Goal: Task Accomplishment & Management: Complete application form

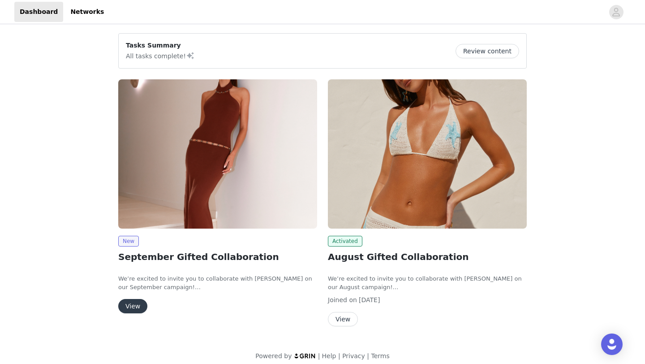
click at [134, 304] on button "View" at bounding box center [132, 306] width 29 height 14
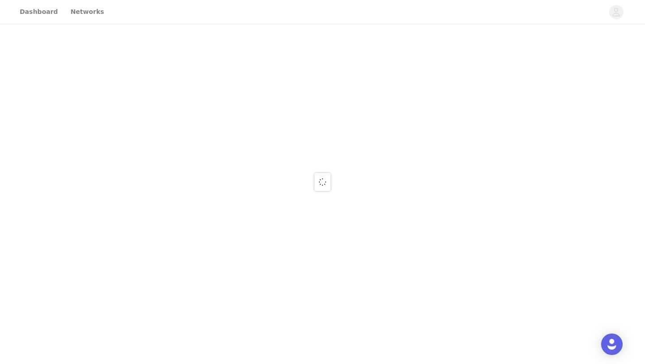
click at [137, 311] on div at bounding box center [322, 182] width 645 height 364
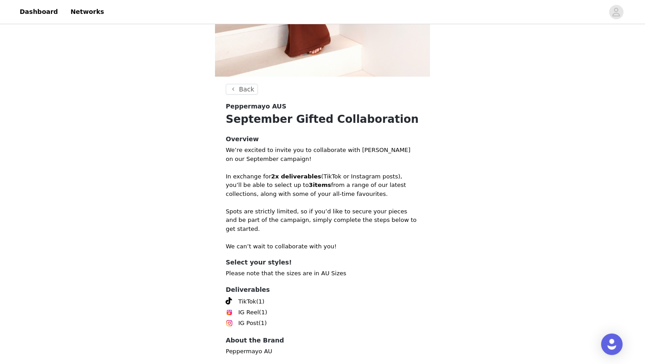
scroll to position [316, 0]
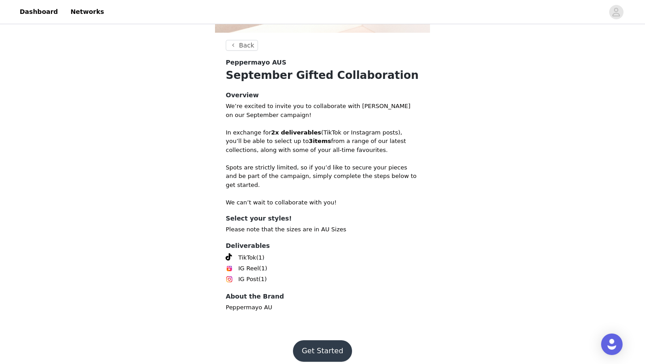
click at [329, 345] on button "Get Started" at bounding box center [323, 351] width 60 height 22
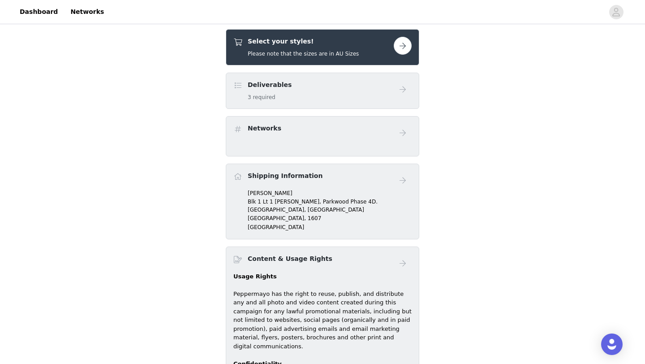
scroll to position [347, 0]
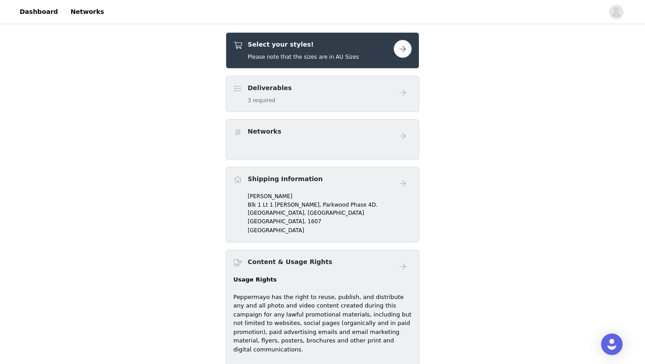
click at [399, 45] on button "button" at bounding box center [403, 49] width 18 height 18
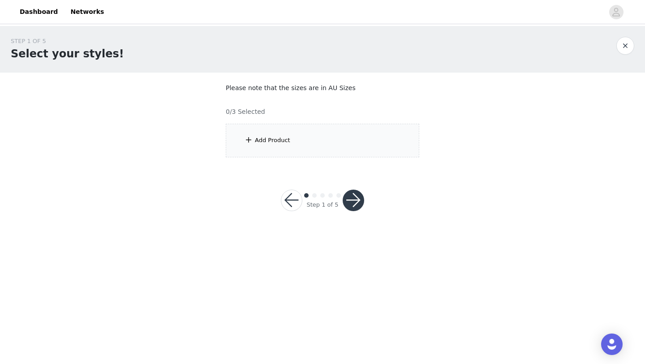
click at [256, 150] on div "Add Product" at bounding box center [323, 141] width 194 height 34
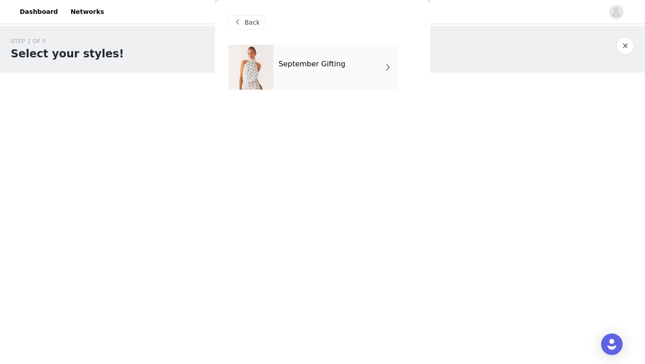
click at [288, 68] on div "September Gifting" at bounding box center [335, 67] width 125 height 45
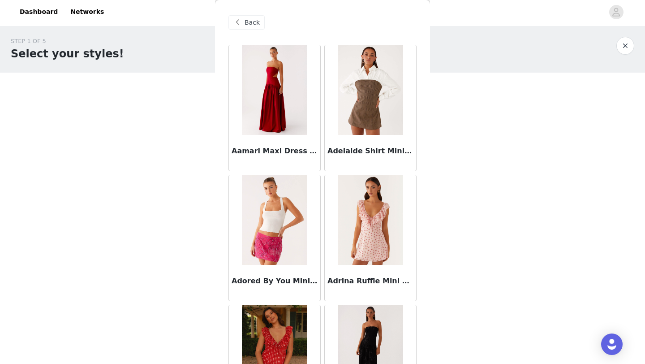
click at [280, 60] on img at bounding box center [274, 90] width 65 height 90
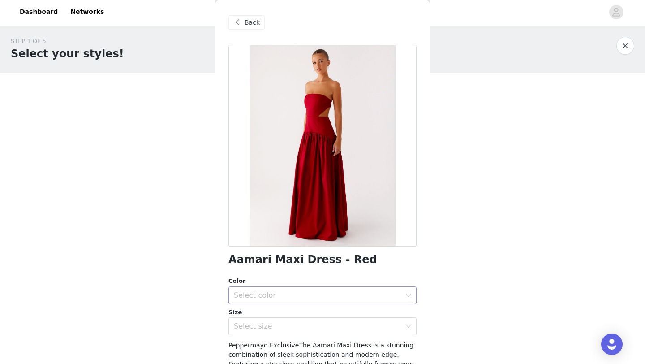
click at [292, 297] on div "Select color" at bounding box center [318, 295] width 168 height 9
click at [288, 314] on li "Red" at bounding box center [323, 315] width 188 height 14
click at [292, 328] on div "Select size" at bounding box center [318, 326] width 168 height 9
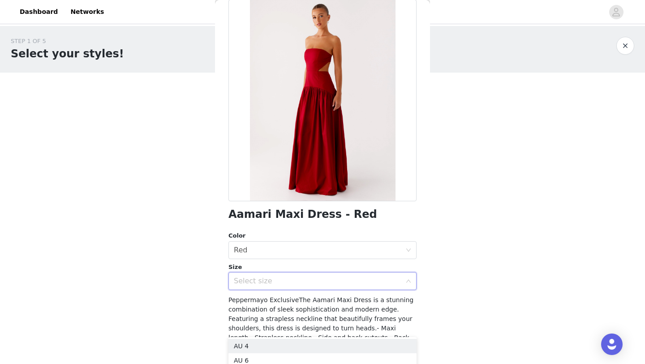
scroll to position [67, 0]
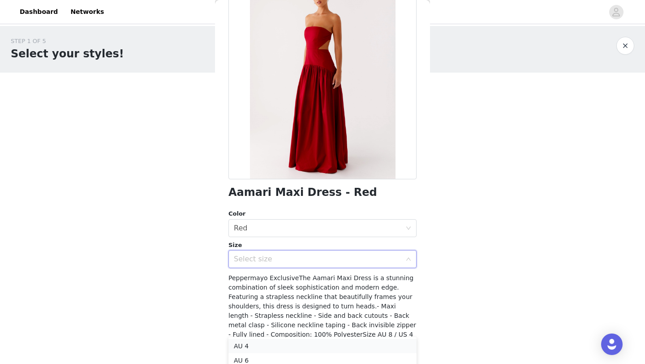
click at [253, 347] on li "AU 4" at bounding box center [323, 346] width 188 height 14
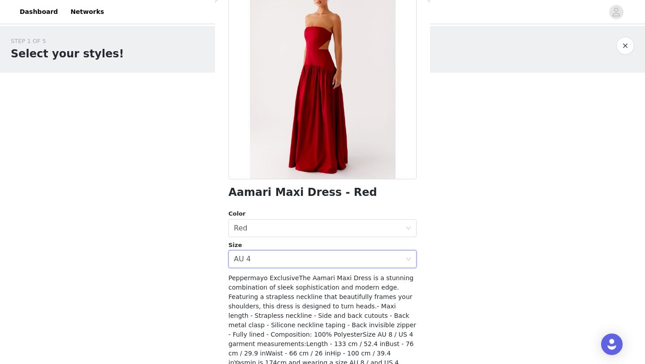
scroll to position [111, 0]
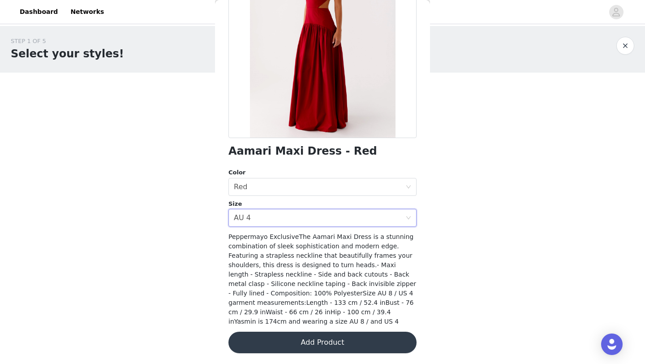
click at [313, 342] on button "Add Product" at bounding box center [323, 343] width 188 height 22
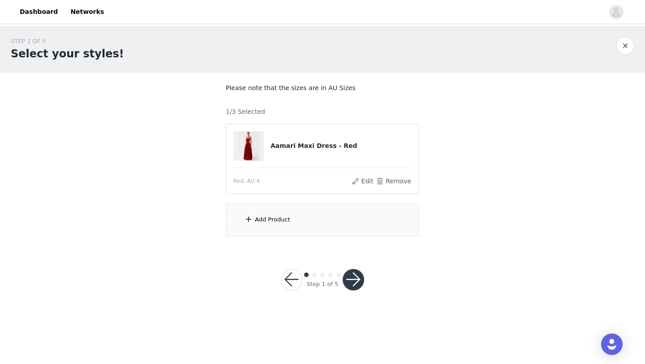
click at [307, 219] on div "Add Product" at bounding box center [323, 220] width 194 height 34
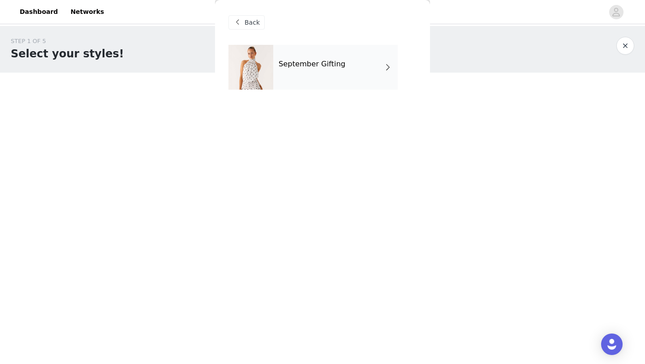
click at [359, 82] on div "September Gifting" at bounding box center [335, 67] width 125 height 45
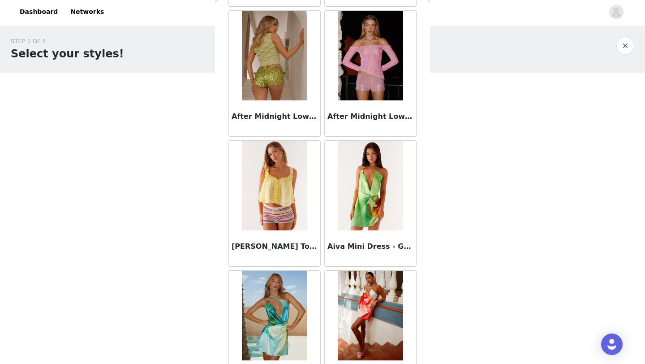
scroll to position [1007, 0]
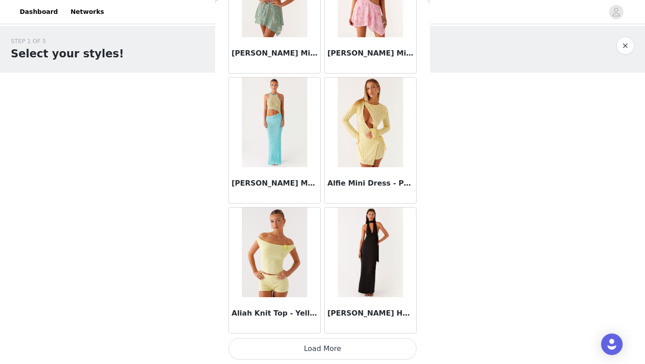
click at [311, 351] on button "Load More" at bounding box center [323, 349] width 188 height 22
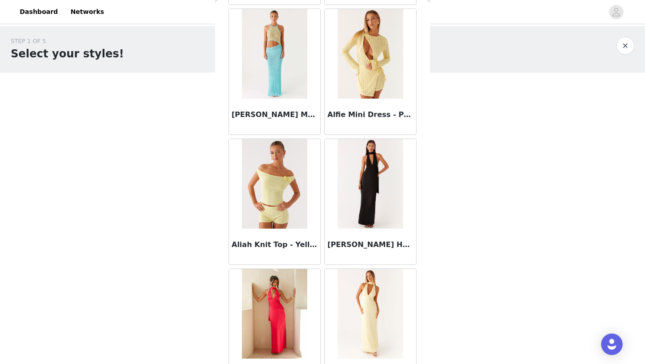
scroll to position [1474, 0]
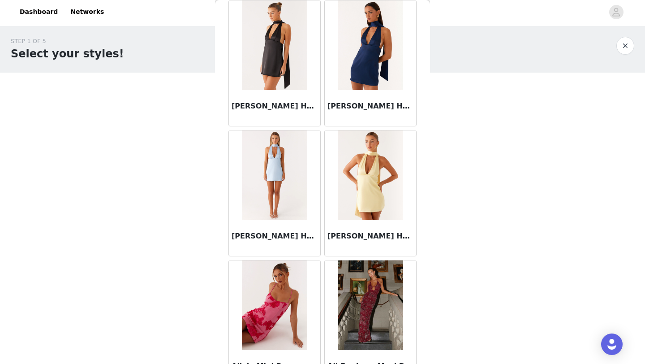
click at [382, 320] on img at bounding box center [370, 305] width 65 height 90
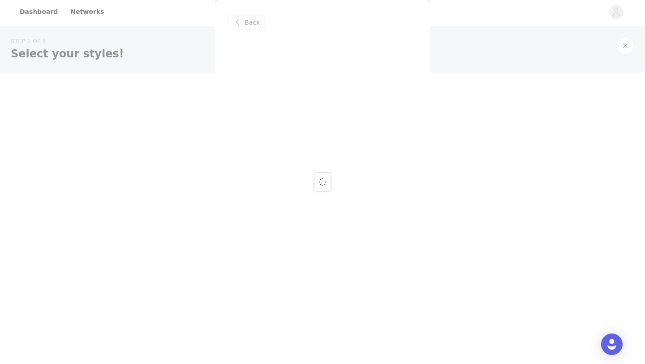
scroll to position [0, 0]
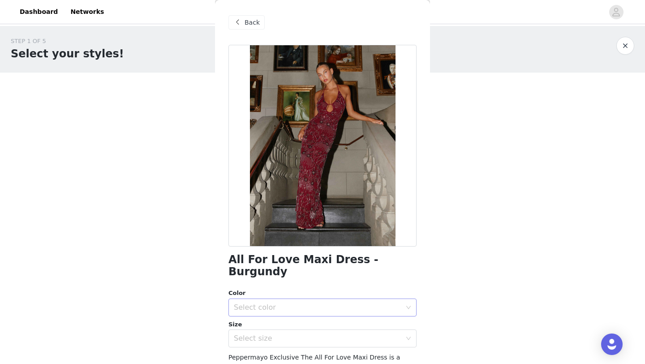
click at [336, 299] on div "Select color" at bounding box center [320, 307] width 172 height 17
click at [325, 318] on li "Burgundy" at bounding box center [323, 315] width 188 height 14
click at [324, 334] on div "Select size" at bounding box center [318, 338] width 168 height 9
click at [299, 341] on li "AU 4" at bounding box center [323, 346] width 188 height 14
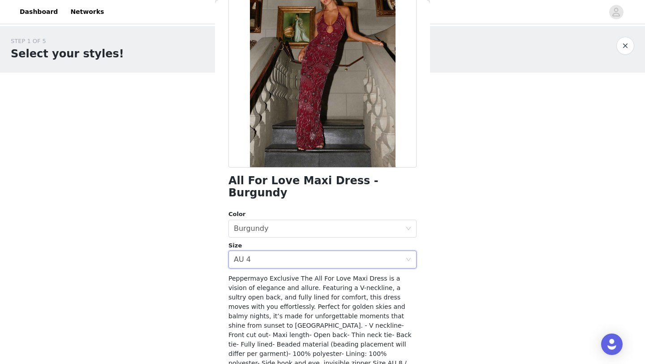
scroll to position [130, 0]
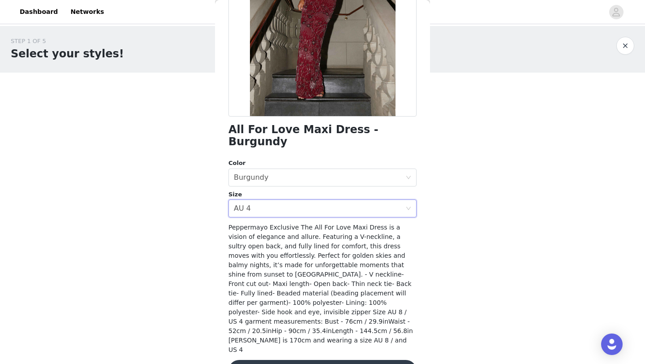
click at [322, 360] on button "Add Product" at bounding box center [323, 371] width 188 height 22
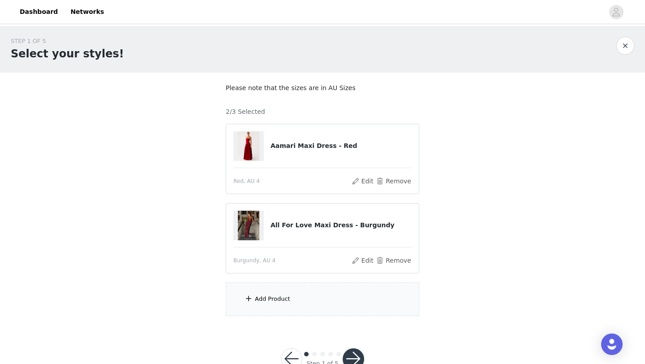
click at [316, 301] on div "Add Product" at bounding box center [323, 299] width 194 height 34
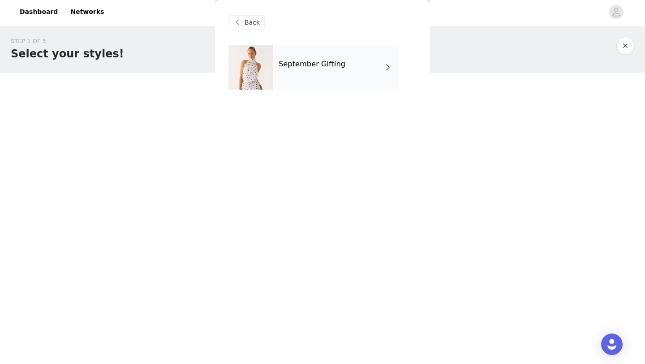
click at [316, 62] on h4 "September Gifting" at bounding box center [312, 64] width 67 height 8
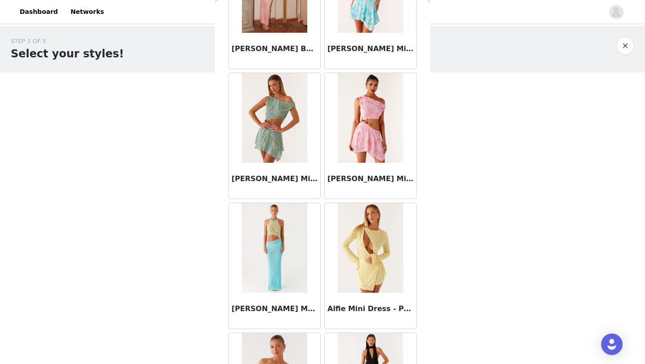
scroll to position [1007, 0]
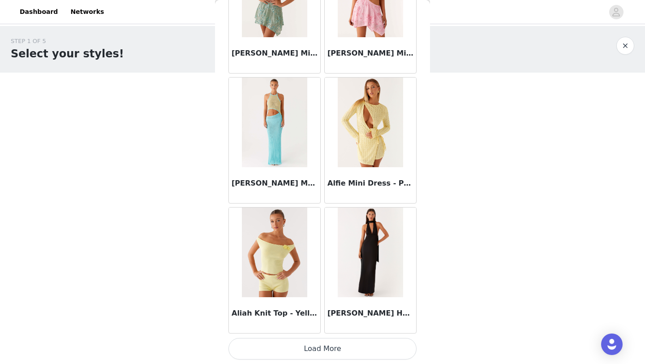
click at [324, 351] on button "Load More" at bounding box center [323, 349] width 188 height 22
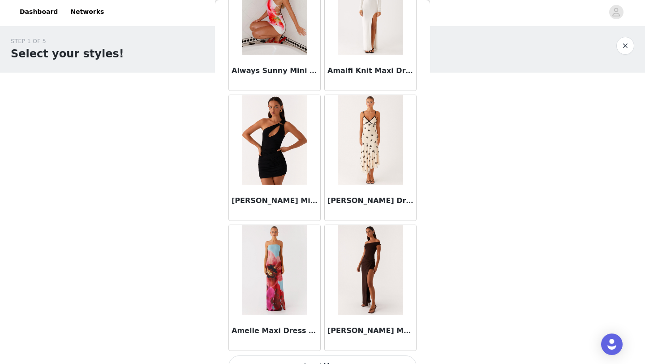
scroll to position [2307, 0]
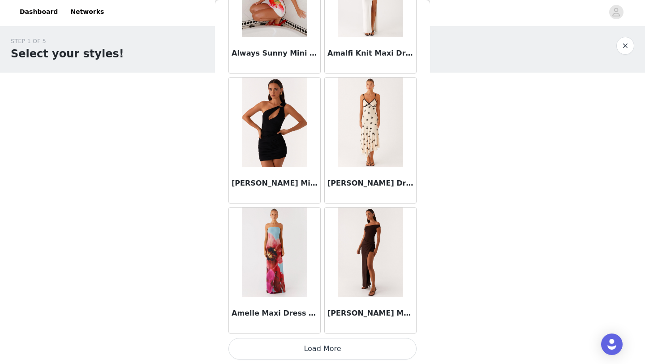
click at [330, 345] on button "Load More" at bounding box center [323, 349] width 188 height 22
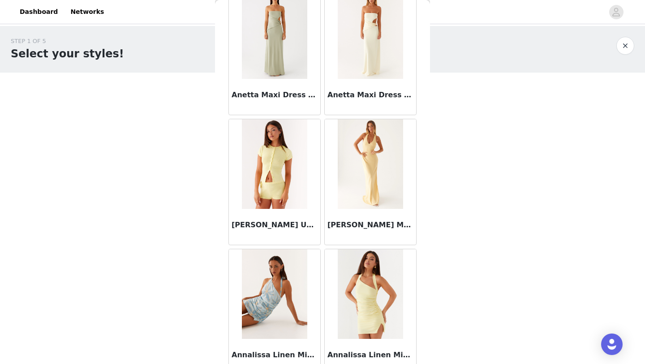
scroll to position [3606, 0]
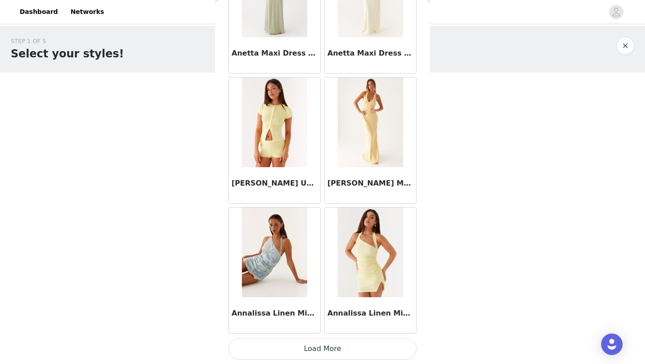
click at [308, 347] on button "Load More" at bounding box center [323, 349] width 188 height 22
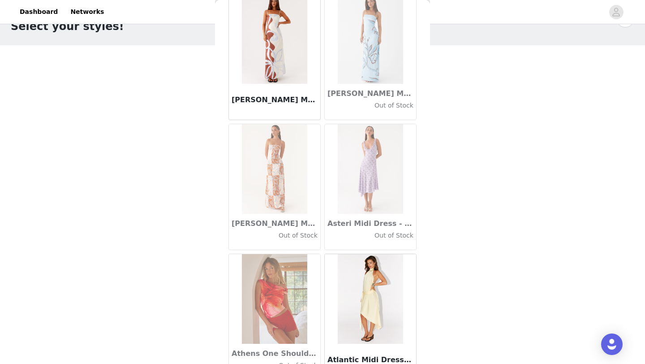
scroll to position [4906, 0]
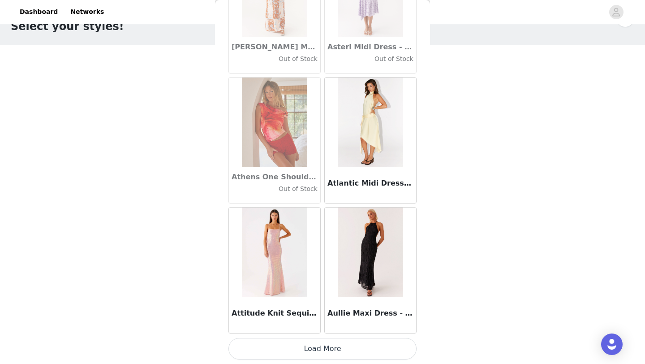
click at [340, 348] on button "Load More" at bounding box center [323, 349] width 188 height 22
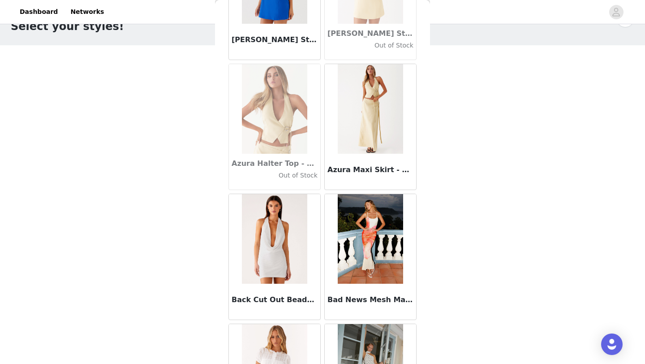
scroll to position [6205, 0]
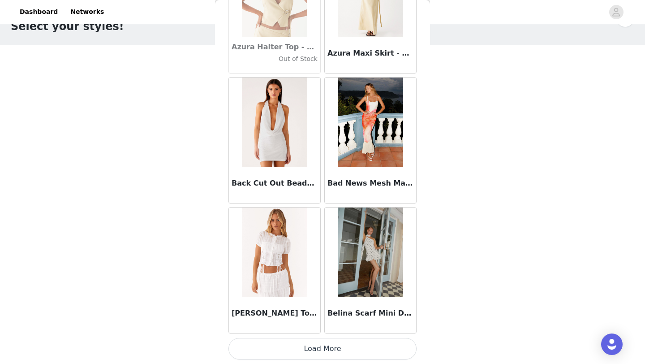
click at [369, 345] on button "Load More" at bounding box center [323, 349] width 188 height 22
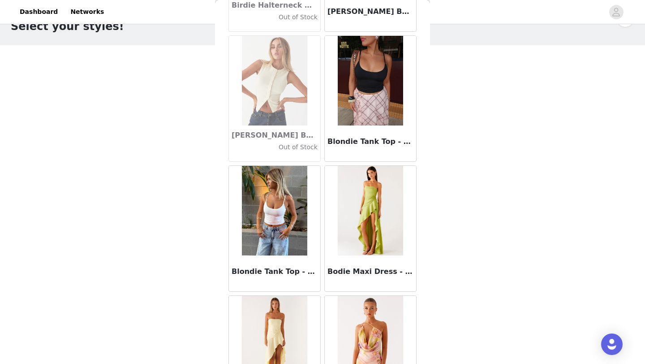
scroll to position [7504, 0]
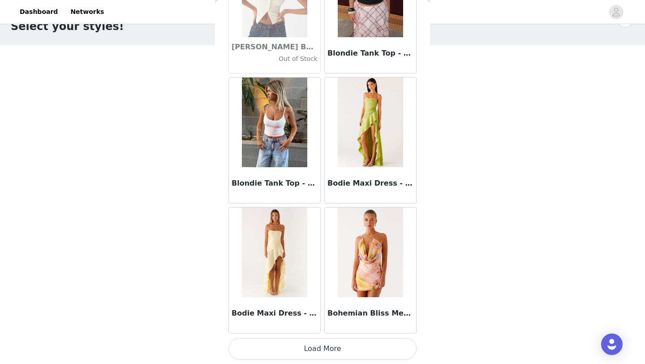
click at [344, 350] on button "Load More" at bounding box center [323, 349] width 188 height 22
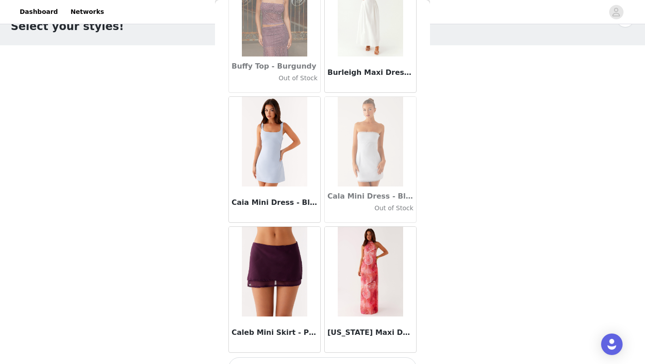
scroll to position [8804, 0]
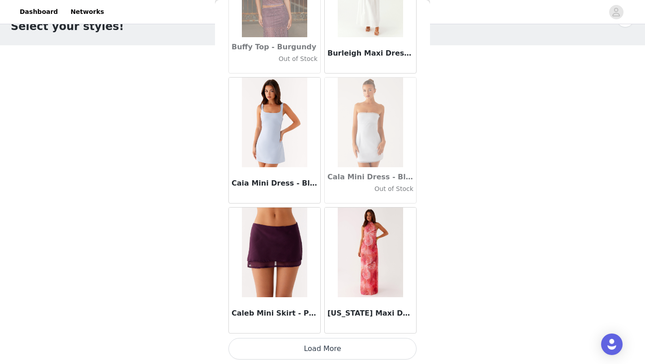
click at [349, 350] on button "Load More" at bounding box center [323, 349] width 188 height 22
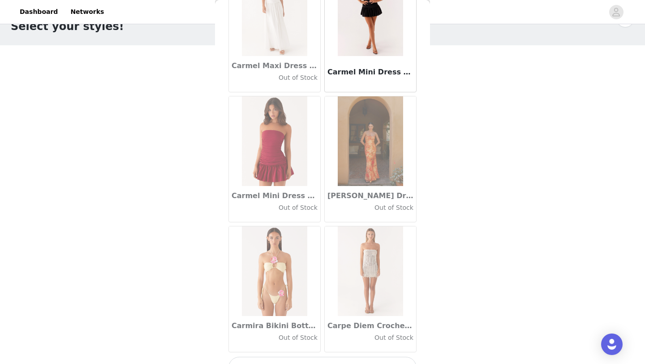
scroll to position [10103, 0]
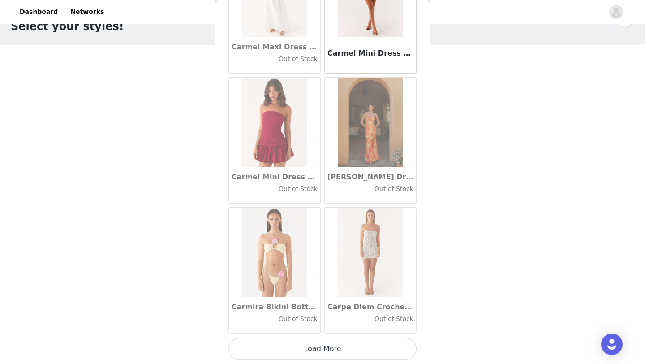
click at [347, 348] on button "Load More" at bounding box center [323, 349] width 188 height 22
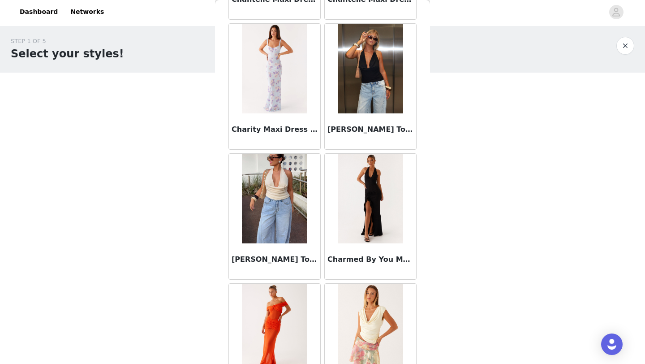
scroll to position [11382, 0]
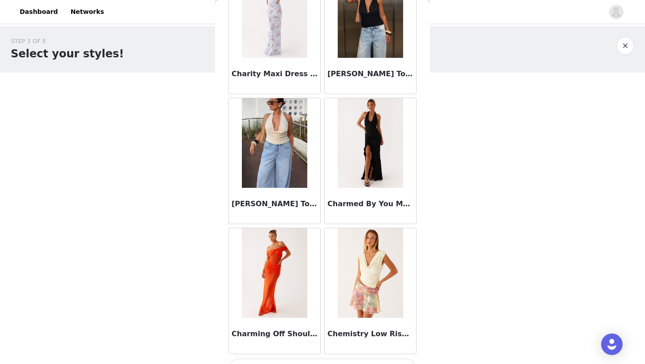
click at [472, 231] on div "STEP 1 OF 5 Select your styles! Please note that the sizes are in AU Sizes 2/3 …" at bounding box center [322, 176] width 645 height 301
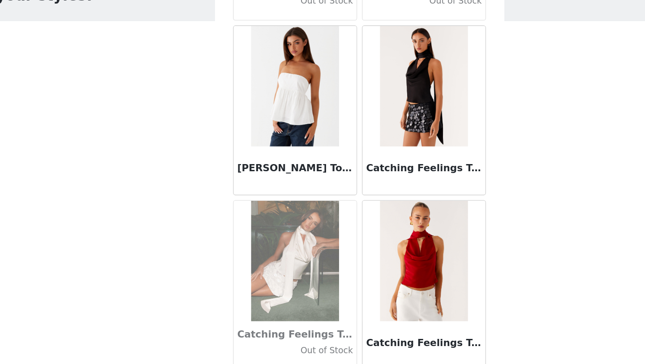
scroll to position [10523, 0]
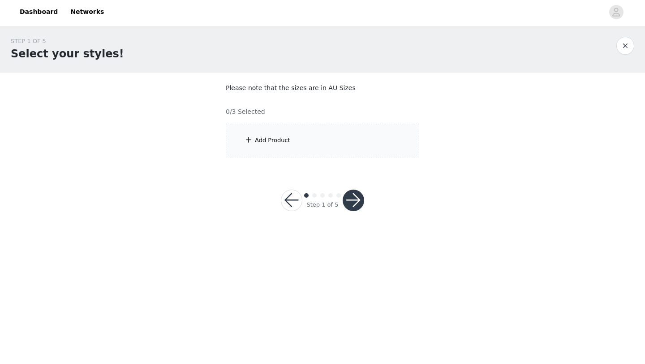
click at [287, 152] on div "Add Product" at bounding box center [323, 141] width 194 height 34
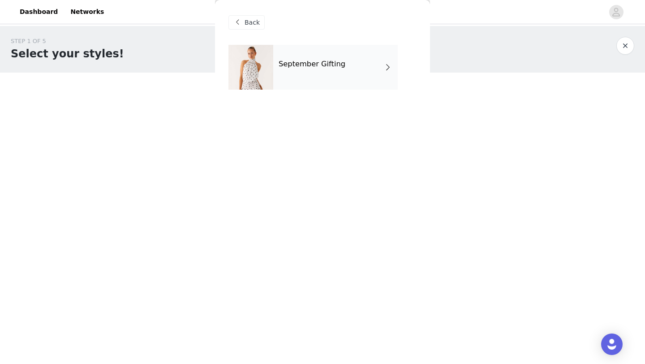
click at [307, 72] on div "September Gifting" at bounding box center [335, 67] width 125 height 45
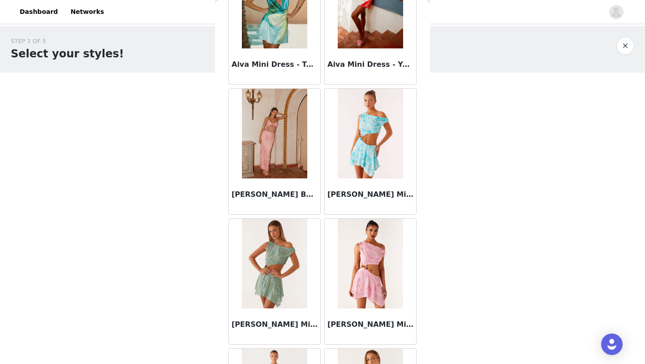
scroll to position [1007, 0]
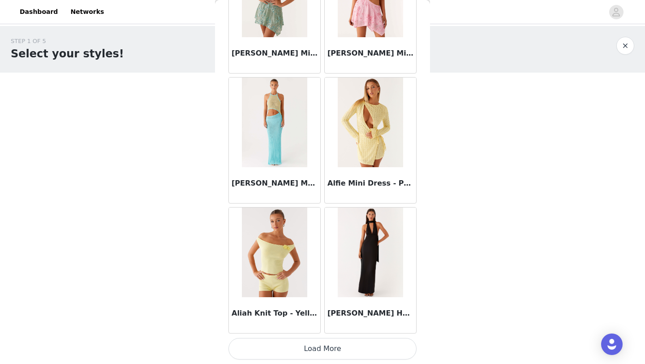
click at [271, 352] on button "Load More" at bounding box center [323, 349] width 188 height 22
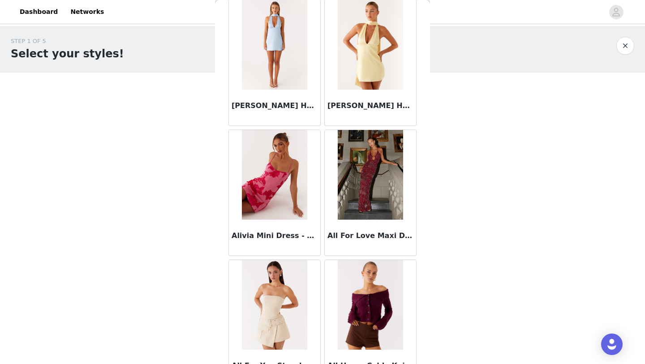
scroll to position [1721, 0]
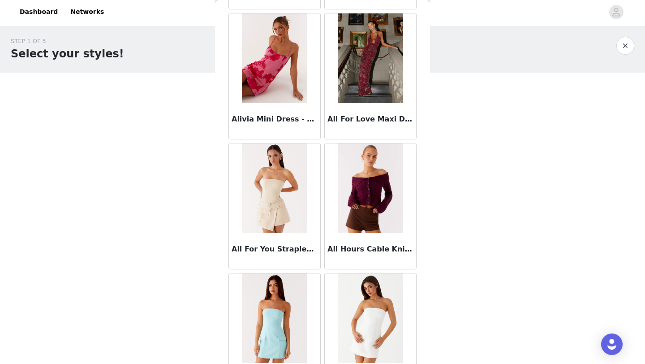
click at [357, 84] on img at bounding box center [370, 58] width 65 height 90
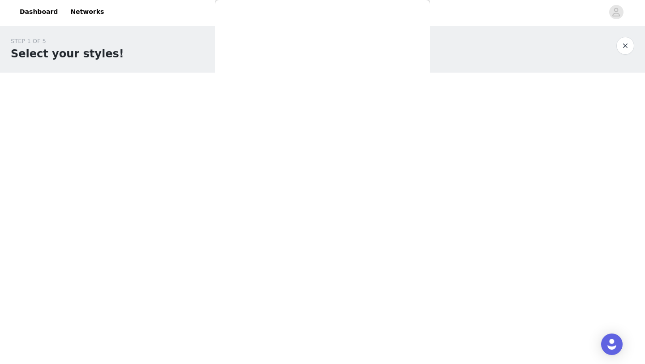
scroll to position [0, 0]
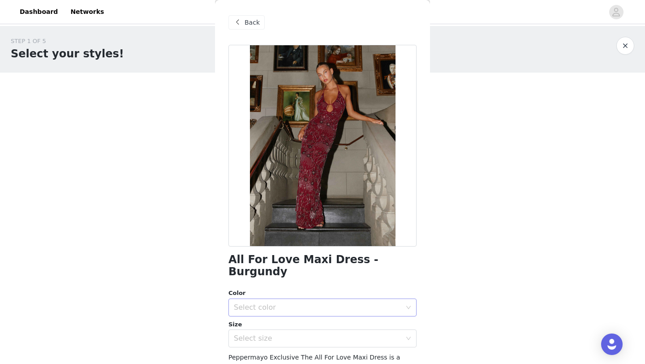
click at [311, 303] on div "Select color" at bounding box center [318, 307] width 168 height 9
click at [302, 315] on li "Burgundy" at bounding box center [323, 315] width 188 height 14
click at [300, 334] on div "Select size" at bounding box center [318, 338] width 168 height 9
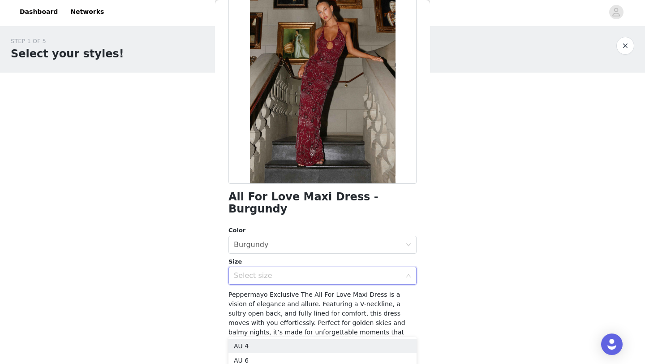
scroll to position [130, 0]
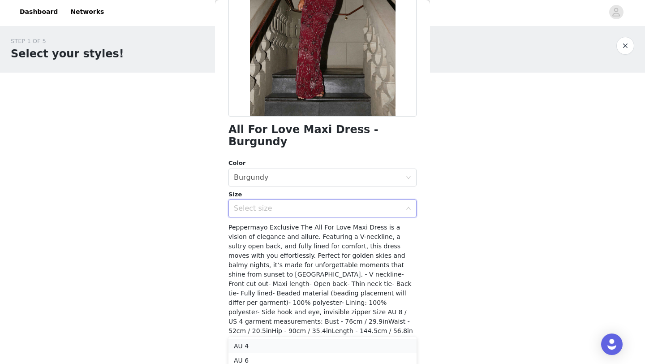
click at [284, 347] on li "AU 4" at bounding box center [323, 346] width 188 height 14
click at [296, 360] on button "Add Product" at bounding box center [323, 371] width 188 height 22
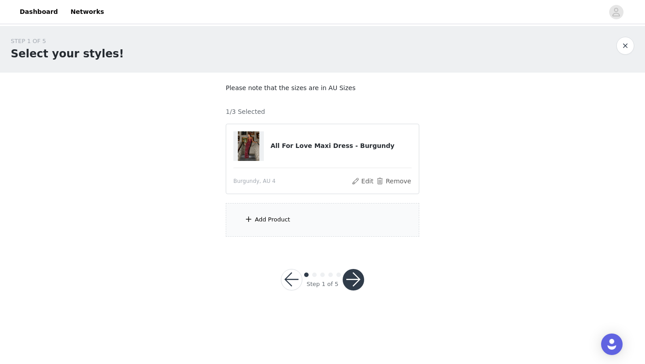
click at [278, 224] on div "Add Product" at bounding box center [323, 220] width 194 height 34
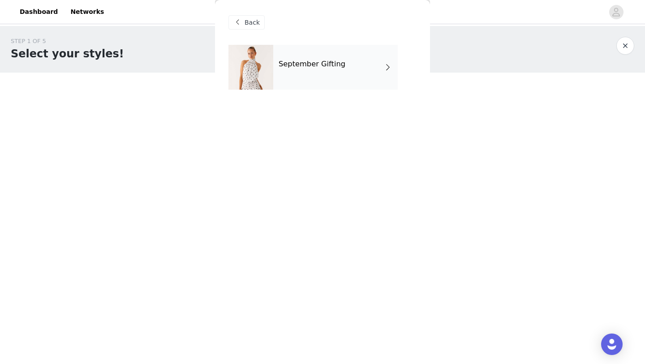
click at [347, 82] on div "September Gifting" at bounding box center [335, 67] width 125 height 45
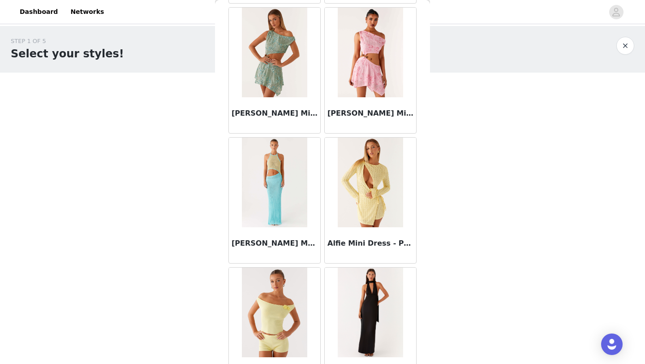
scroll to position [1007, 0]
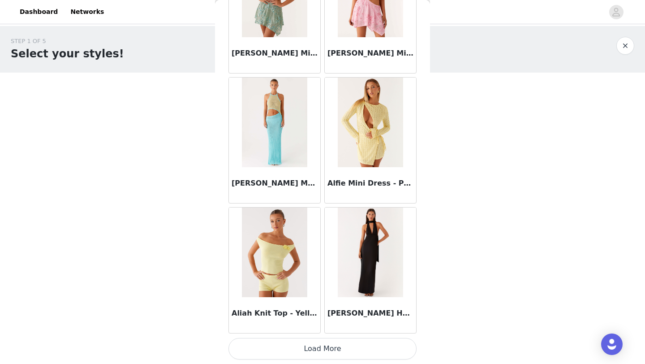
click at [348, 344] on button "Load More" at bounding box center [323, 349] width 188 height 22
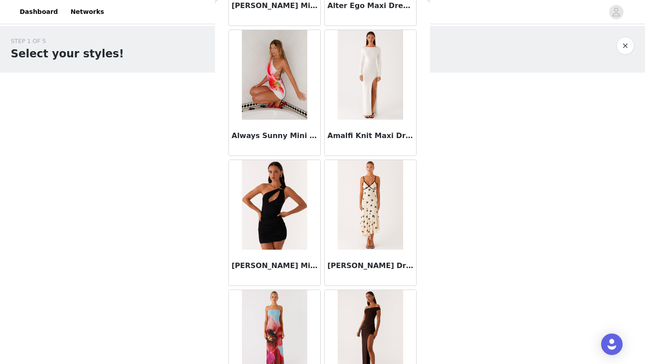
scroll to position [2307, 0]
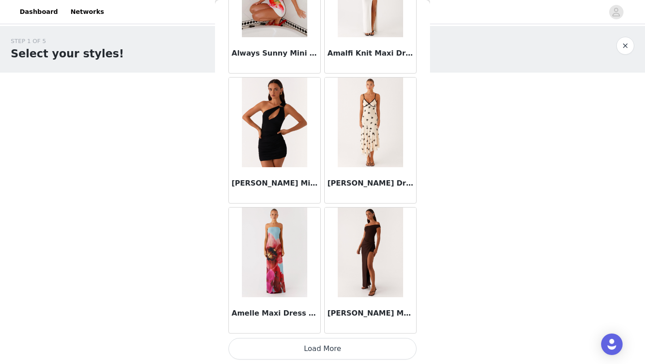
click at [345, 358] on button "Load More" at bounding box center [323, 349] width 188 height 22
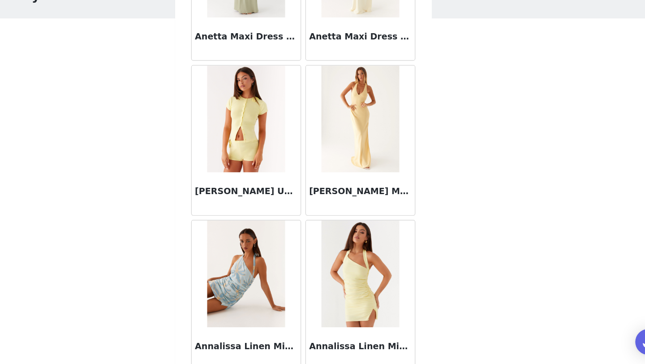
scroll to position [3606, 0]
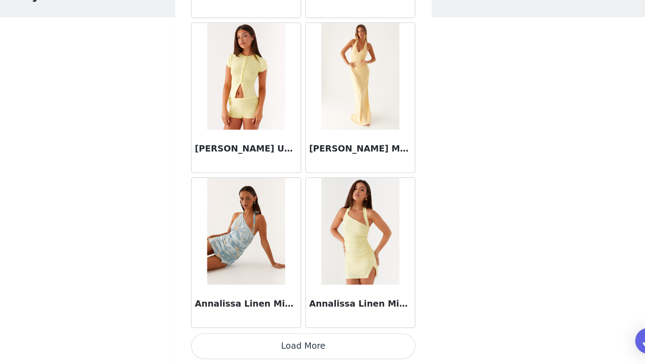
click at [360, 344] on button "Load More" at bounding box center [323, 349] width 188 height 22
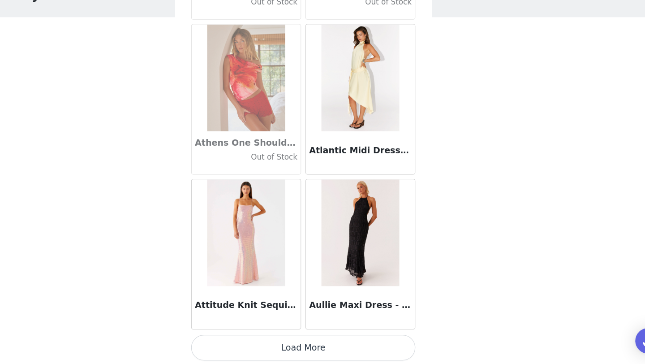
scroll to position [4906, 0]
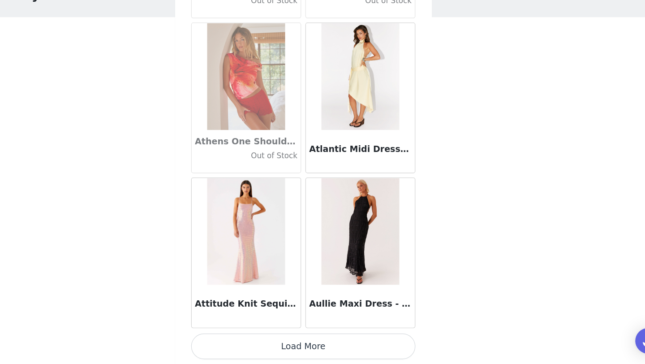
click at [345, 349] on button "Load More" at bounding box center [323, 349] width 188 height 22
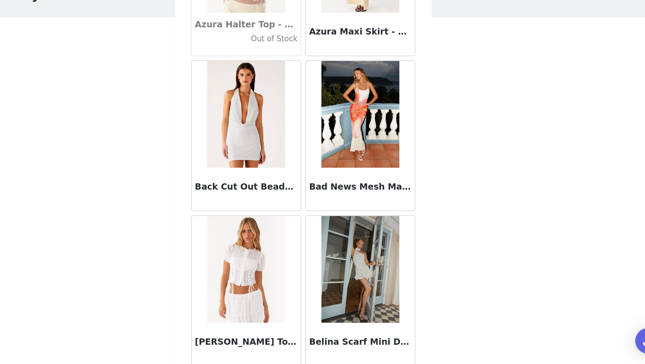
scroll to position [6205, 0]
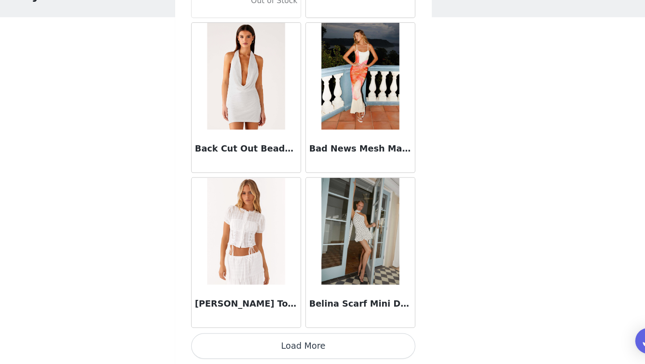
click at [317, 358] on button "Load More" at bounding box center [323, 349] width 188 height 22
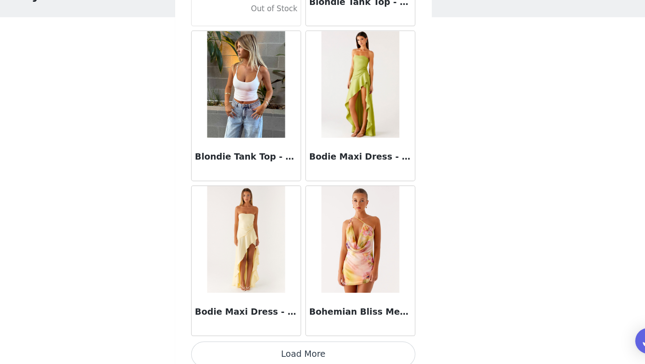
scroll to position [7504, 0]
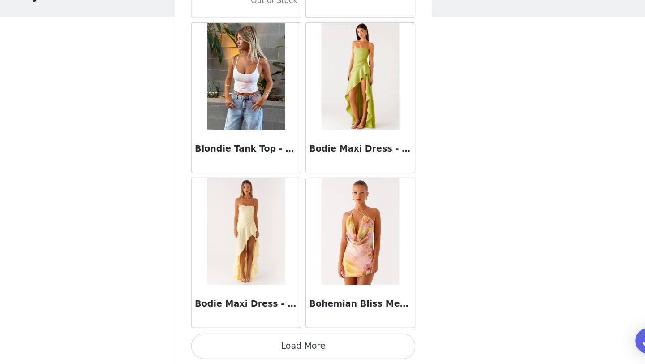
click at [333, 352] on button "Load More" at bounding box center [323, 349] width 188 height 22
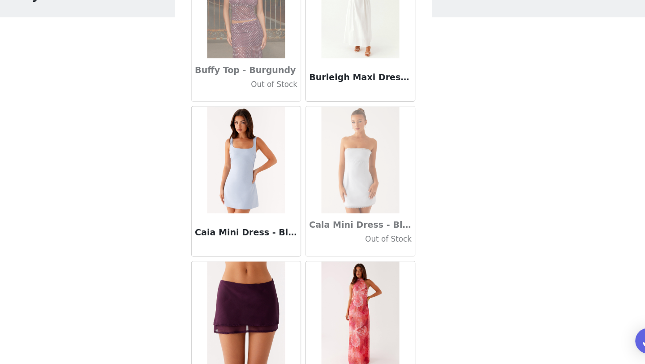
scroll to position [8804, 0]
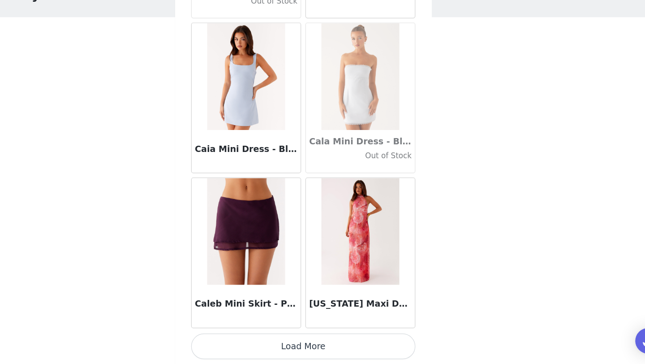
click at [346, 353] on button "Load More" at bounding box center [323, 349] width 188 height 22
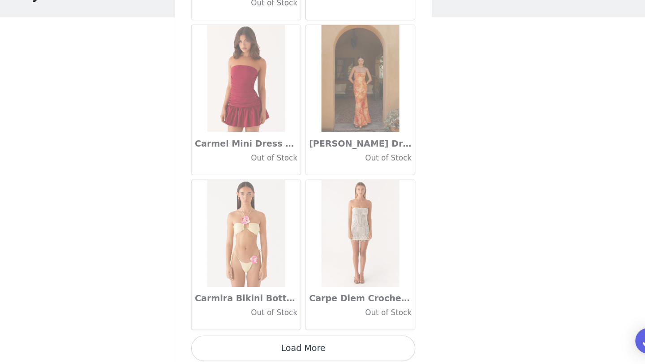
scroll to position [10103, 0]
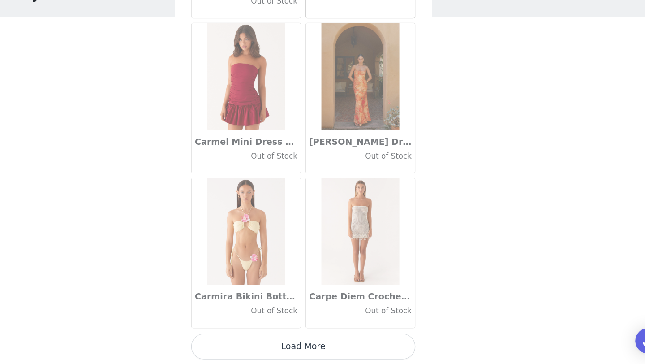
click at [339, 352] on button "Load More" at bounding box center [323, 349] width 188 height 22
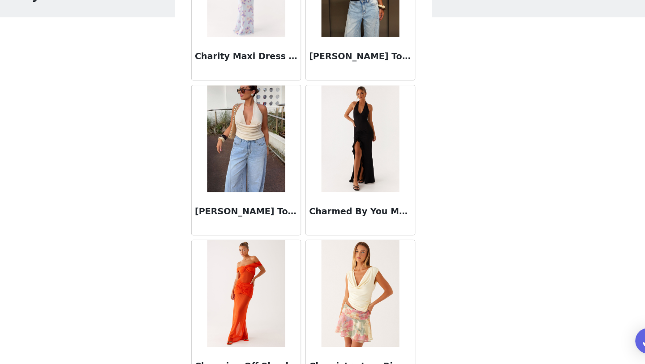
scroll to position [11403, 0]
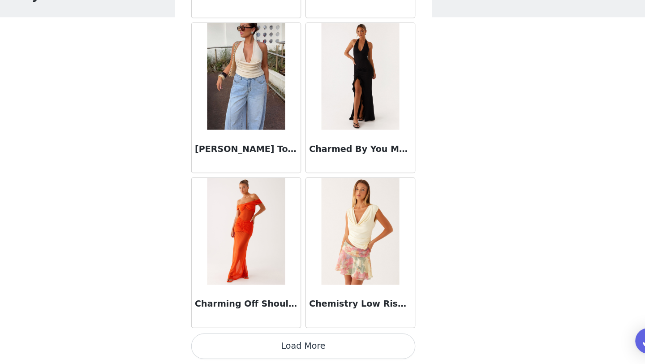
click at [379, 343] on button "Load More" at bounding box center [323, 349] width 188 height 22
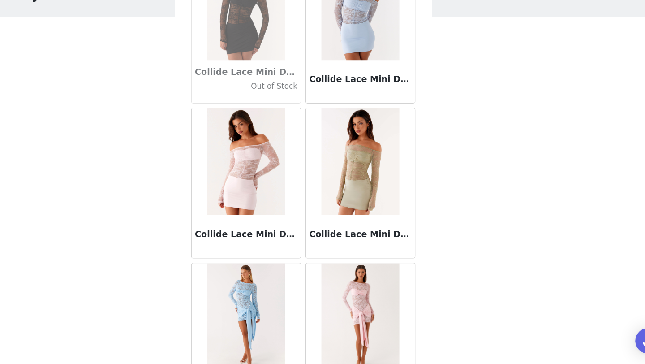
scroll to position [12702, 0]
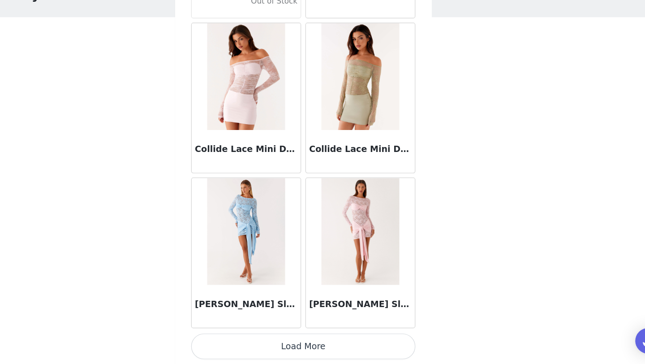
click at [383, 348] on button "Load More" at bounding box center [323, 349] width 188 height 22
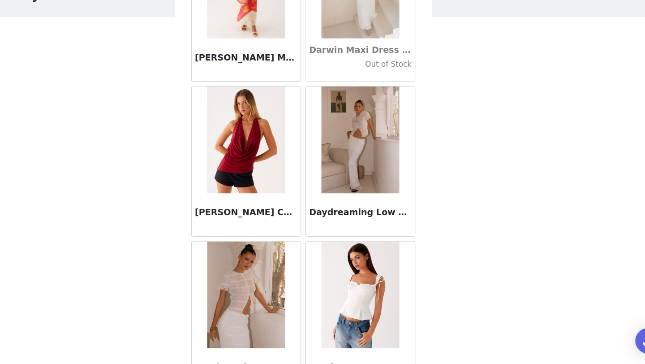
scroll to position [14001, 0]
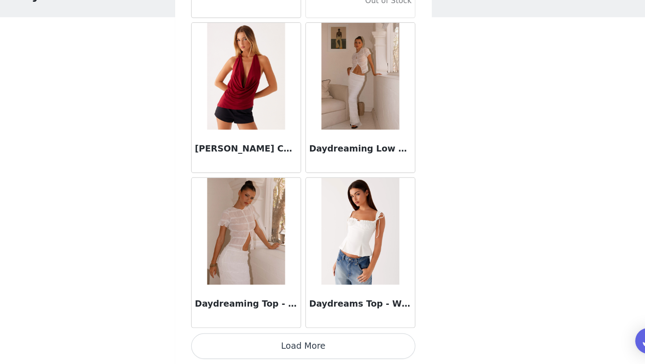
click at [361, 349] on button "Load More" at bounding box center [323, 349] width 188 height 22
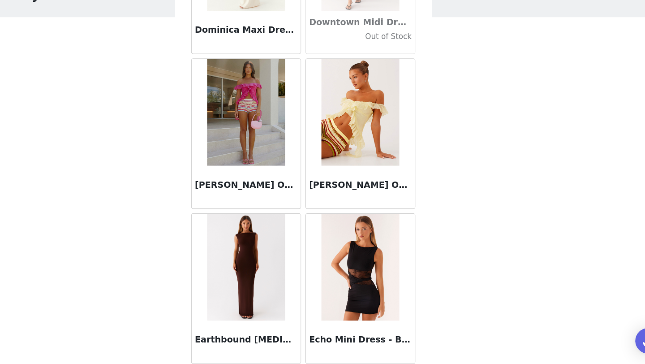
scroll to position [15301, 0]
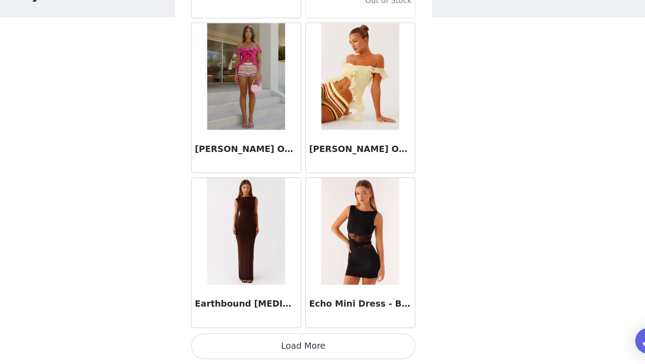
click at [371, 350] on button "Load More" at bounding box center [323, 349] width 188 height 22
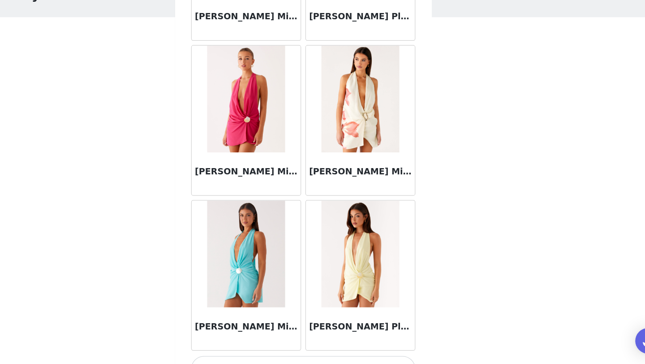
scroll to position [16600, 0]
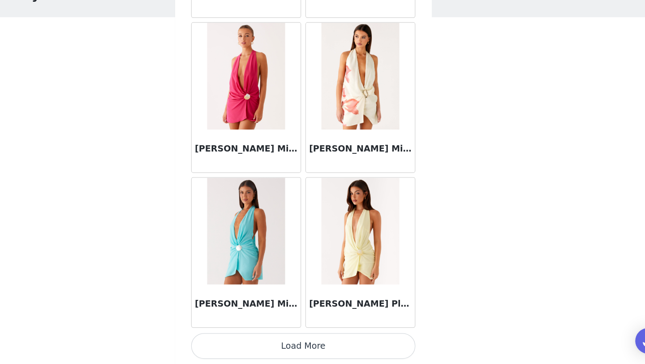
click at [334, 346] on button "Load More" at bounding box center [323, 349] width 188 height 22
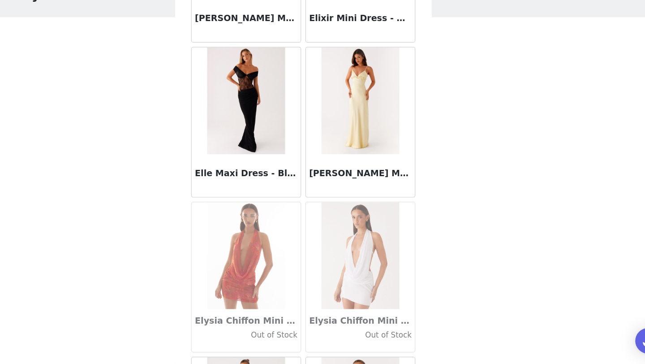
scroll to position [16970, 0]
click at [368, 177] on img at bounding box center [370, 143] width 65 height 90
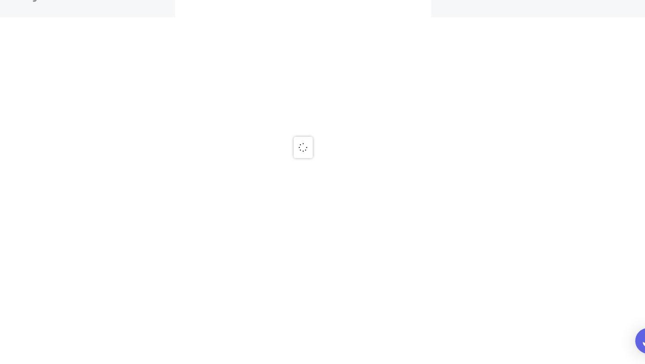
scroll to position [0, 0]
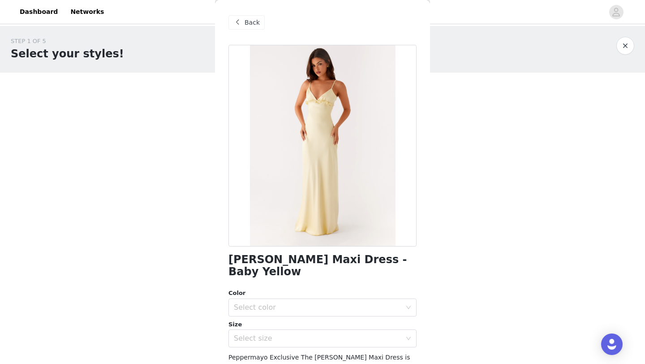
click at [250, 22] on span "Back" at bounding box center [252, 22] width 15 height 9
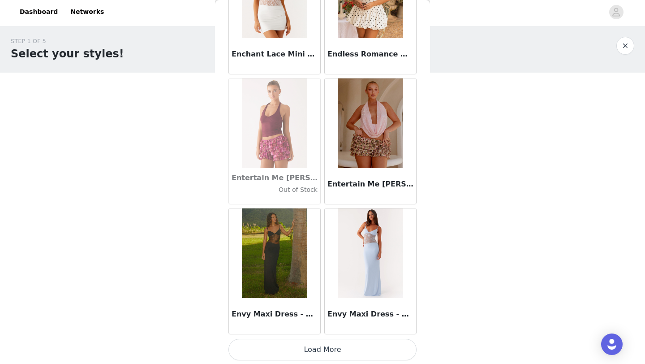
scroll to position [17900, 0]
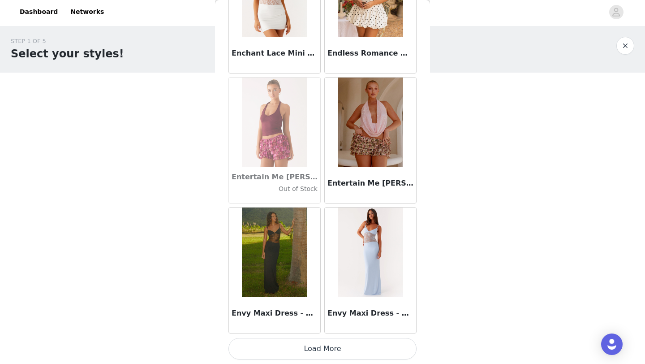
click at [348, 340] on button "Load More" at bounding box center [323, 349] width 188 height 22
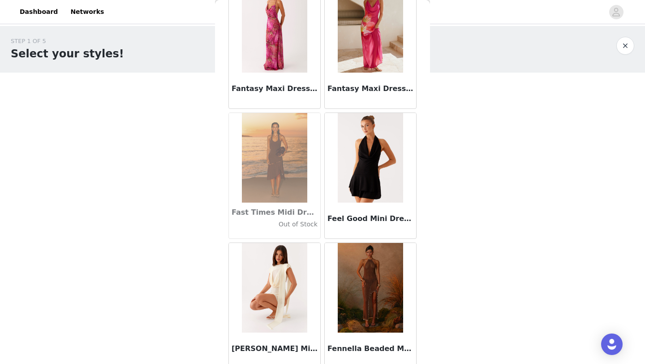
scroll to position [19199, 0]
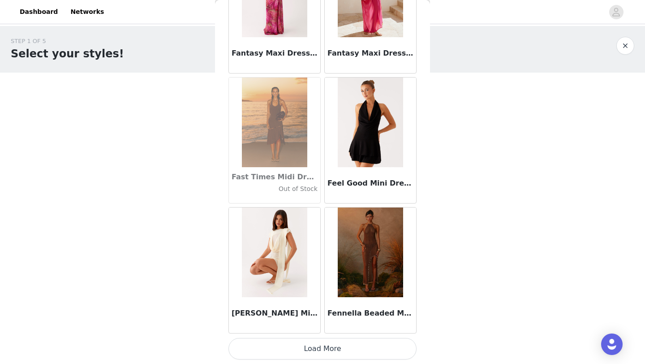
click at [361, 346] on button "Load More" at bounding box center [323, 349] width 188 height 22
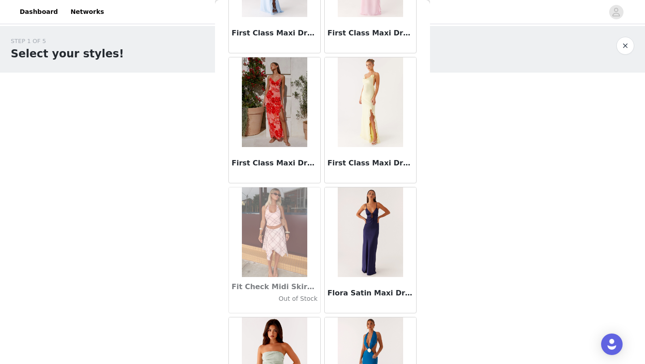
scroll to position [20499, 0]
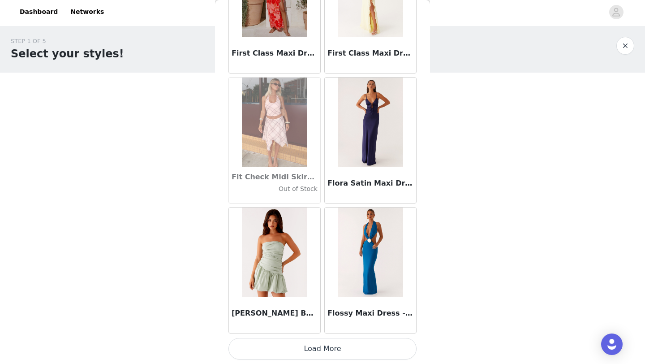
click at [336, 350] on button "Load More" at bounding box center [323, 349] width 188 height 22
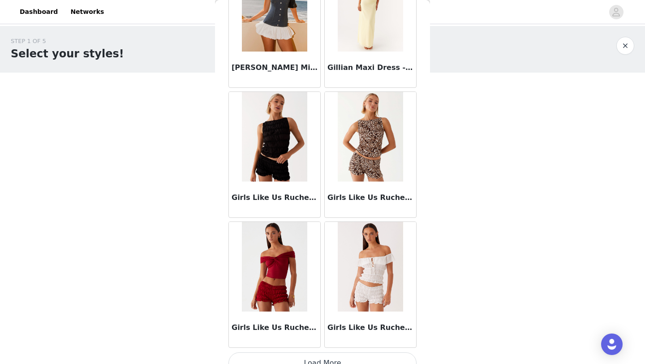
scroll to position [21798, 0]
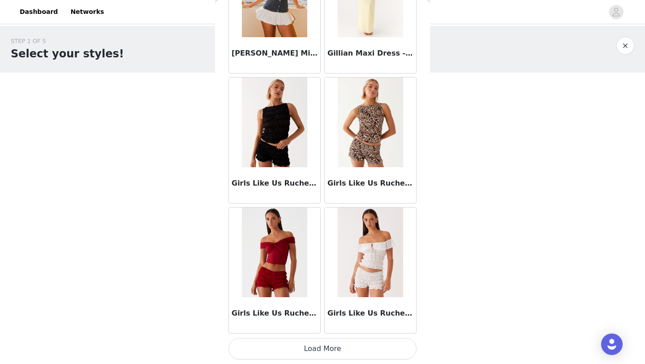
click at [337, 352] on button "Load More" at bounding box center [323, 349] width 188 height 22
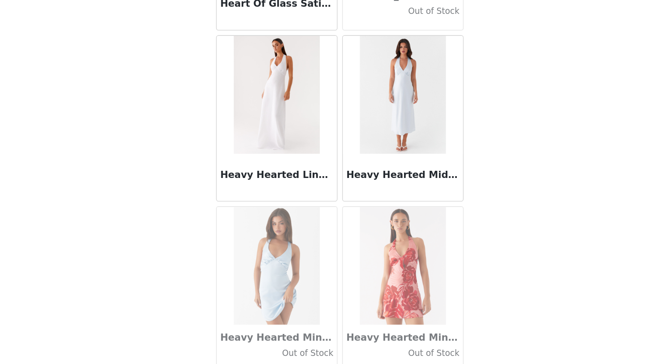
scroll to position [23097, 0]
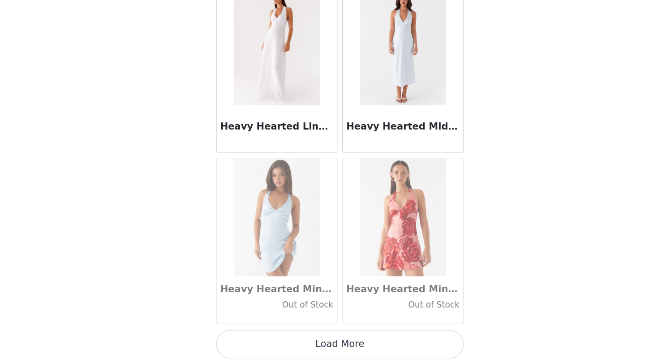
click at [354, 345] on button "Load More" at bounding box center [323, 349] width 188 height 22
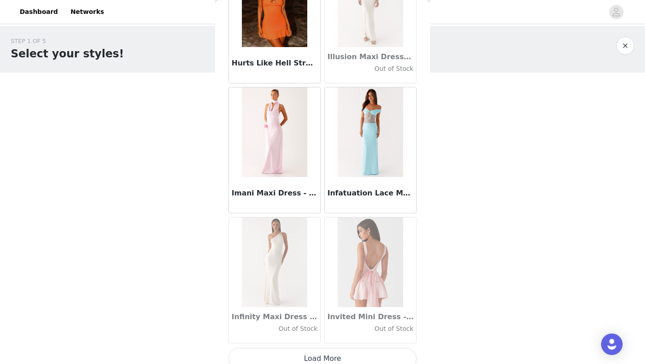
scroll to position [24397, 0]
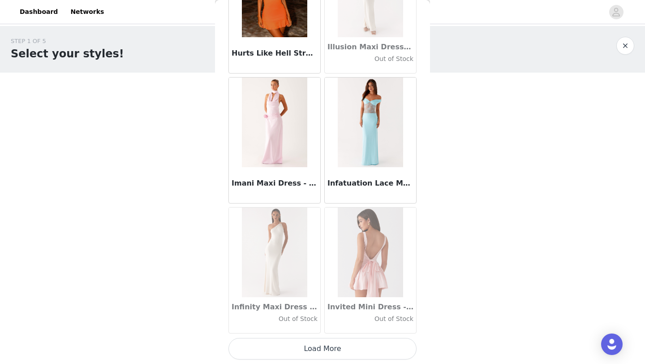
click at [367, 355] on button "Load More" at bounding box center [323, 349] width 188 height 22
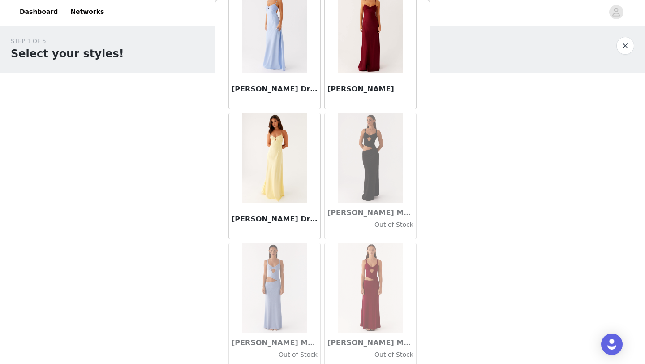
scroll to position [25696, 0]
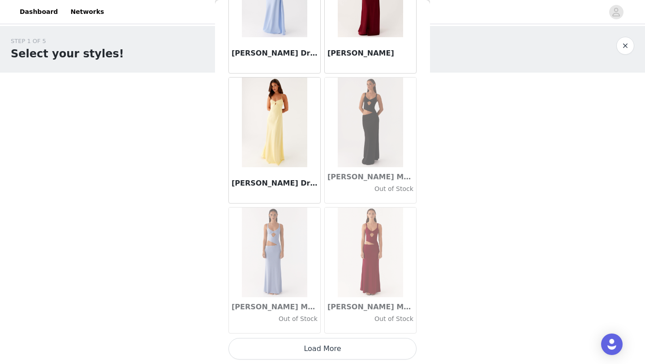
click at [361, 351] on button "Load More" at bounding box center [323, 349] width 188 height 22
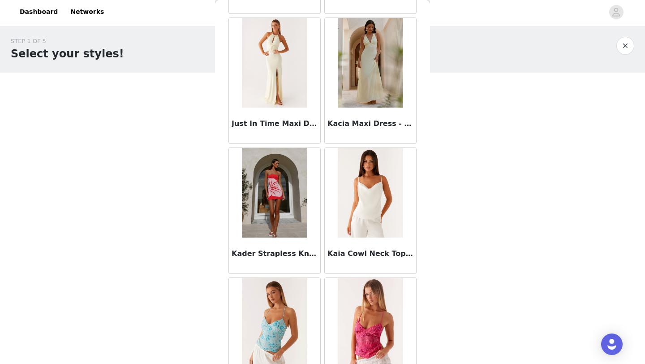
scroll to position [26996, 0]
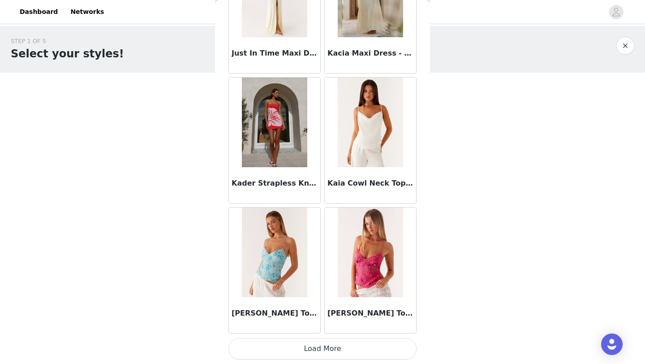
click at [340, 346] on button "Load More" at bounding box center [323, 349] width 188 height 22
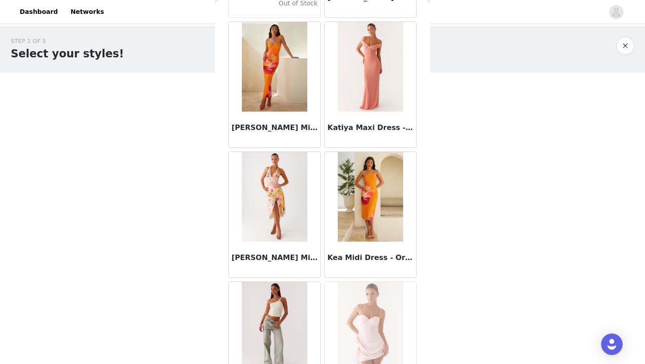
scroll to position [28295, 0]
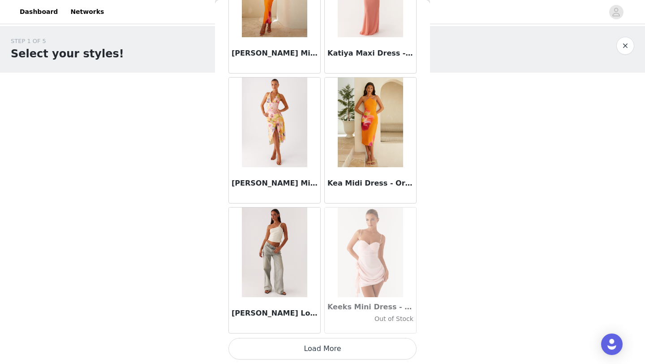
click at [341, 348] on button "Load More" at bounding box center [323, 349] width 188 height 22
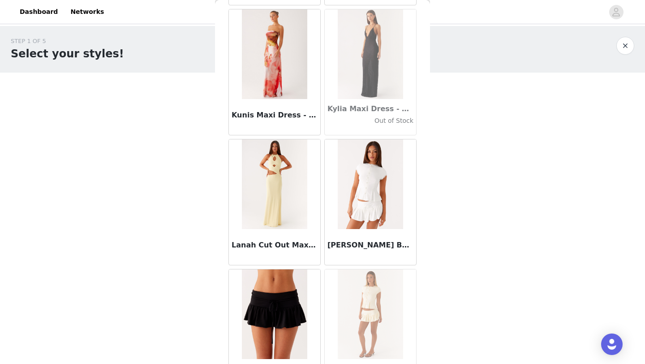
scroll to position [29594, 0]
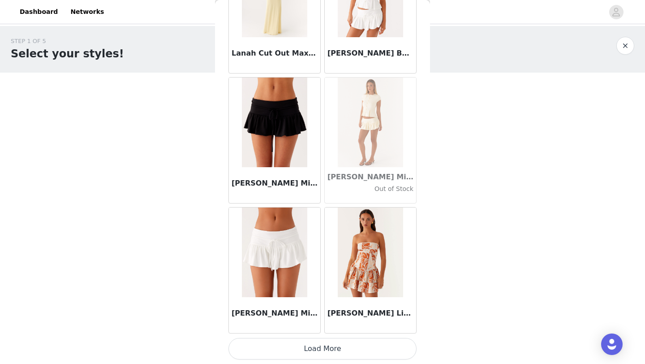
click at [384, 346] on button "Load More" at bounding box center [323, 349] width 188 height 22
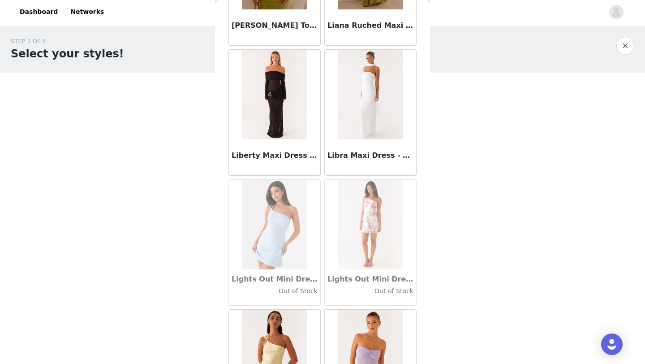
scroll to position [30531, 0]
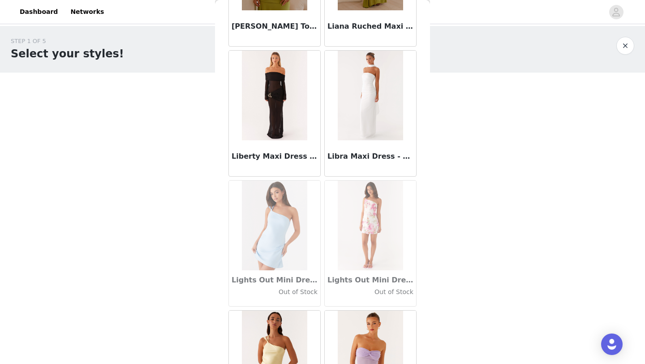
click at [379, 104] on img at bounding box center [370, 96] width 65 height 90
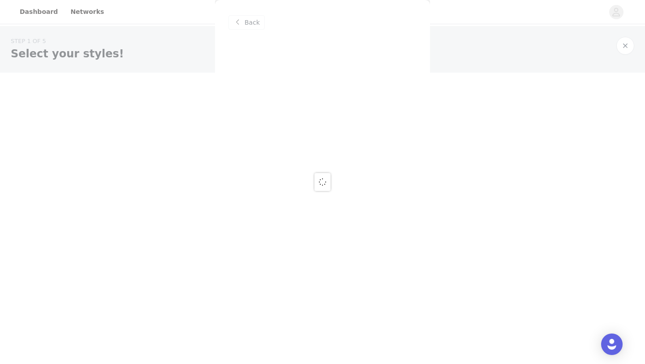
scroll to position [0, 0]
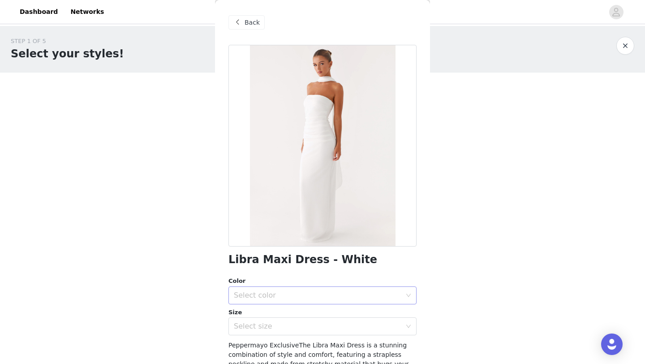
click at [321, 291] on div "Select color" at bounding box center [318, 295] width 168 height 9
click at [316, 319] on li "White" at bounding box center [323, 315] width 188 height 14
click at [311, 326] on div "Select size" at bounding box center [318, 326] width 168 height 9
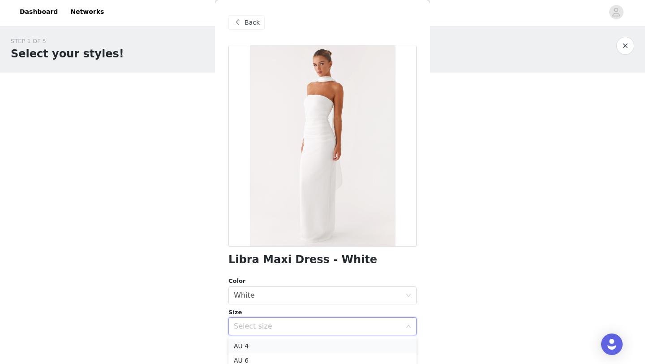
click at [307, 344] on li "AU 4" at bounding box center [323, 346] width 188 height 14
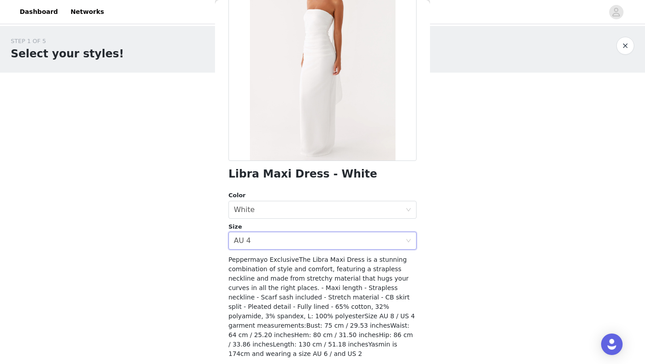
scroll to position [111, 0]
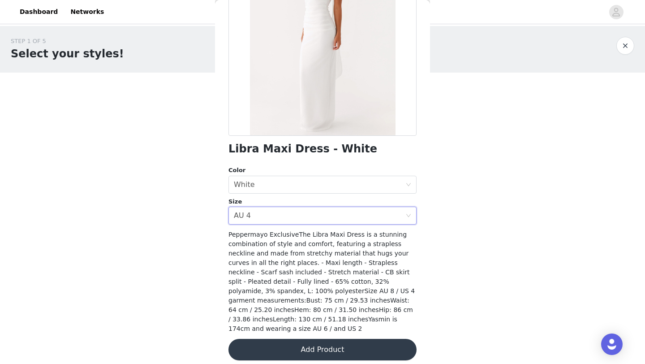
click at [308, 347] on button "Add Product" at bounding box center [323, 350] width 188 height 22
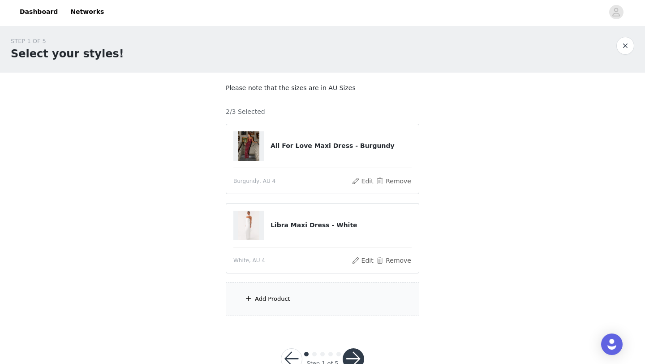
click at [282, 291] on div "Add Product" at bounding box center [323, 299] width 194 height 34
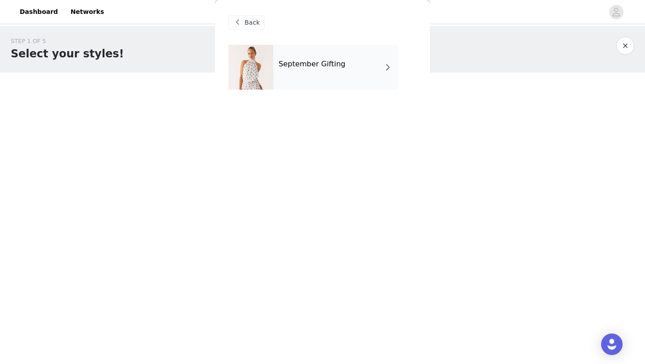
click at [316, 78] on div "September Gifting" at bounding box center [335, 67] width 125 height 45
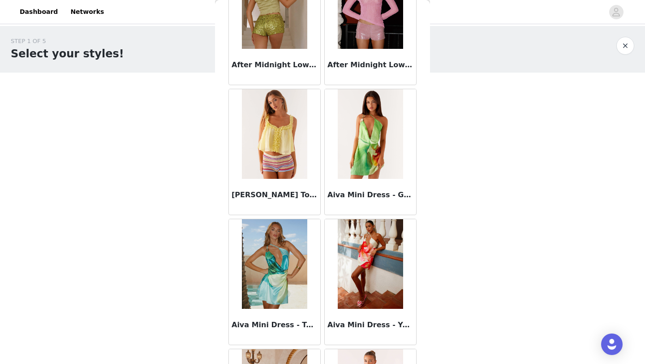
scroll to position [1007, 0]
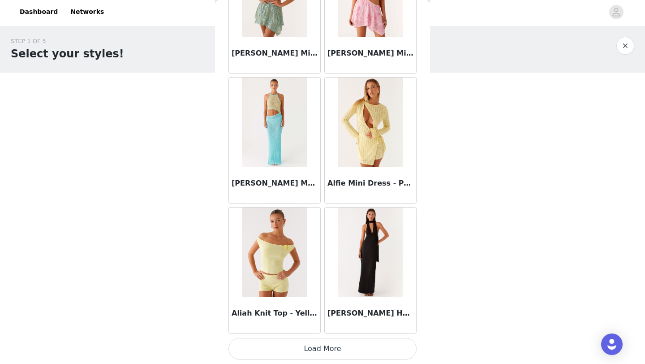
click at [393, 352] on button "Load More" at bounding box center [323, 349] width 188 height 22
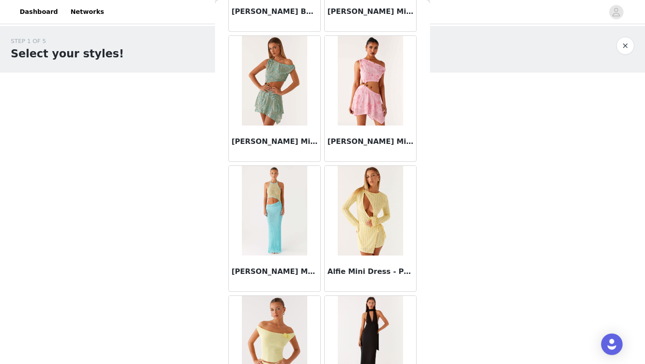
scroll to position [0, 0]
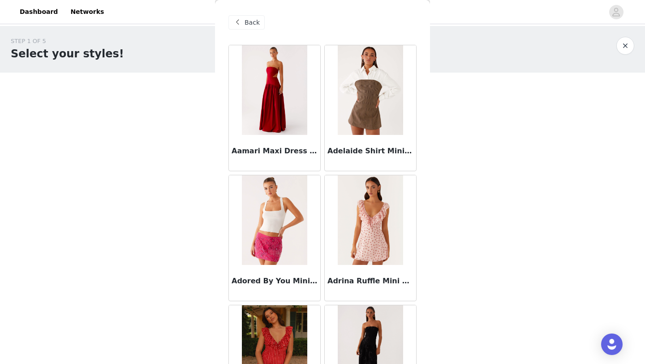
click at [239, 17] on span at bounding box center [237, 22] width 11 height 11
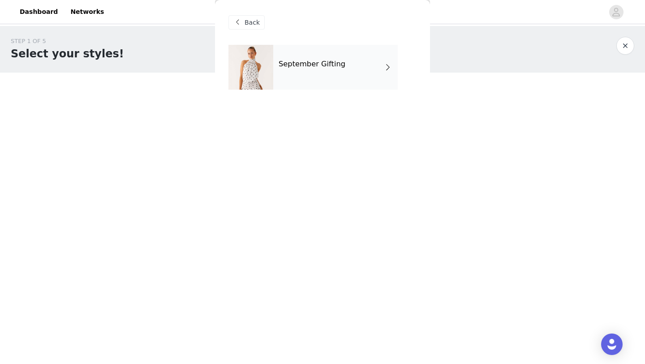
click at [298, 73] on div "September Gifting" at bounding box center [335, 67] width 125 height 45
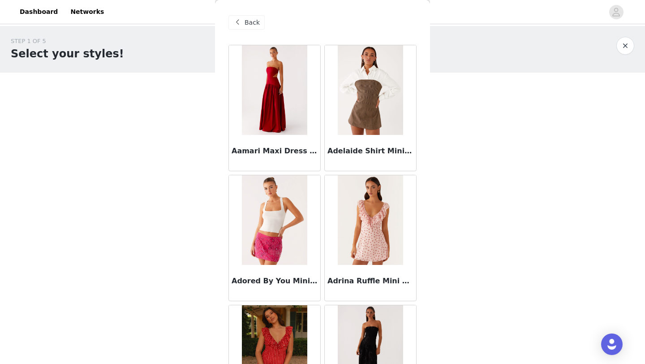
click at [298, 73] on img at bounding box center [274, 90] width 65 height 90
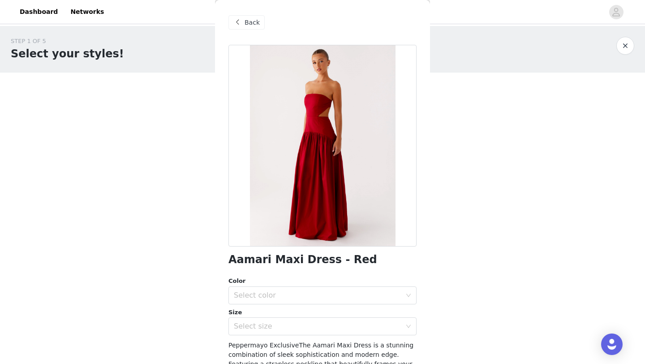
click at [263, 20] on div "Back" at bounding box center [247, 22] width 36 height 14
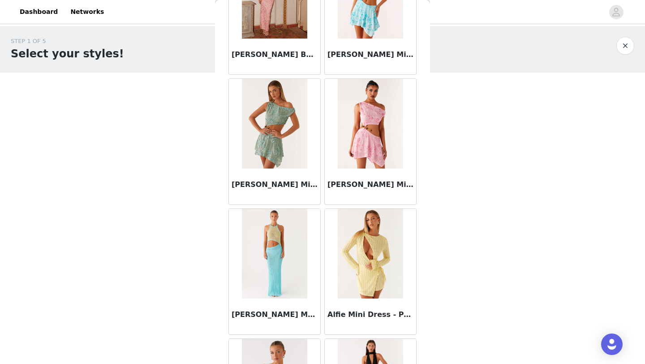
scroll to position [1007, 0]
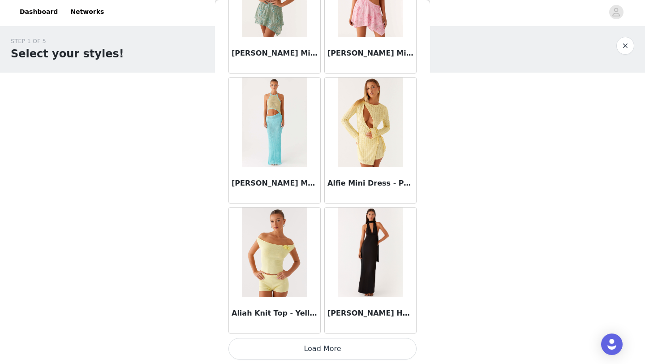
click at [306, 353] on button "Load More" at bounding box center [323, 349] width 188 height 22
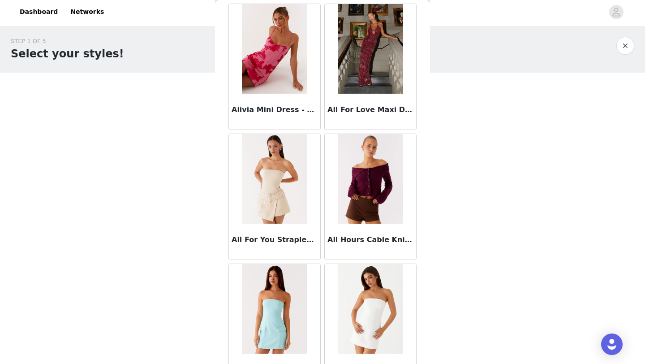
scroll to position [1714, 0]
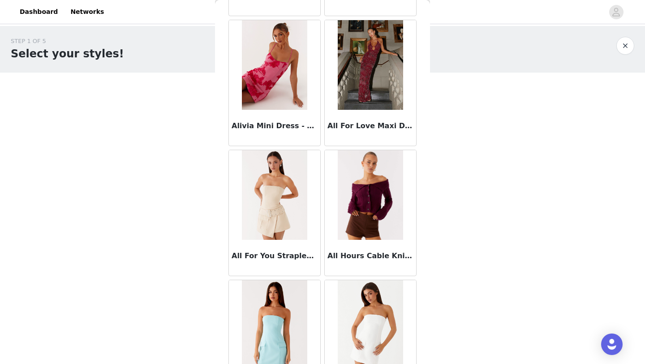
click at [360, 60] on img at bounding box center [370, 65] width 65 height 90
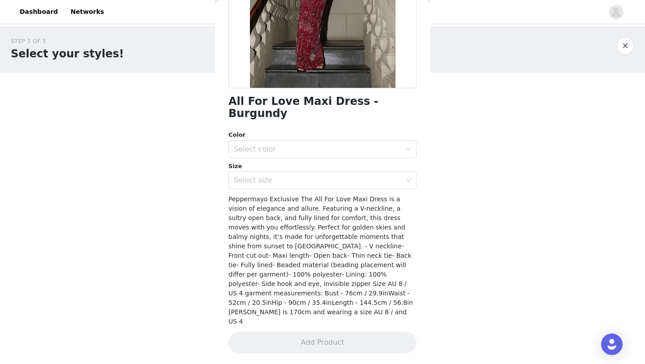
scroll to position [130, 0]
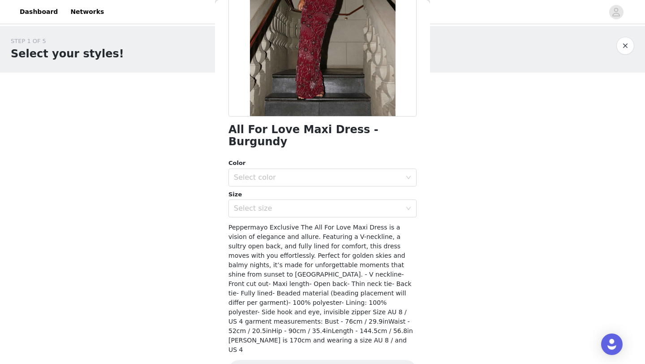
click at [332, 168] on div "Select color" at bounding box center [323, 177] width 188 height 18
click at [328, 182] on li "Burgundy" at bounding box center [323, 185] width 188 height 14
click at [326, 201] on div "Select size" at bounding box center [320, 208] width 172 height 17
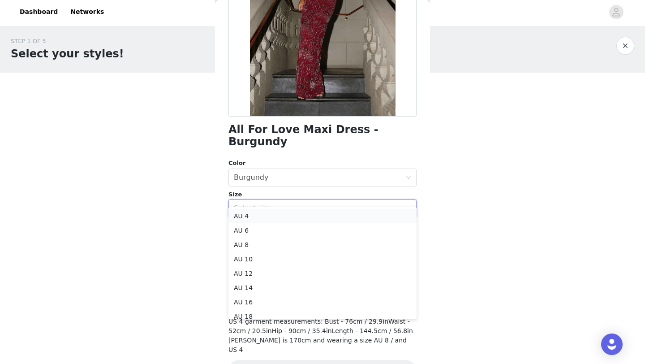
click at [318, 219] on li "AU 4" at bounding box center [323, 216] width 188 height 14
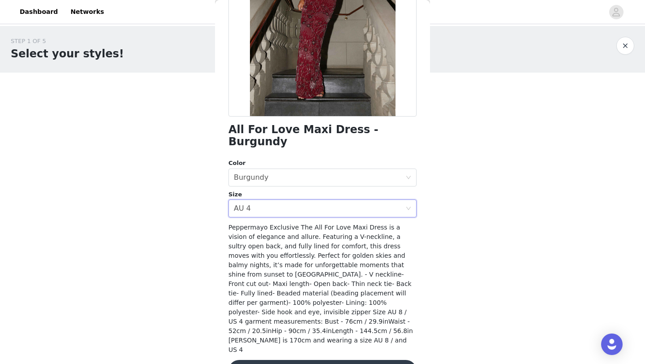
click at [317, 360] on button "Add Product" at bounding box center [323, 371] width 188 height 22
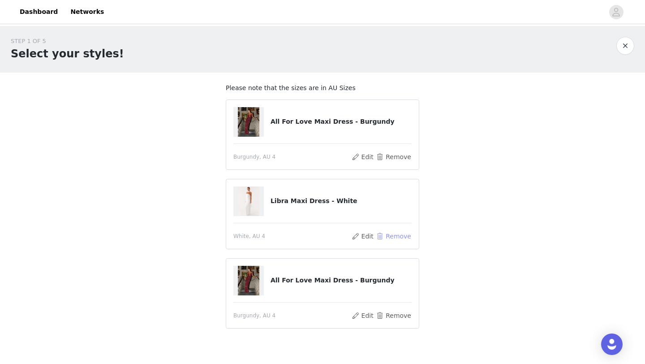
click at [390, 235] on button "Remove" at bounding box center [394, 236] width 36 height 11
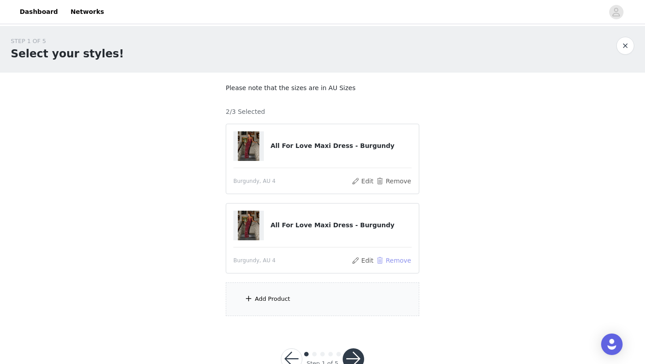
click at [388, 262] on button "Remove" at bounding box center [394, 260] width 36 height 11
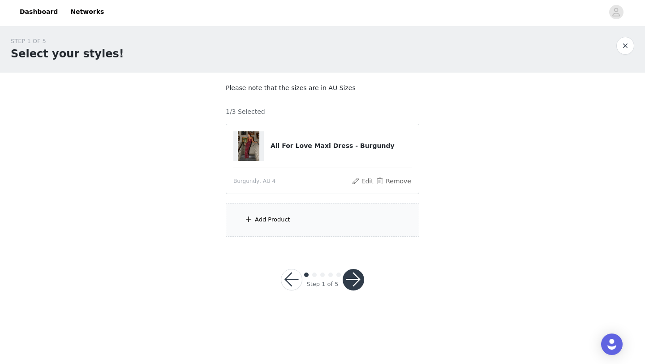
click at [354, 227] on div "Add Product" at bounding box center [323, 220] width 194 height 34
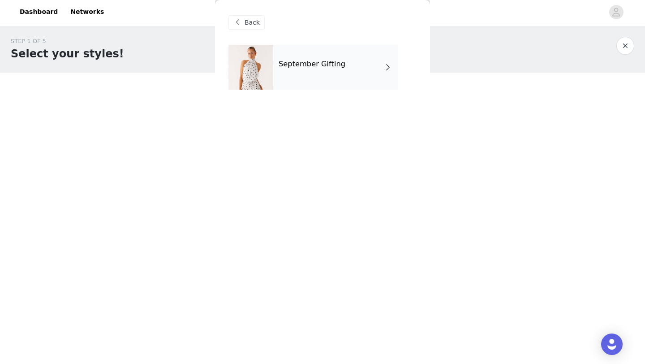
click at [356, 78] on div "September Gifting" at bounding box center [335, 67] width 125 height 45
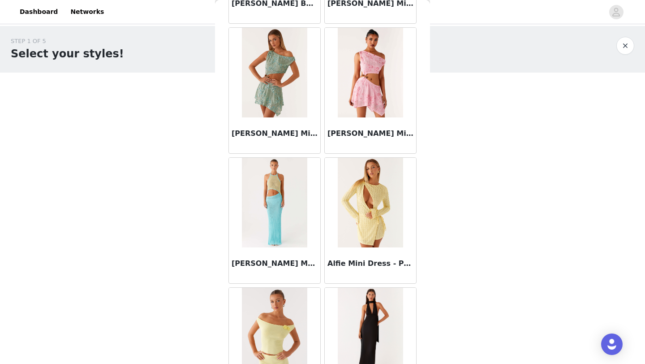
scroll to position [1007, 0]
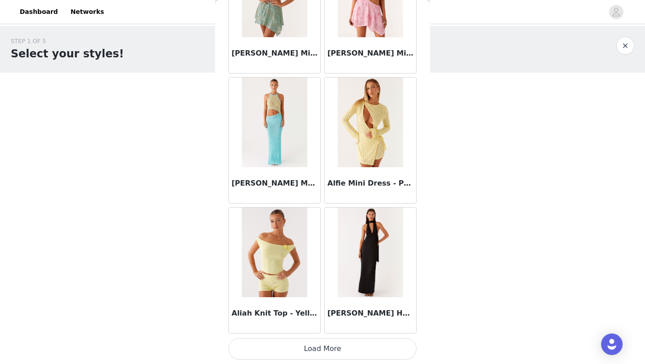
click at [345, 347] on button "Load More" at bounding box center [323, 349] width 188 height 22
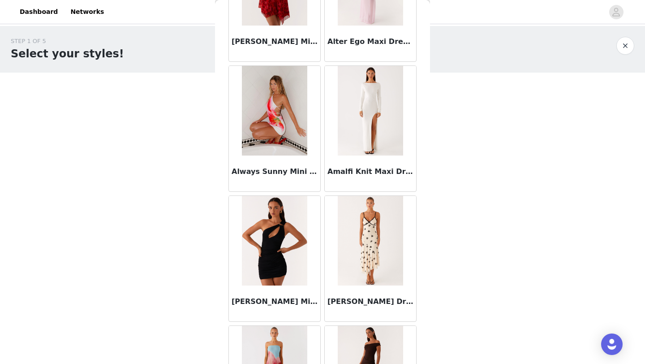
scroll to position [2307, 0]
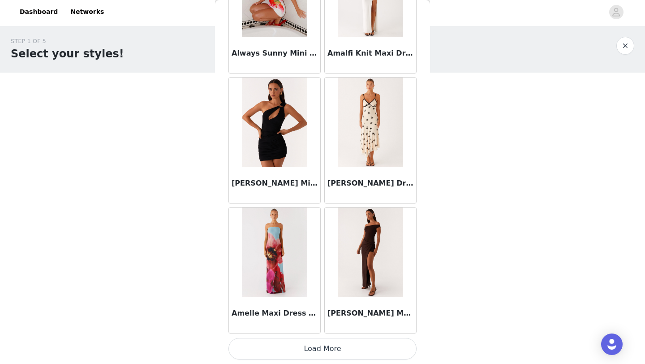
click at [328, 351] on button "Load More" at bounding box center [323, 349] width 188 height 22
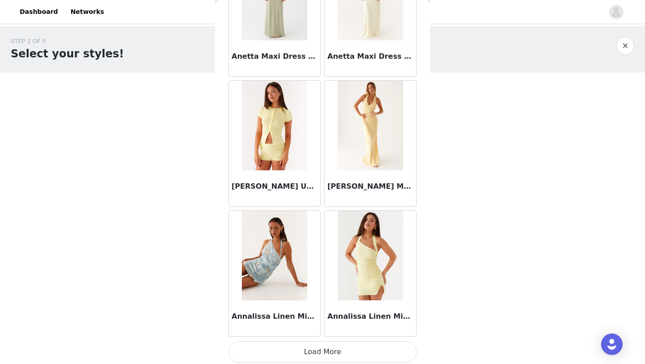
scroll to position [3606, 0]
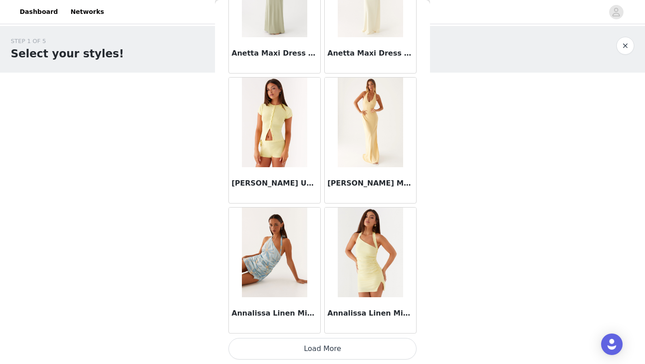
click at [337, 347] on button "Load More" at bounding box center [323, 349] width 188 height 22
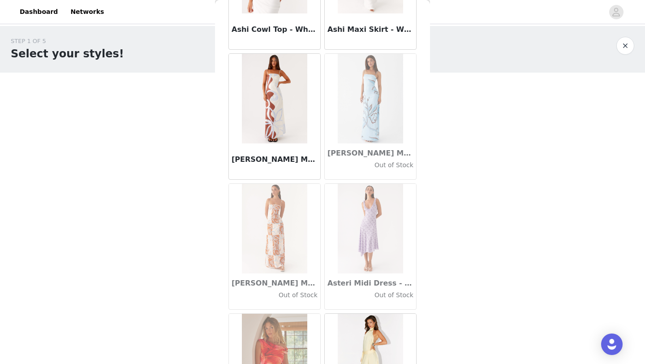
scroll to position [4906, 0]
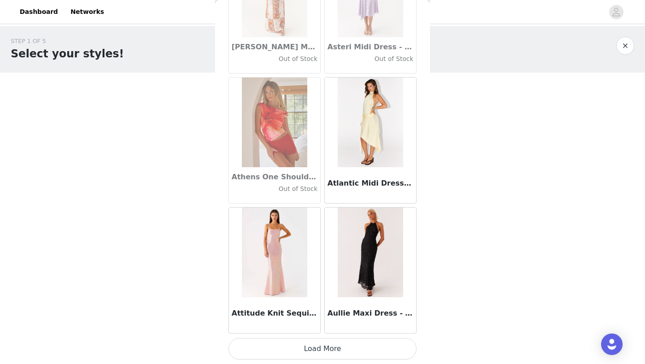
click at [336, 346] on button "Load More" at bounding box center [323, 349] width 188 height 22
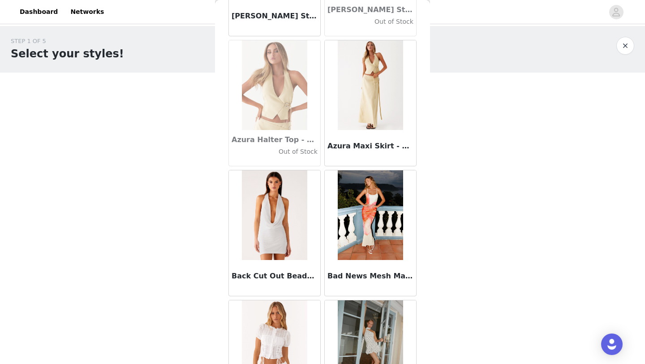
scroll to position [6205, 0]
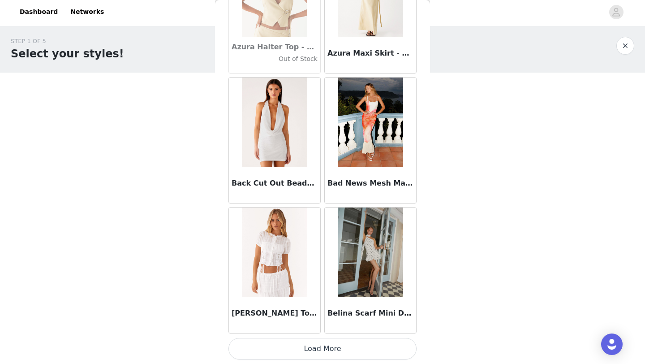
click at [334, 352] on button "Load More" at bounding box center [323, 349] width 188 height 22
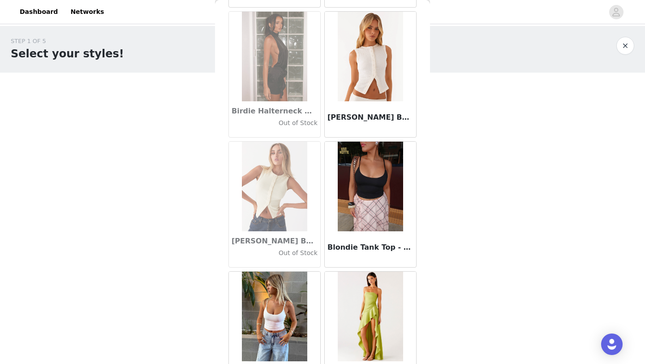
scroll to position [7504, 0]
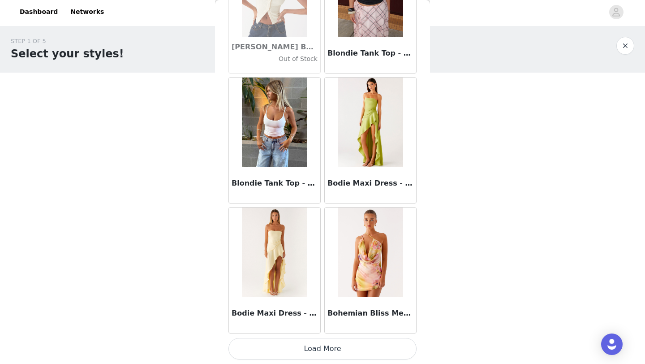
click at [340, 348] on button "Load More" at bounding box center [323, 349] width 188 height 22
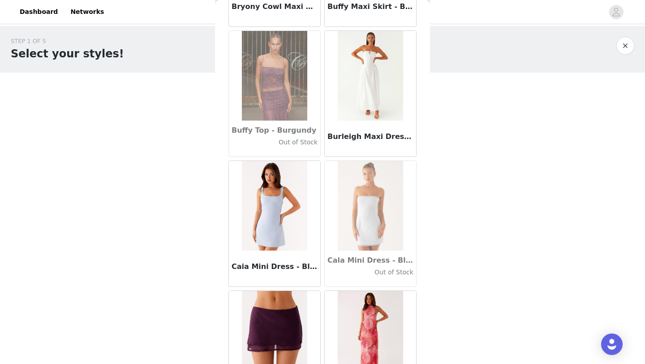
scroll to position [8804, 0]
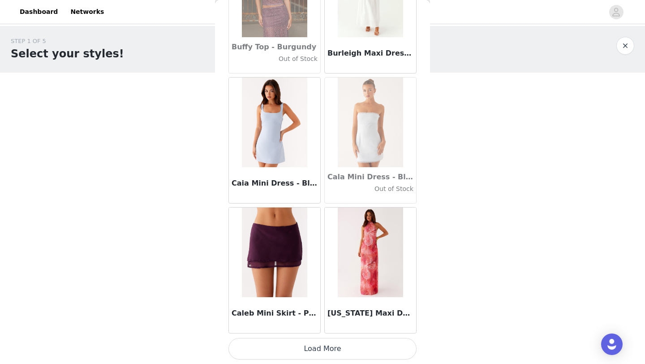
click at [328, 349] on button "Load More" at bounding box center [323, 349] width 188 height 22
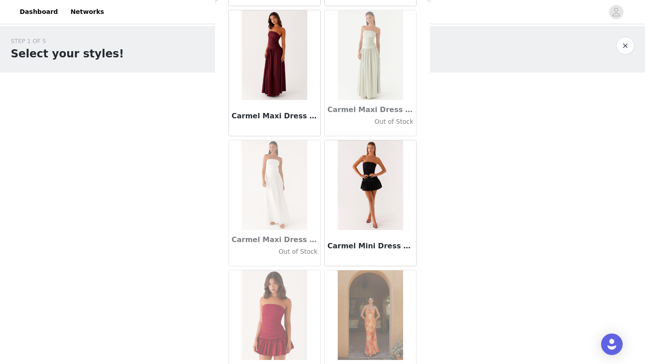
scroll to position [10103, 0]
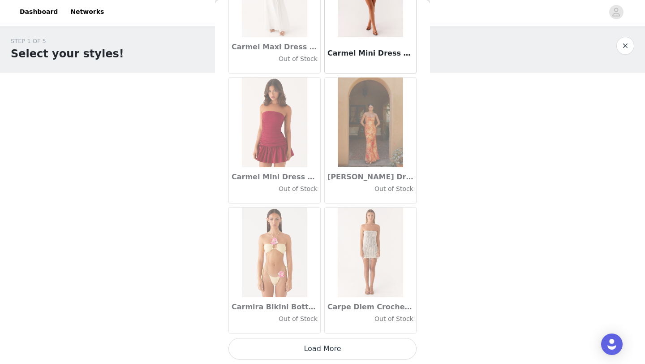
click at [336, 352] on button "Load More" at bounding box center [323, 349] width 188 height 22
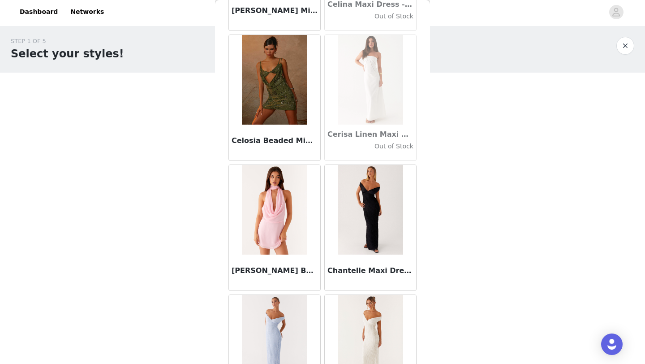
scroll to position [11403, 0]
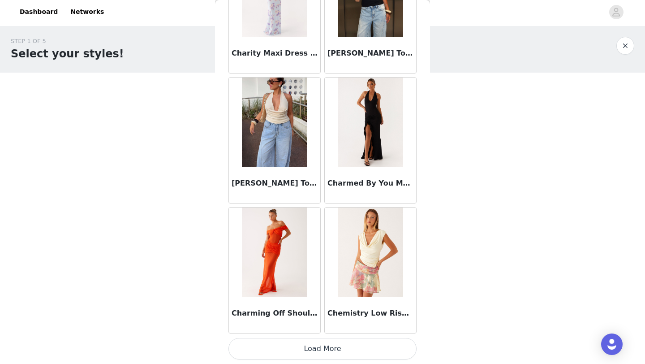
click at [333, 352] on button "Load More" at bounding box center [323, 349] width 188 height 22
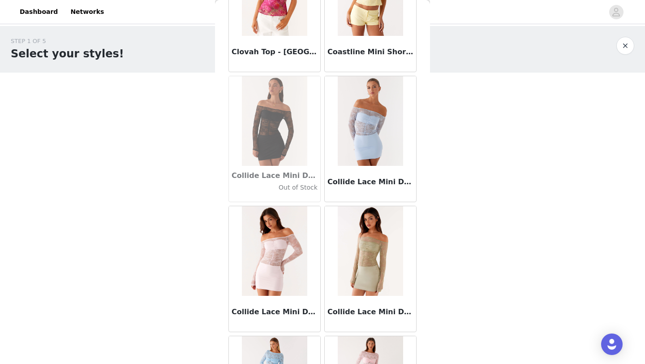
scroll to position [12702, 0]
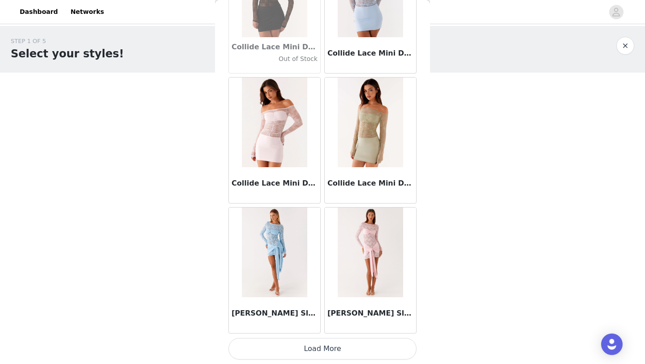
click at [330, 351] on button "Load More" at bounding box center [323, 349] width 188 height 22
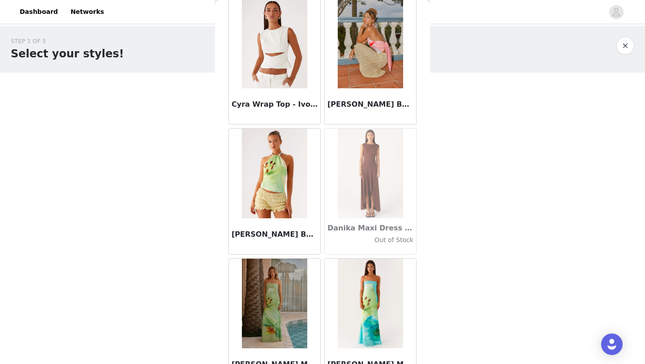
scroll to position [14001, 0]
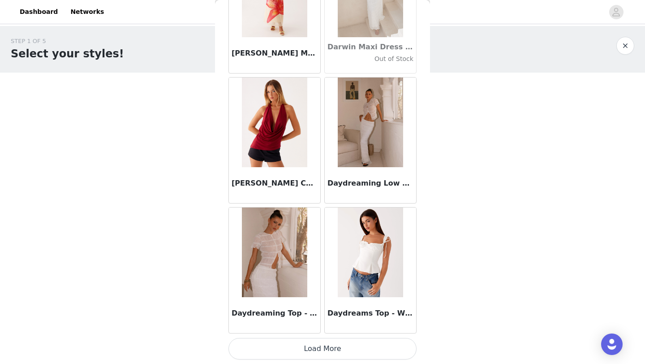
click at [336, 350] on button "Load More" at bounding box center [323, 349] width 188 height 22
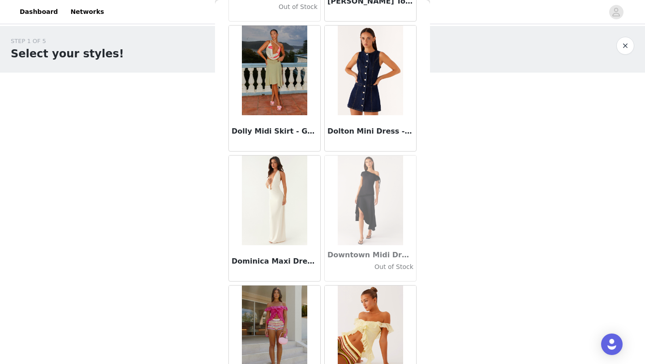
scroll to position [15301, 0]
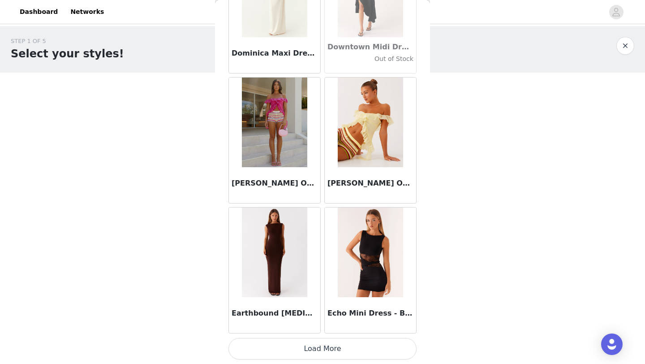
click at [331, 349] on button "Load More" at bounding box center [323, 349] width 188 height 22
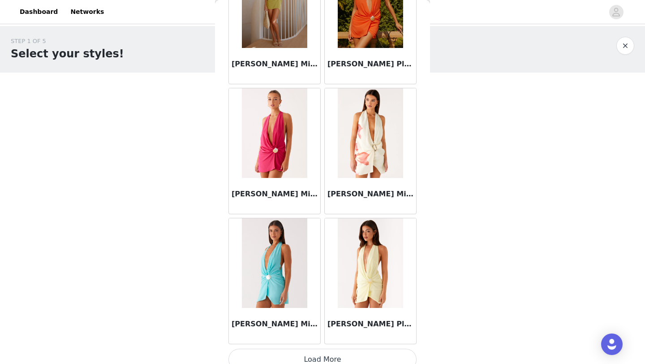
scroll to position [16600, 0]
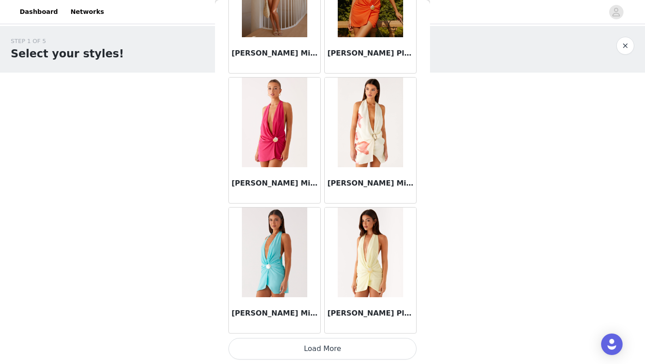
click at [333, 354] on button "Load More" at bounding box center [323, 349] width 188 height 22
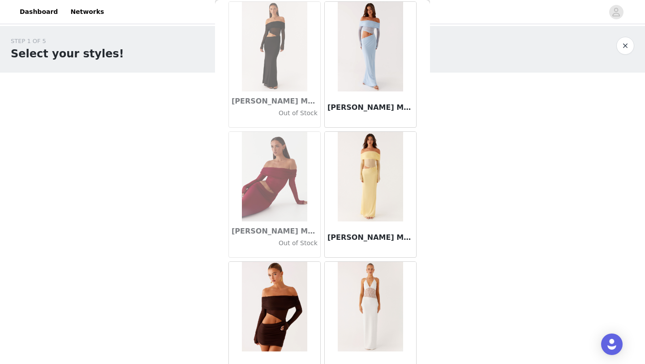
scroll to position [17900, 0]
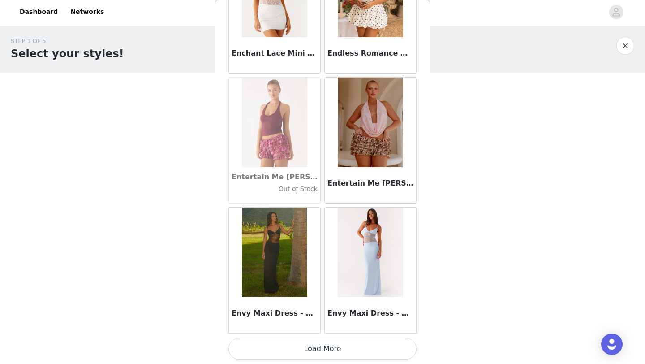
click at [325, 352] on button "Load More" at bounding box center [323, 349] width 188 height 22
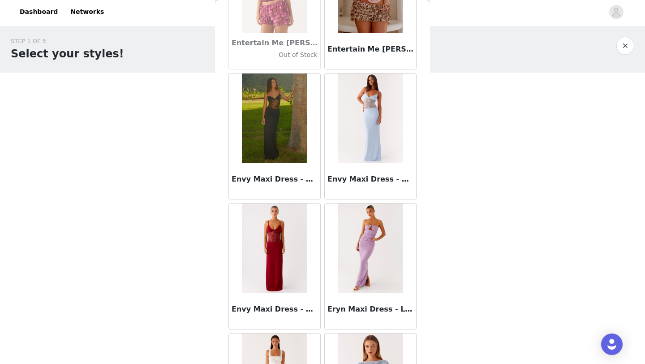
scroll to position [18032, 0]
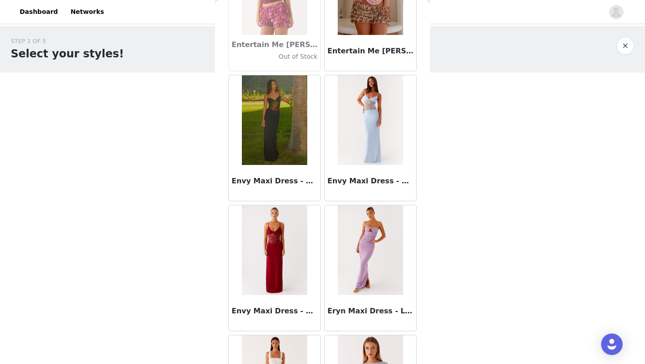
click at [273, 115] on img at bounding box center [274, 120] width 65 height 90
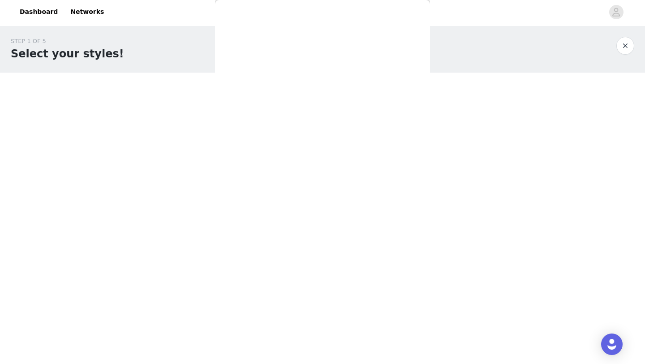
scroll to position [0, 0]
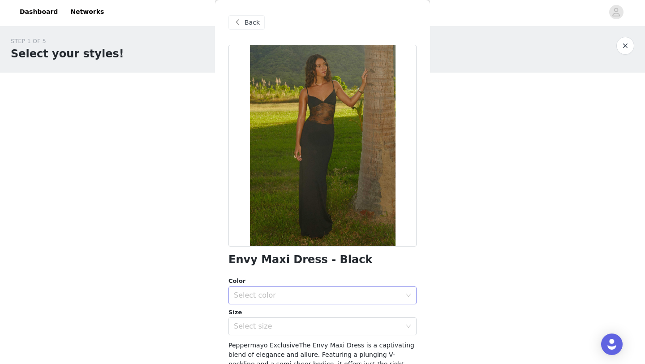
click at [259, 289] on div "Select color" at bounding box center [320, 295] width 172 height 17
click at [260, 316] on li "Black" at bounding box center [323, 315] width 188 height 14
click at [260, 328] on div "Select size" at bounding box center [318, 326] width 168 height 9
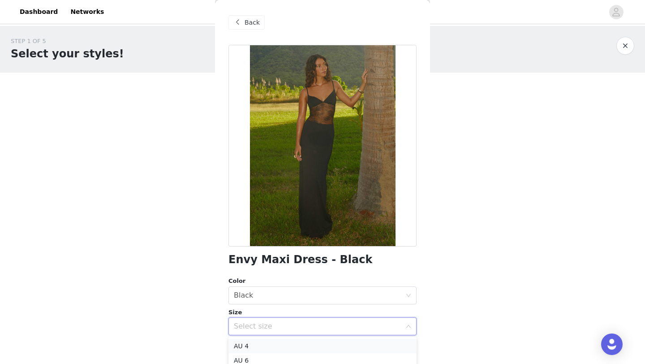
click at [260, 341] on li "AU 4" at bounding box center [323, 346] width 188 height 14
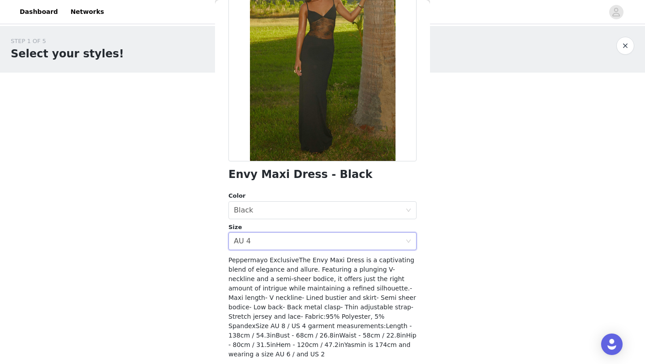
scroll to position [111, 0]
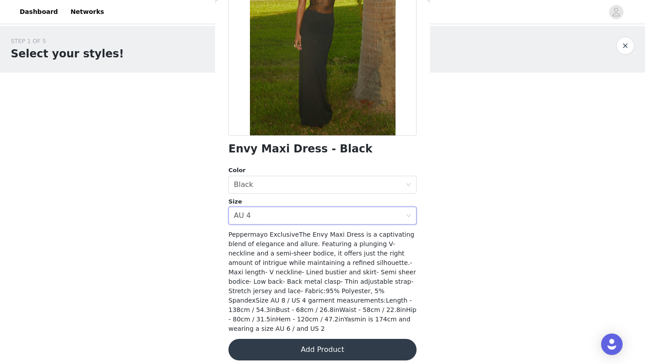
click at [259, 343] on button "Add Product" at bounding box center [323, 350] width 188 height 22
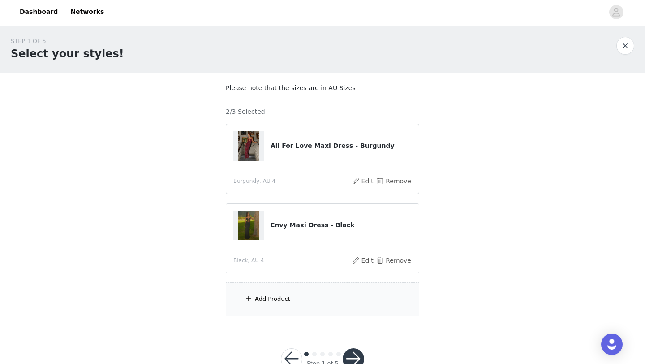
click at [279, 300] on div "Add Product" at bounding box center [272, 298] width 35 height 9
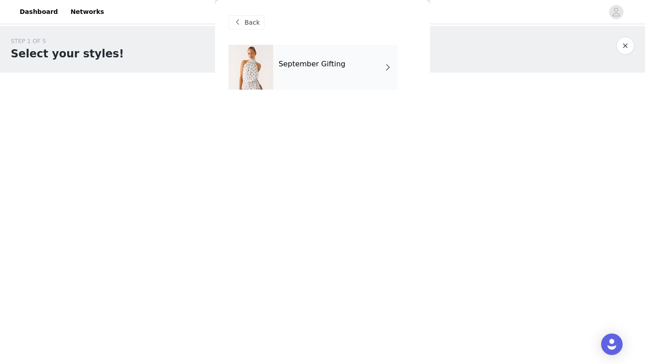
click at [328, 69] on div "September Gifting" at bounding box center [335, 67] width 125 height 45
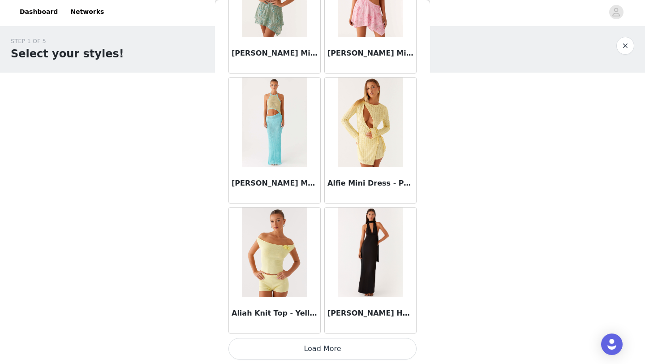
scroll to position [27, 0]
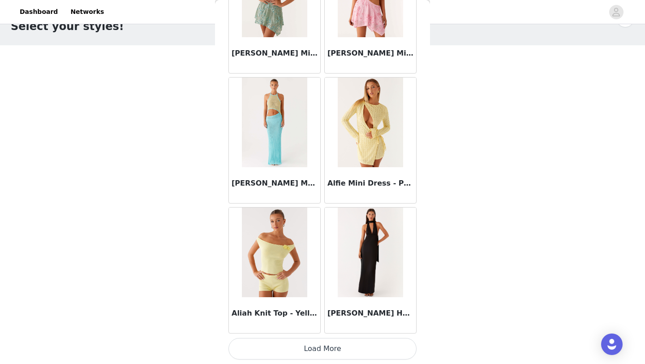
click at [316, 354] on button "Load More" at bounding box center [323, 349] width 188 height 22
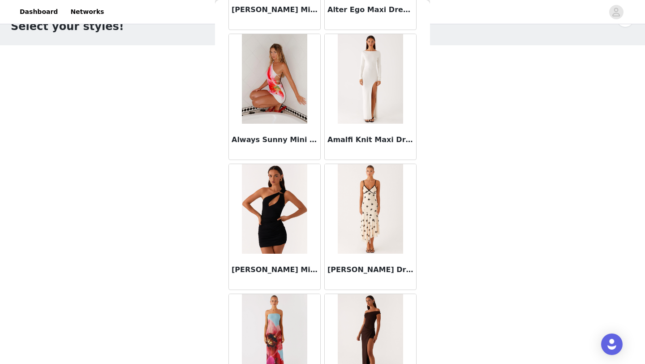
scroll to position [2307, 0]
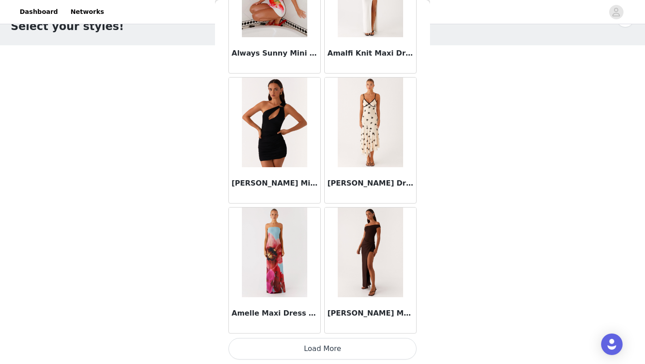
click at [319, 349] on button "Load More" at bounding box center [323, 349] width 188 height 22
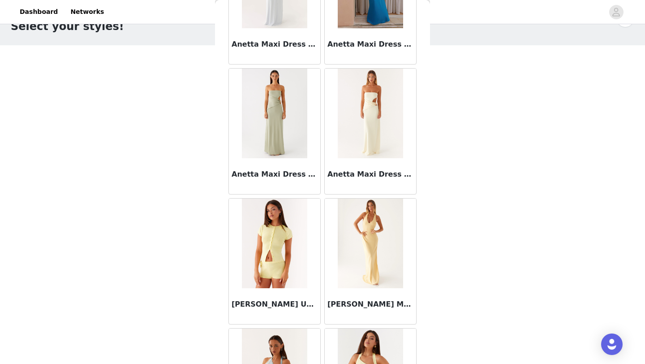
scroll to position [3606, 0]
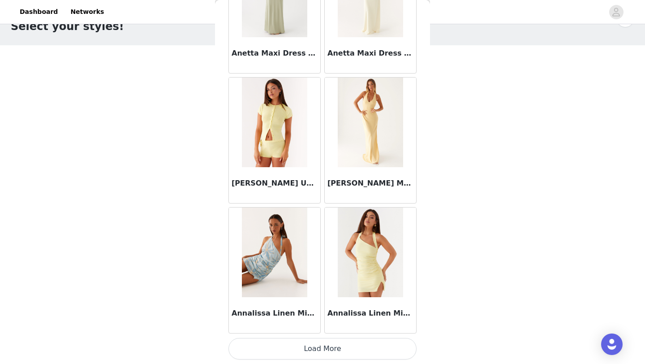
click at [325, 341] on button "Load More" at bounding box center [323, 349] width 188 height 22
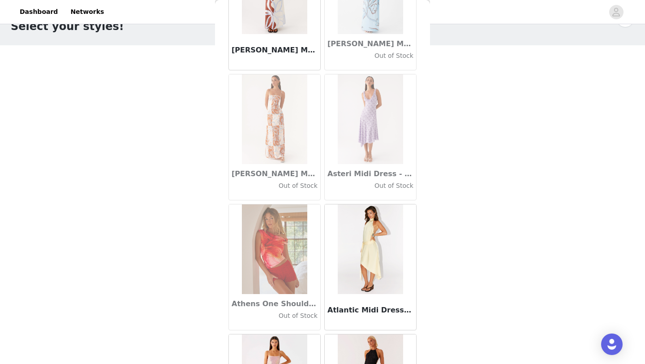
scroll to position [4906, 0]
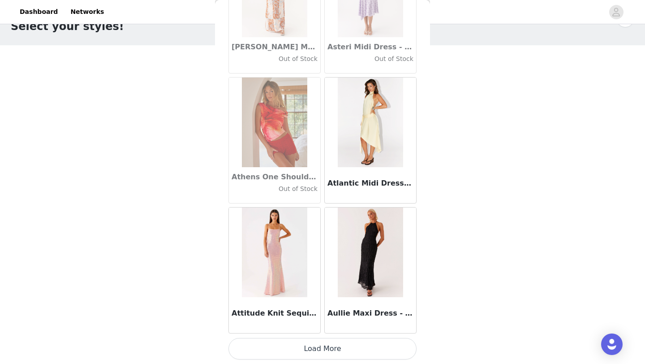
click at [325, 348] on button "Load More" at bounding box center [323, 349] width 188 height 22
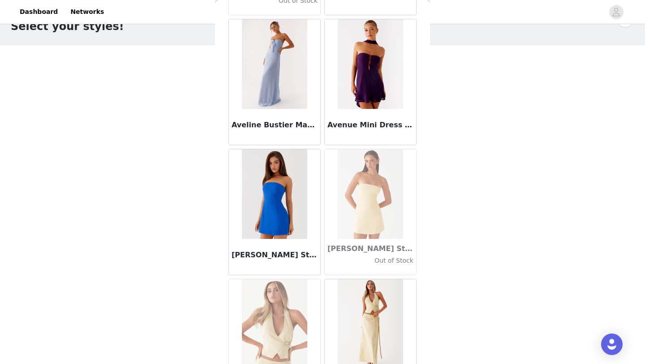
scroll to position [6205, 0]
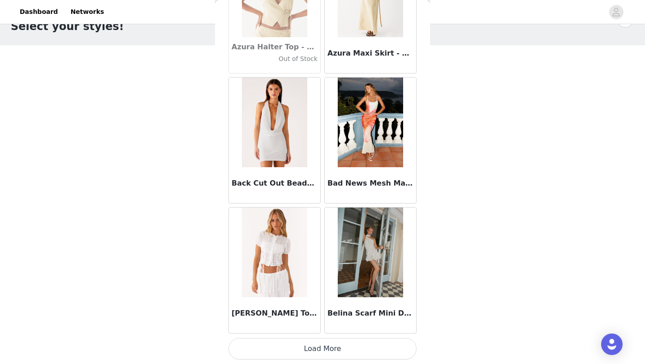
click at [329, 343] on button "Load More" at bounding box center [323, 349] width 188 height 22
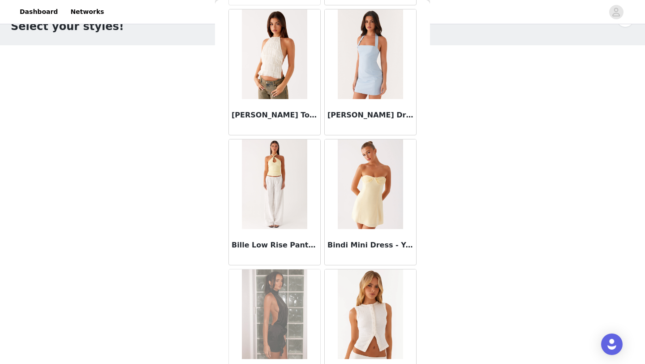
scroll to position [7504, 0]
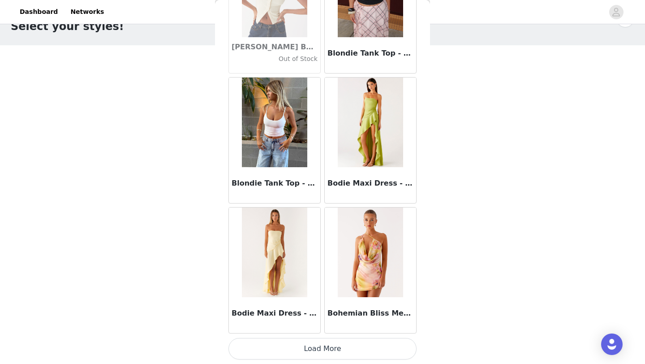
click at [325, 344] on button "Load More" at bounding box center [323, 349] width 188 height 22
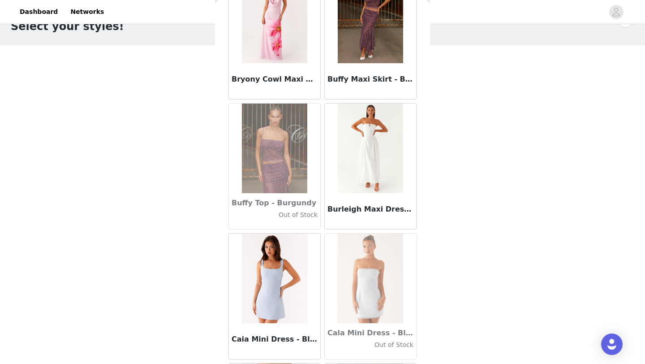
scroll to position [8804, 0]
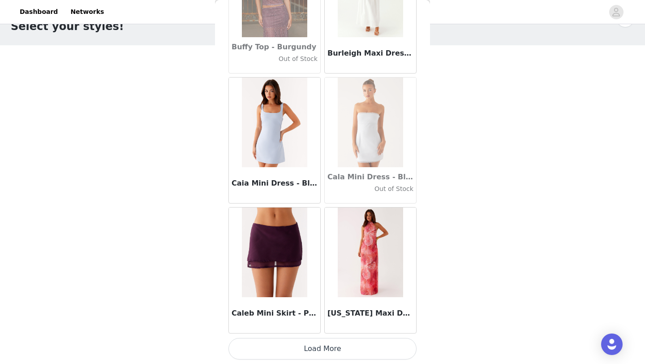
click at [325, 348] on button "Load More" at bounding box center [323, 349] width 188 height 22
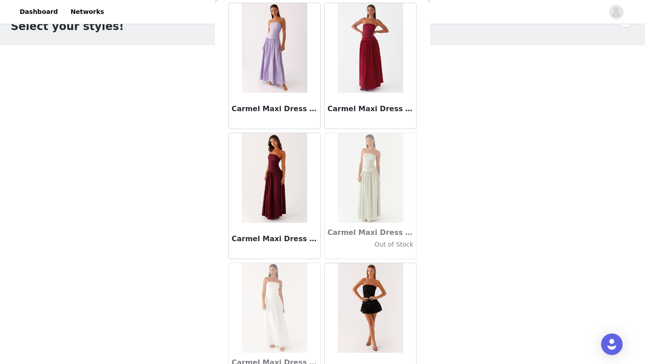
scroll to position [10103, 0]
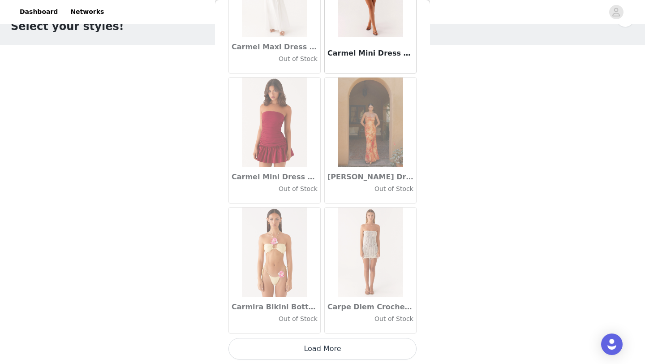
click at [326, 355] on button "Load More" at bounding box center [323, 349] width 188 height 22
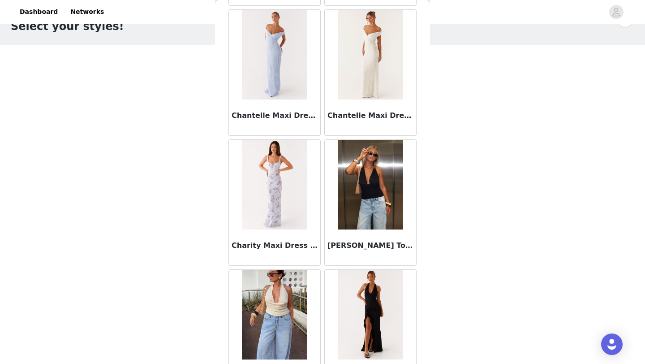
scroll to position [11403, 0]
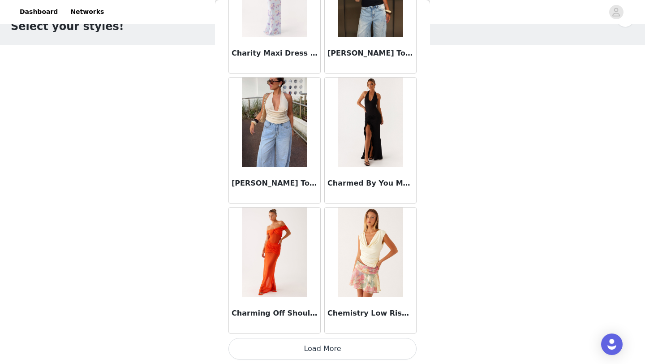
click at [328, 347] on button "Load More" at bounding box center [323, 349] width 188 height 22
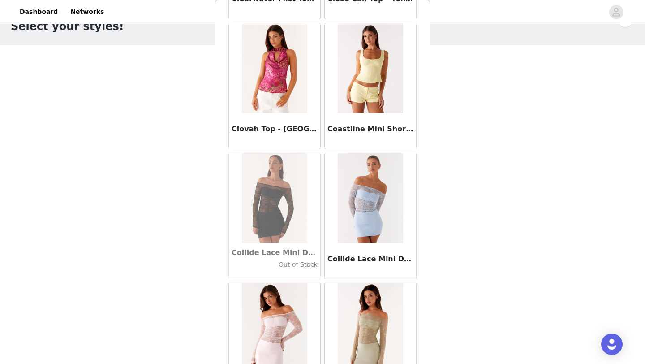
scroll to position [12702, 0]
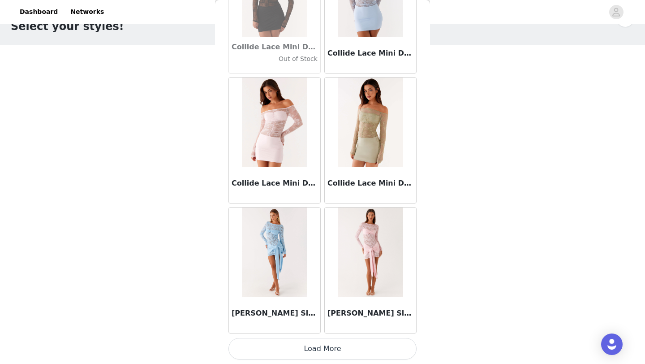
click at [328, 347] on button "Load More" at bounding box center [323, 349] width 188 height 22
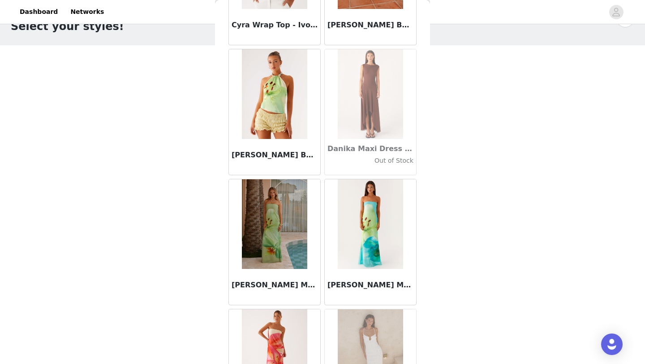
scroll to position [14001, 0]
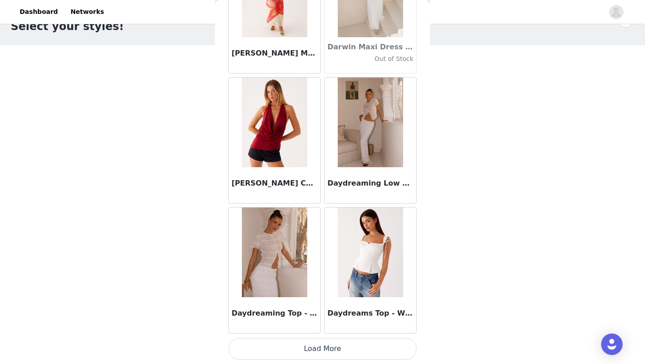
click at [331, 350] on button "Load More" at bounding box center [323, 349] width 188 height 22
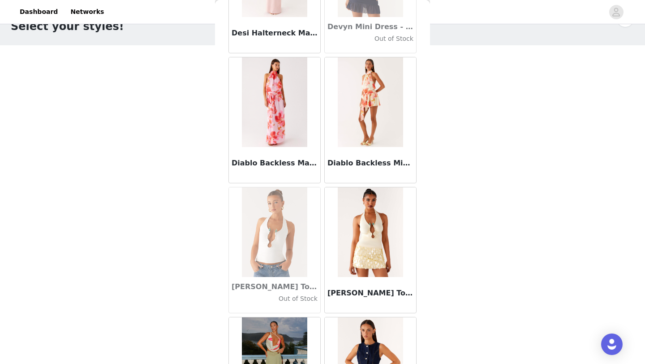
scroll to position [15301, 0]
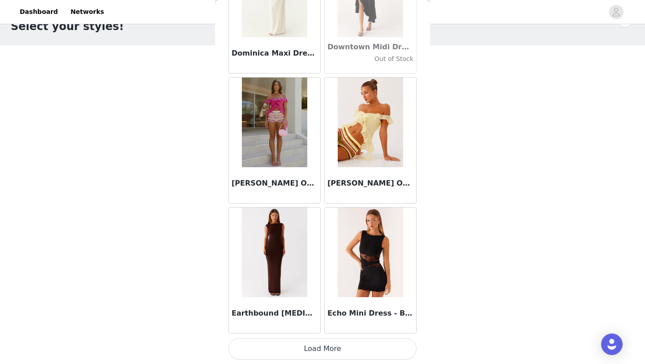
click at [337, 348] on button "Load More" at bounding box center [323, 349] width 188 height 22
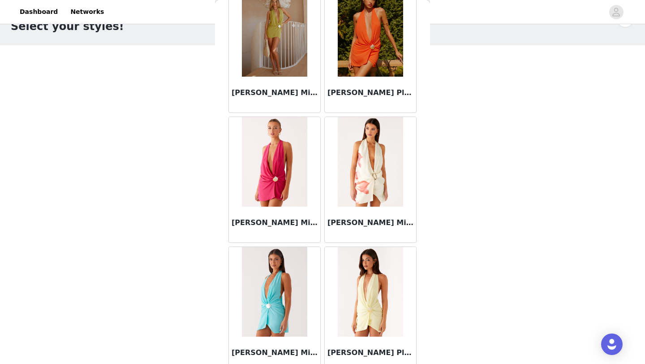
scroll to position [16600, 0]
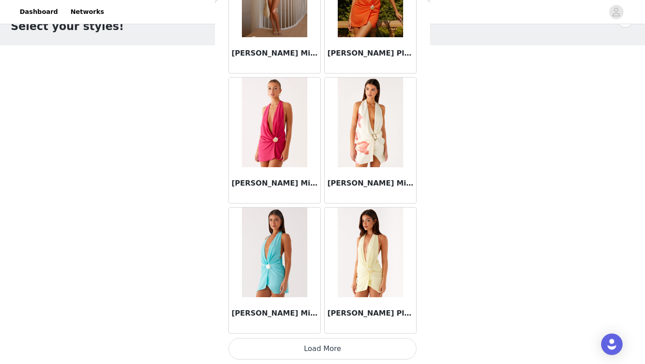
click at [337, 348] on button "Load More" at bounding box center [323, 349] width 188 height 22
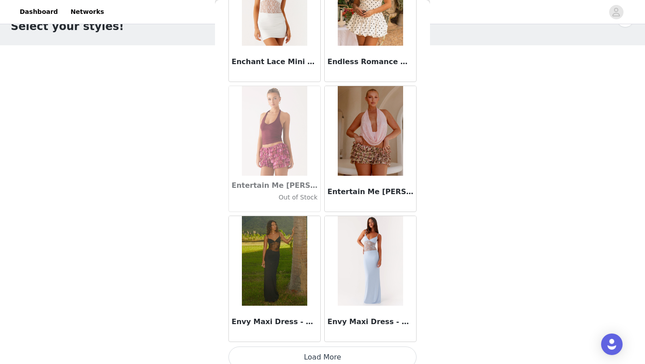
scroll to position [17900, 0]
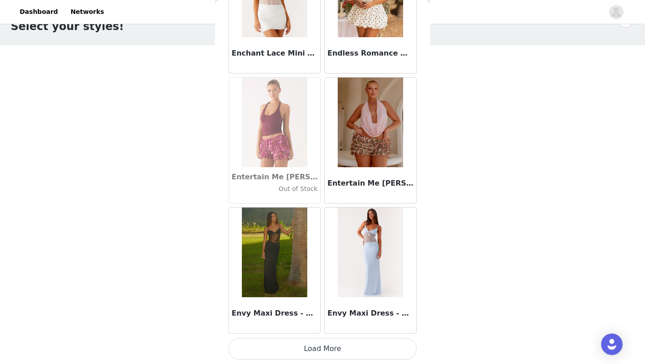
click at [337, 348] on button "Load More" at bounding box center [323, 349] width 188 height 22
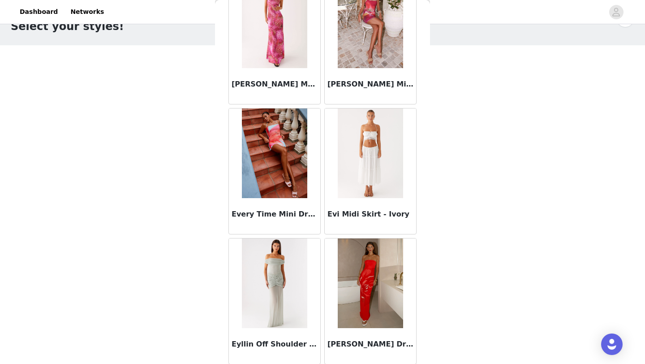
scroll to position [0, 0]
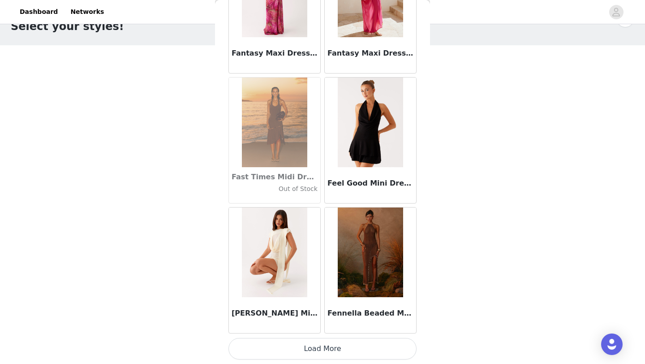
click at [318, 352] on button "Load More" at bounding box center [323, 349] width 188 height 22
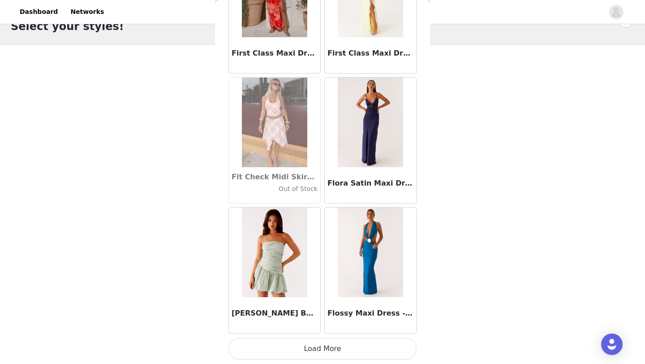
click at [325, 353] on button "Load More" at bounding box center [323, 349] width 188 height 22
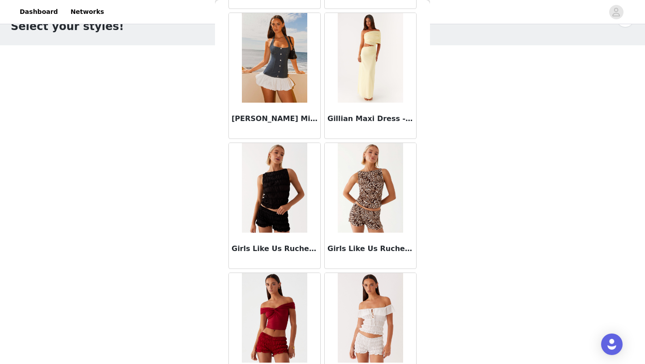
scroll to position [21798, 0]
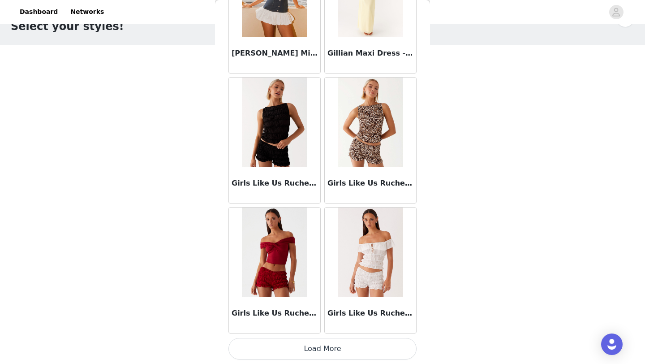
click at [332, 348] on button "Load More" at bounding box center [323, 349] width 188 height 22
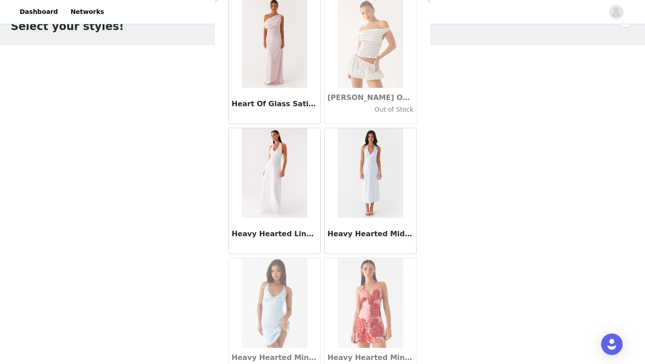
scroll to position [23097, 0]
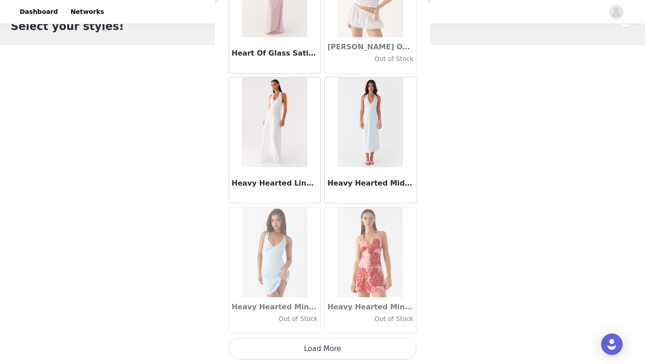
click at [332, 348] on button "Load More" at bounding box center [323, 349] width 188 height 22
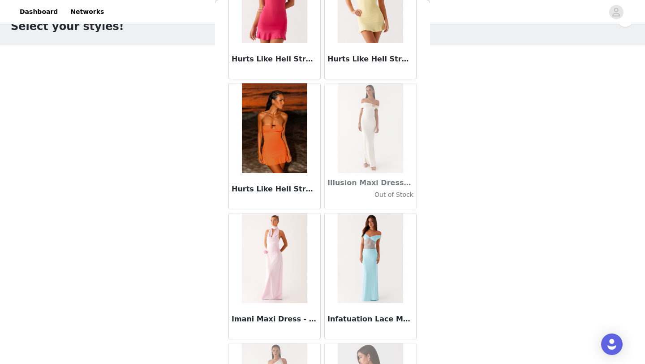
scroll to position [24397, 0]
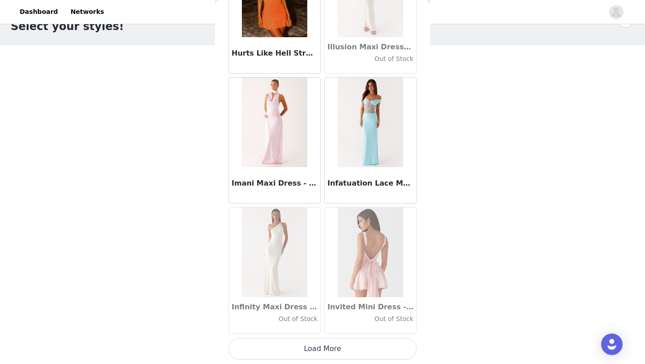
click at [334, 351] on button "Load More" at bounding box center [323, 349] width 188 height 22
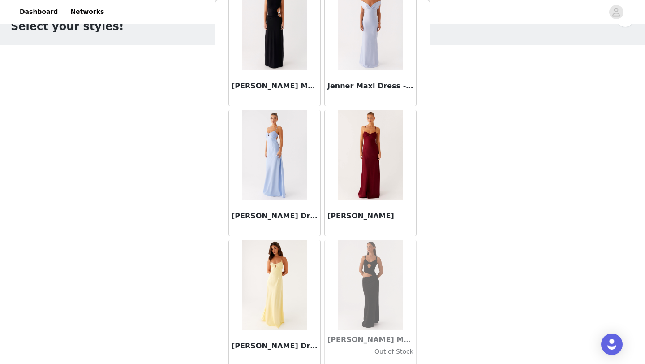
scroll to position [25696, 0]
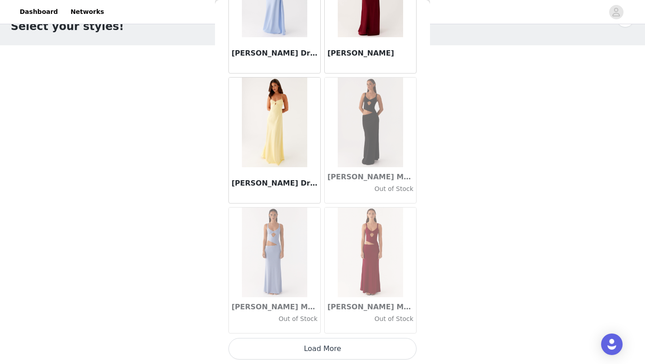
click at [326, 349] on button "Load More" at bounding box center [323, 349] width 188 height 22
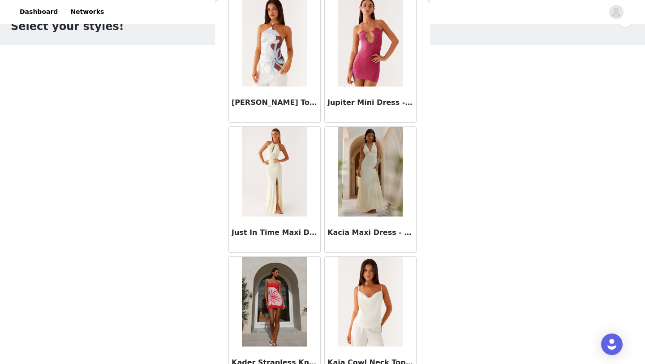
scroll to position [26996, 0]
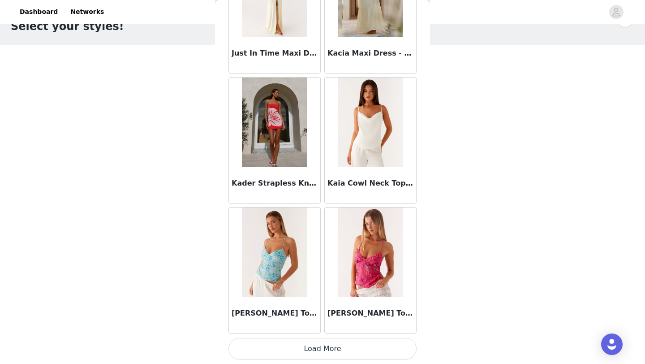
click at [324, 349] on button "Load More" at bounding box center [323, 349] width 188 height 22
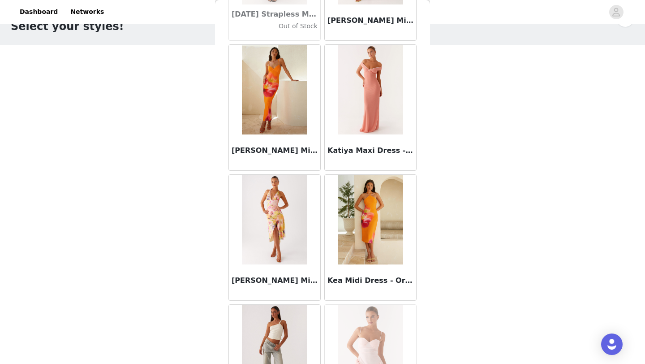
scroll to position [28295, 0]
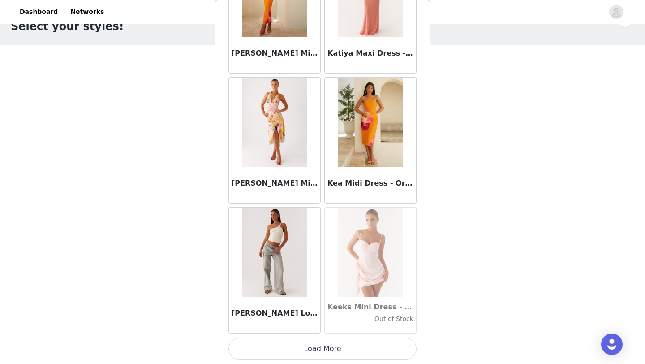
click at [328, 349] on button "Load More" at bounding box center [323, 349] width 188 height 22
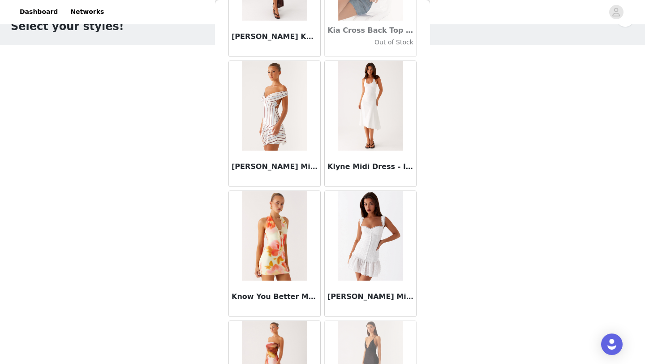
scroll to position [29594, 0]
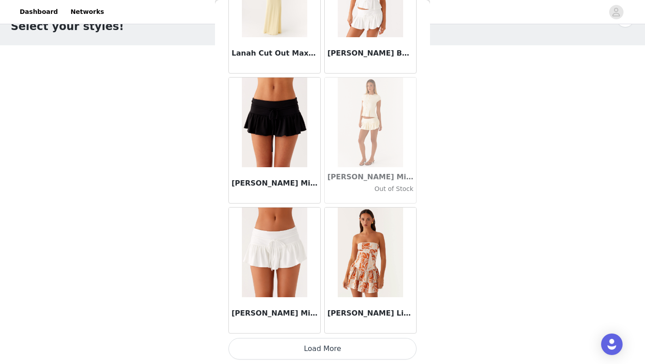
click at [334, 345] on button "Load More" at bounding box center [323, 349] width 188 height 22
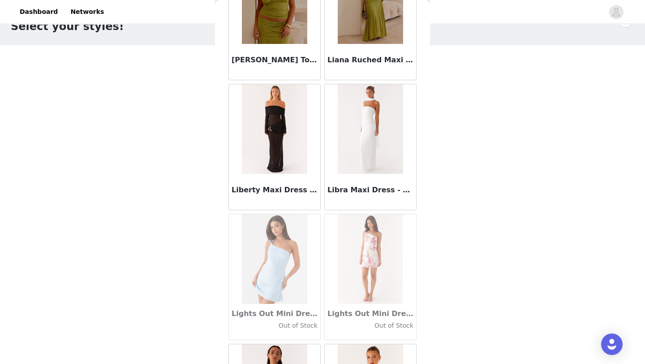
scroll to position [30894, 0]
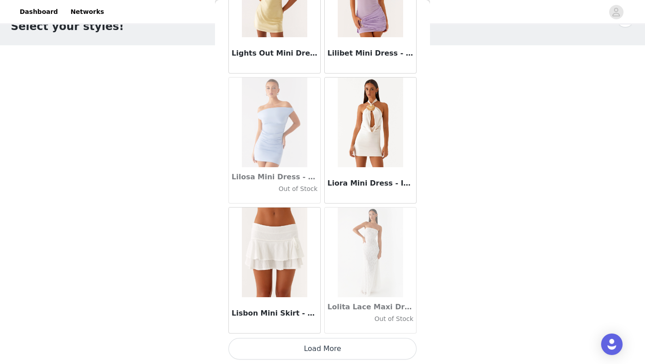
click at [341, 344] on button "Load More" at bounding box center [323, 349] width 188 height 22
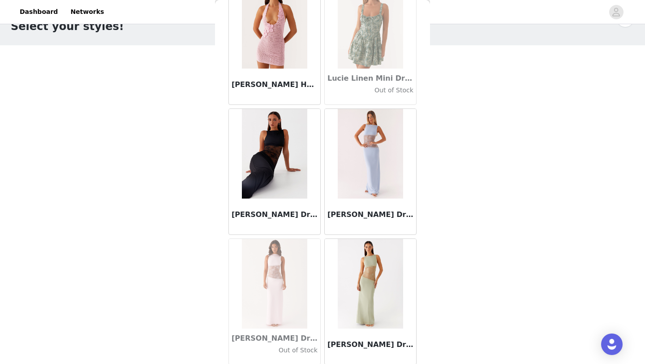
scroll to position [32193, 0]
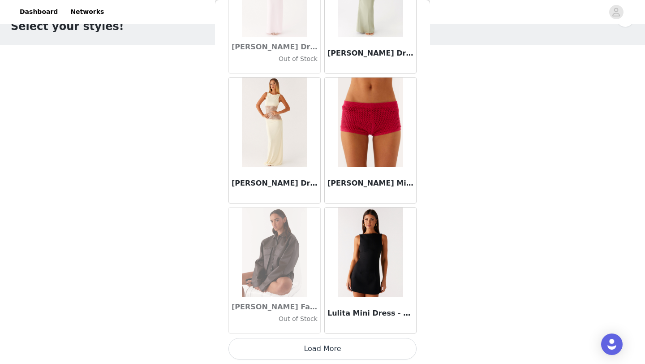
click at [296, 349] on button "Load More" at bounding box center [323, 349] width 188 height 22
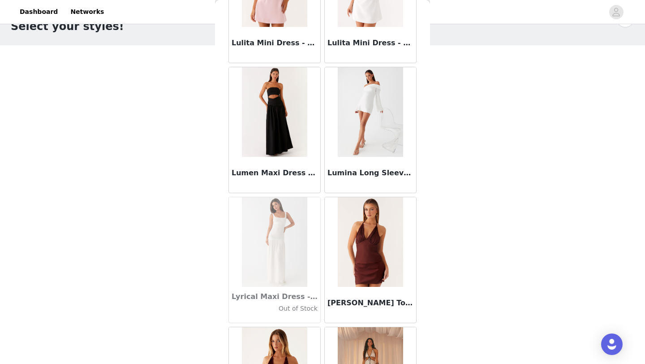
scroll to position [32596, 0]
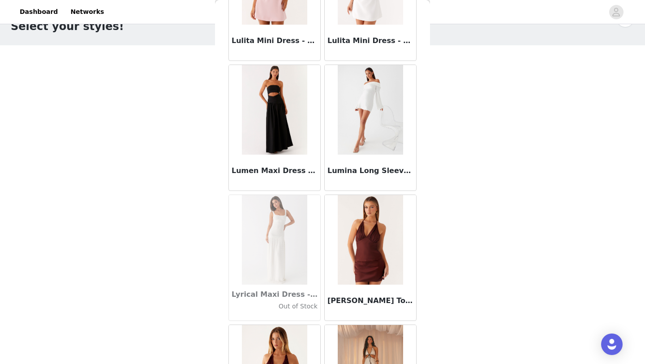
click at [379, 134] on img at bounding box center [370, 110] width 65 height 90
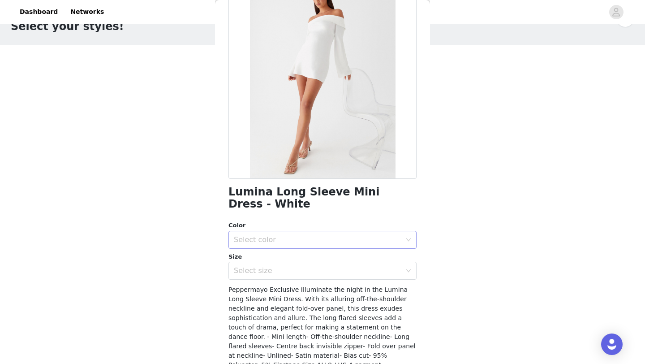
scroll to position [101, 0]
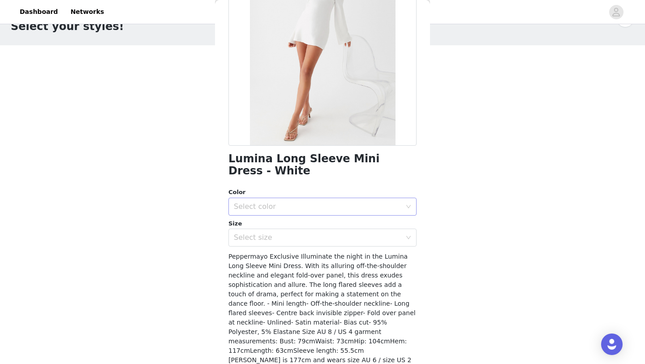
click at [315, 210] on div "Select color" at bounding box center [318, 206] width 168 height 9
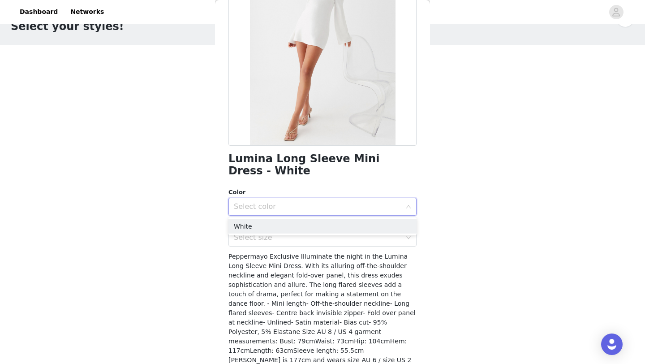
click at [316, 201] on div "Select color" at bounding box center [320, 206] width 172 height 17
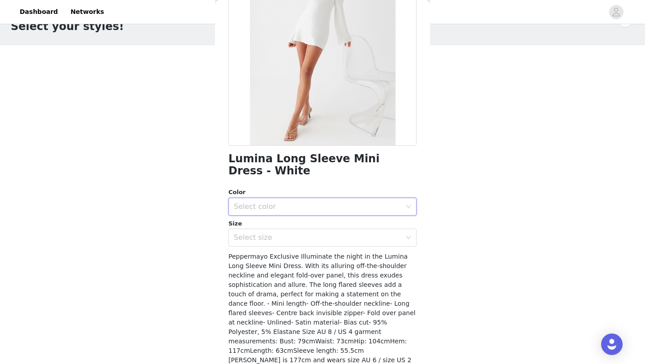
click at [313, 202] on div "Select color" at bounding box center [318, 206] width 168 height 9
click at [306, 224] on li "White" at bounding box center [323, 226] width 188 height 14
click at [303, 240] on div "Select size" at bounding box center [318, 237] width 168 height 9
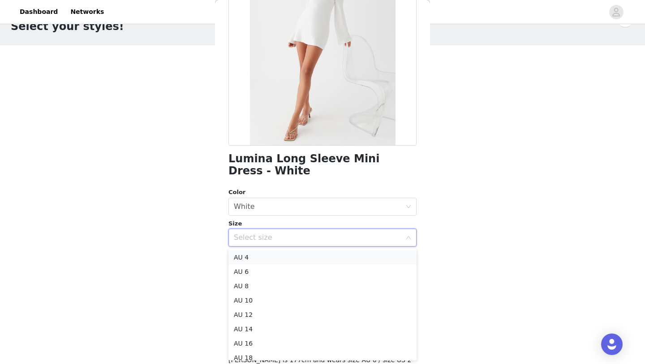
click at [301, 256] on li "AU 4" at bounding box center [323, 257] width 188 height 14
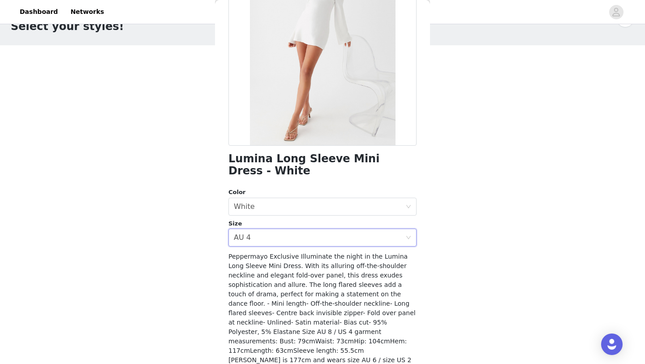
scroll to position [133, 0]
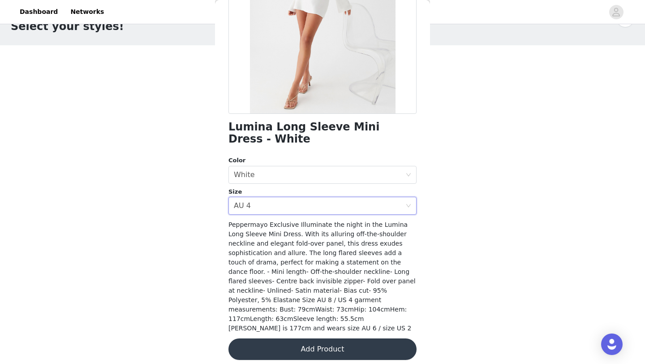
click at [308, 345] on button "Add Product" at bounding box center [323, 349] width 188 height 22
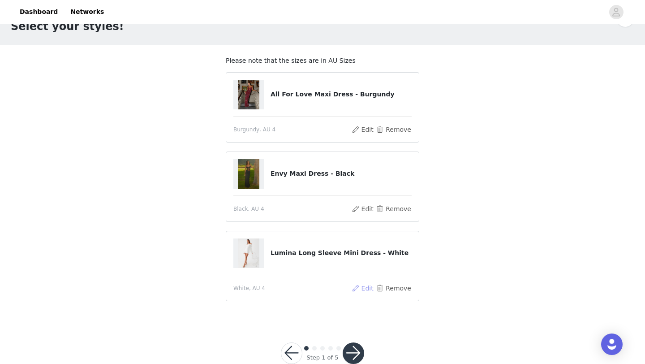
click at [369, 285] on button "Edit" at bounding box center [362, 288] width 23 height 11
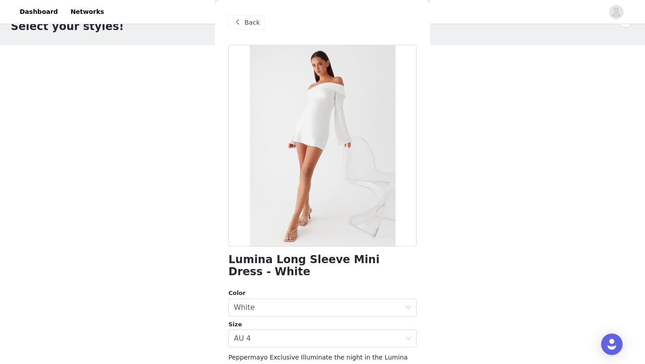
click at [257, 25] on span "Back" at bounding box center [252, 22] width 15 height 9
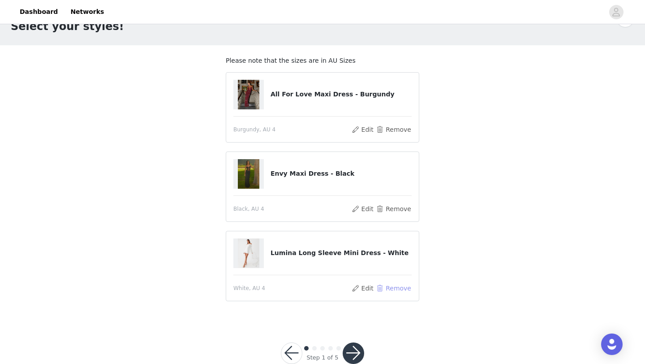
click at [393, 290] on button "Remove" at bounding box center [394, 288] width 36 height 11
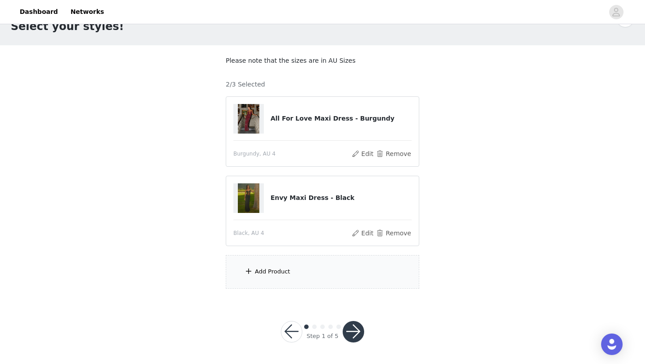
click at [345, 256] on div "Add Product" at bounding box center [323, 272] width 194 height 34
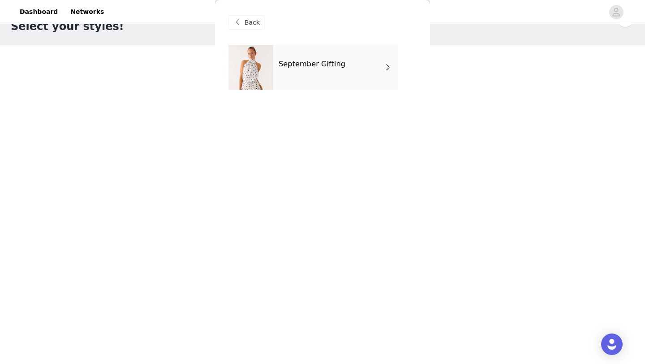
click at [338, 85] on div "September Gifting" at bounding box center [335, 67] width 125 height 45
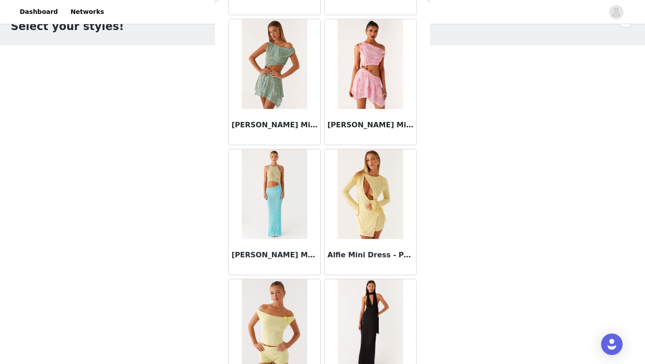
scroll to position [1007, 0]
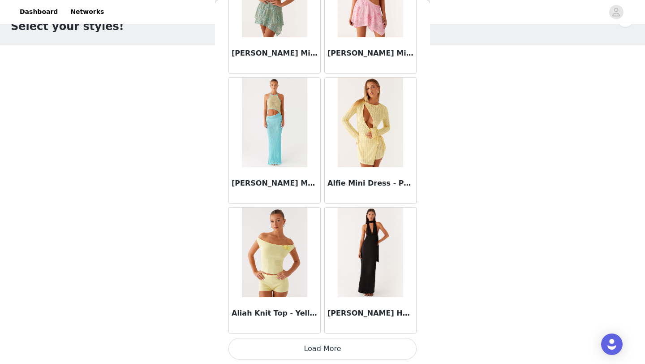
click at [325, 351] on button "Load More" at bounding box center [323, 349] width 188 height 22
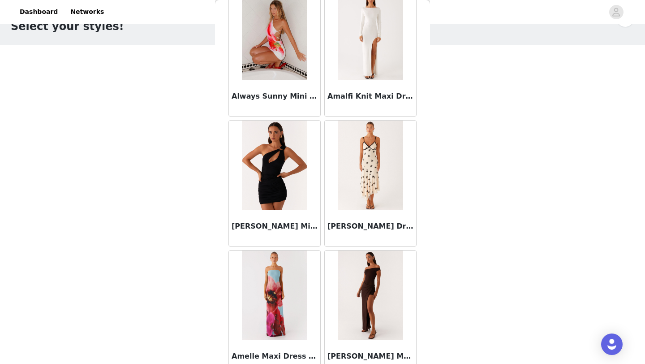
scroll to position [2307, 0]
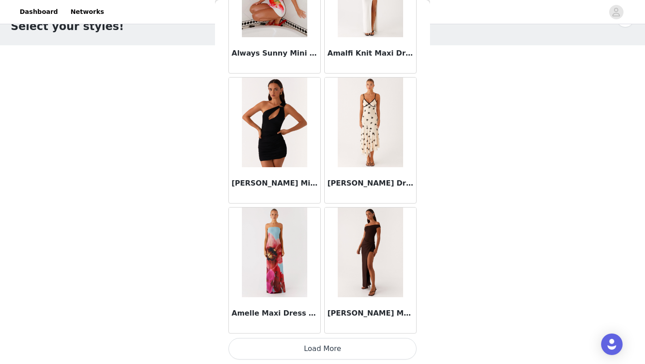
click at [326, 344] on button "Load More" at bounding box center [323, 349] width 188 height 22
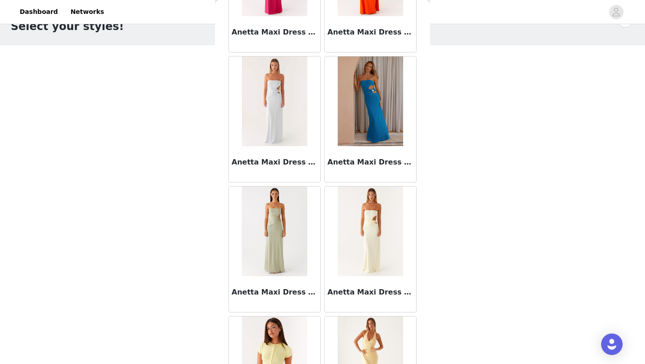
scroll to position [3606, 0]
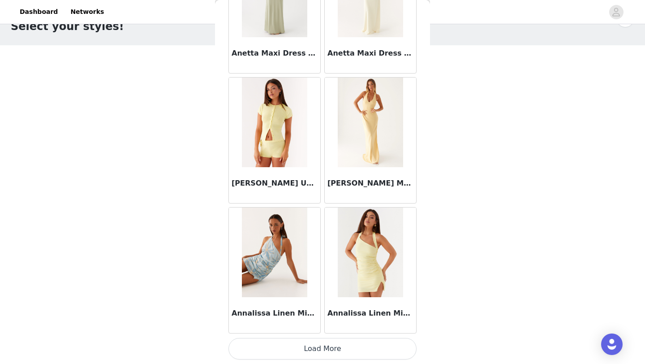
click at [329, 354] on button "Load More" at bounding box center [323, 349] width 188 height 22
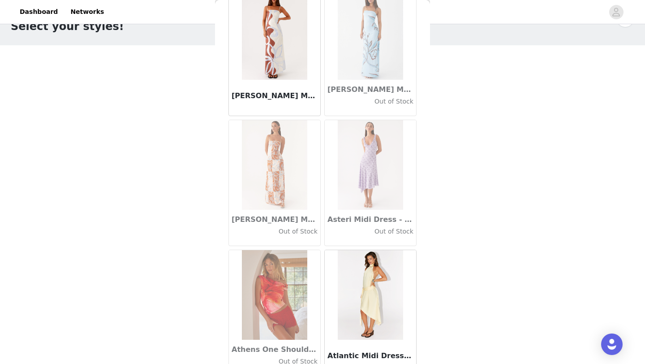
scroll to position [4906, 0]
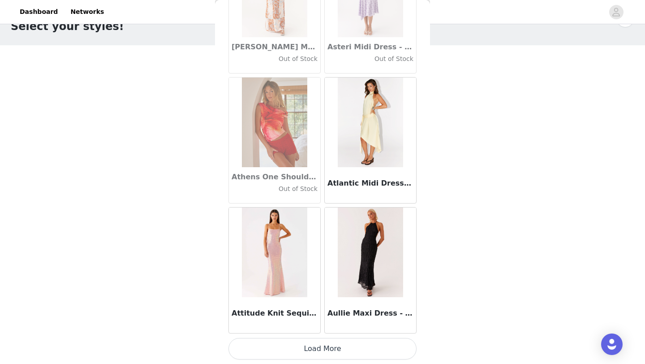
click at [324, 345] on button "Load More" at bounding box center [323, 349] width 188 height 22
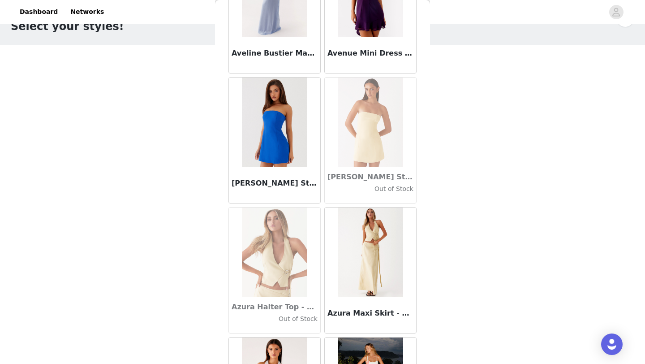
scroll to position [6205, 0]
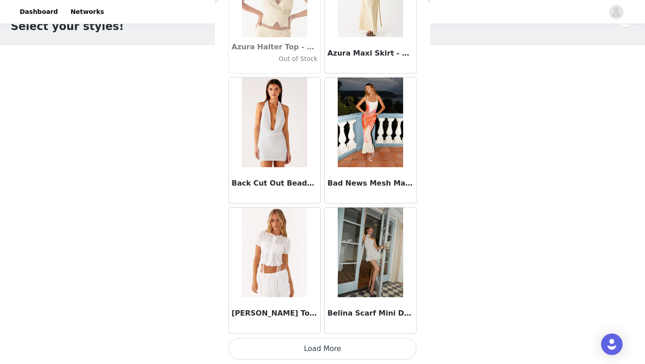
click at [327, 341] on button "Load More" at bounding box center [323, 349] width 188 height 22
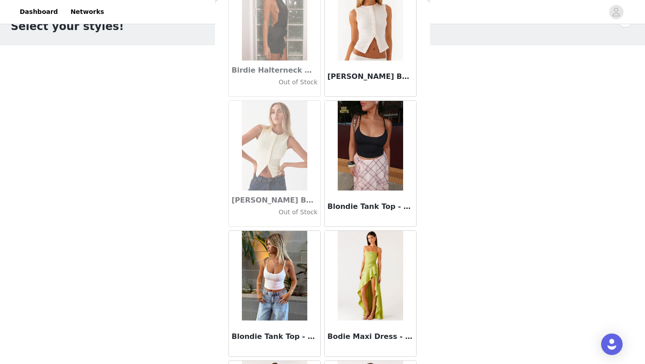
scroll to position [7504, 0]
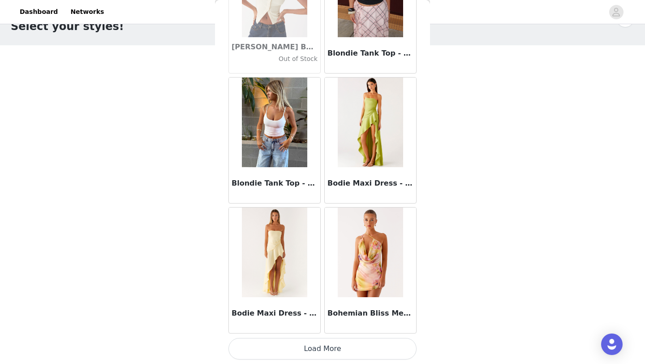
click at [326, 349] on button "Load More" at bounding box center [323, 349] width 188 height 22
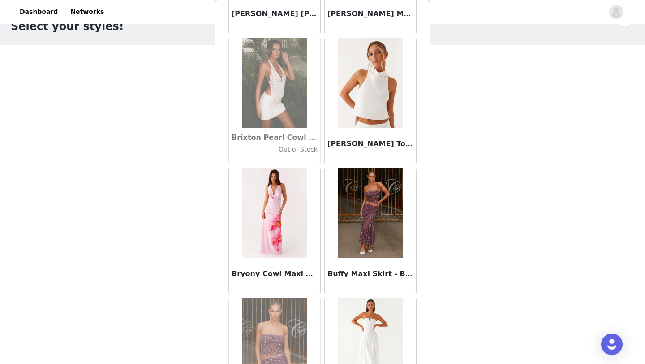
scroll to position [8804, 0]
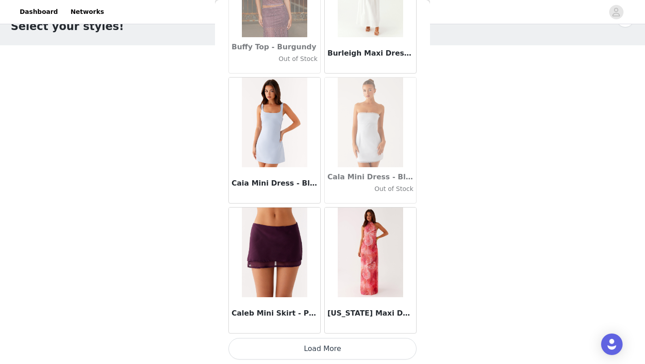
click at [322, 352] on button "Load More" at bounding box center [323, 349] width 188 height 22
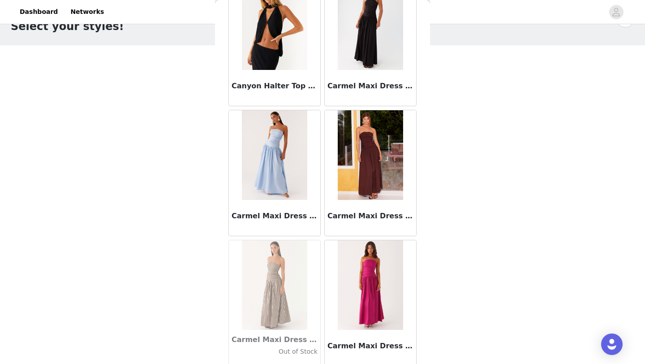
scroll to position [10103, 0]
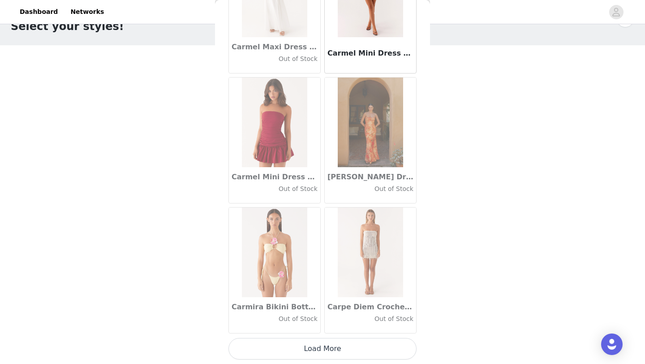
click at [321, 346] on button "Load More" at bounding box center [323, 349] width 188 height 22
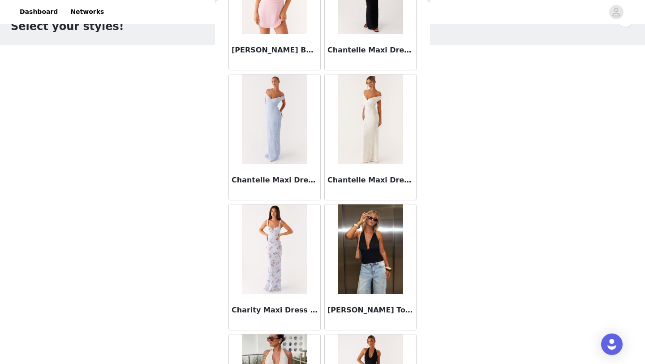
scroll to position [11403, 0]
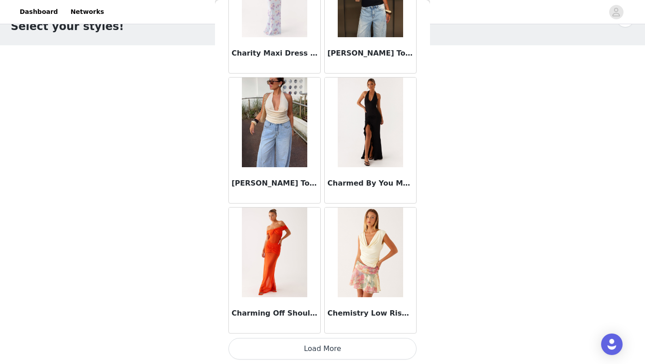
click at [316, 354] on button "Load More" at bounding box center [323, 349] width 188 height 22
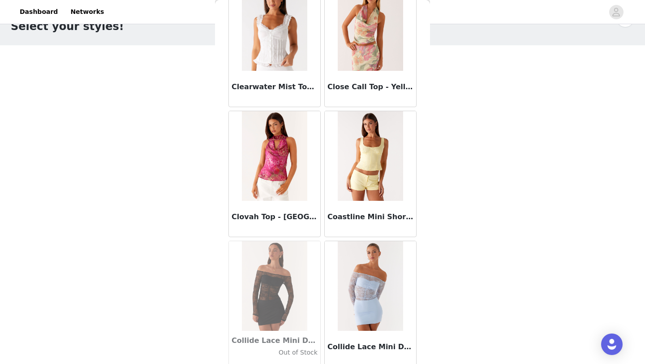
scroll to position [12702, 0]
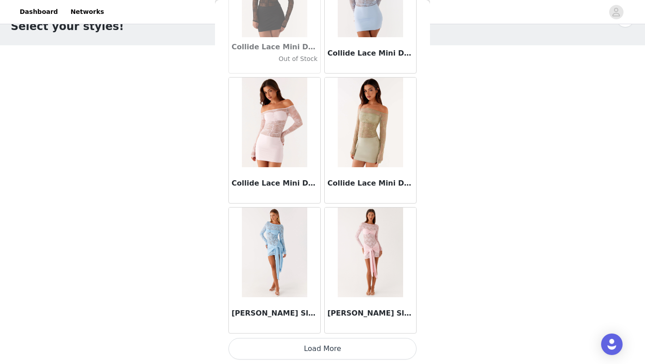
click at [316, 345] on button "Load More" at bounding box center [323, 349] width 188 height 22
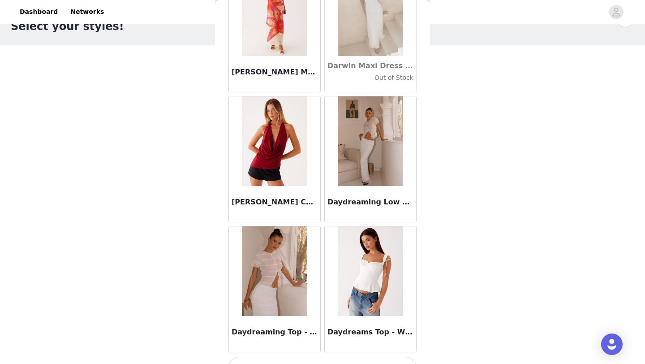
scroll to position [14001, 0]
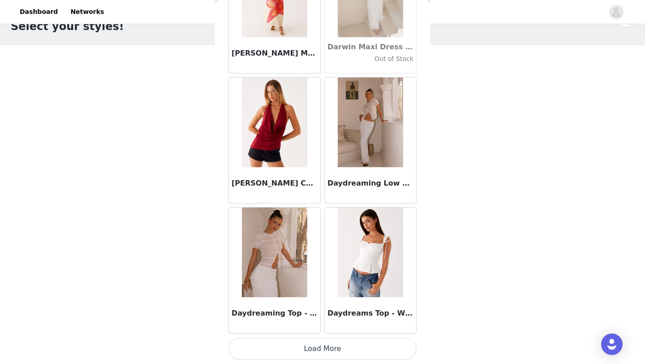
click at [315, 353] on button "Load More" at bounding box center [323, 349] width 188 height 22
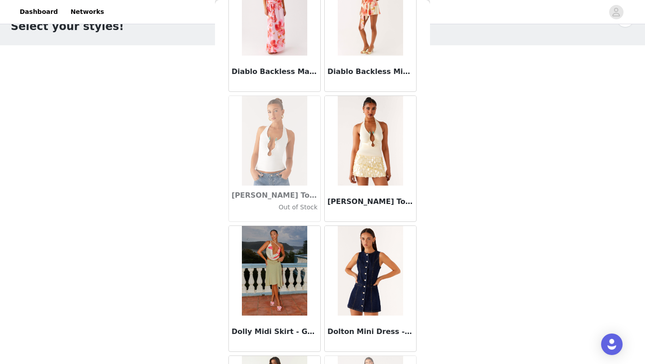
scroll to position [15301, 0]
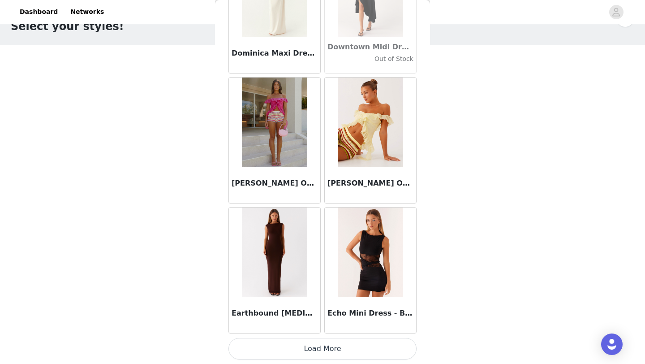
click at [315, 344] on button "Load More" at bounding box center [323, 349] width 188 height 22
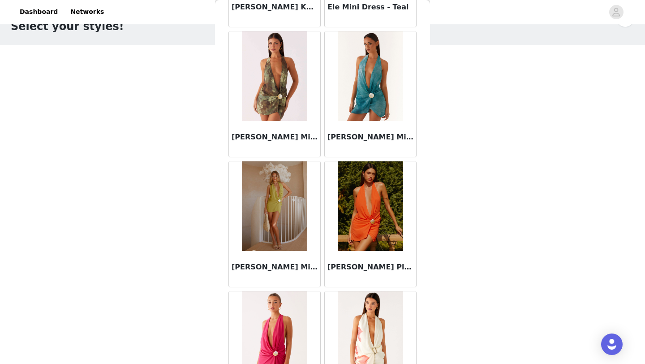
scroll to position [16600, 0]
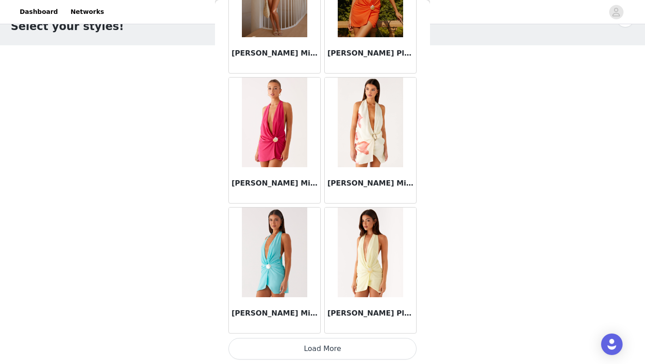
click at [313, 347] on button "Load More" at bounding box center [323, 349] width 188 height 22
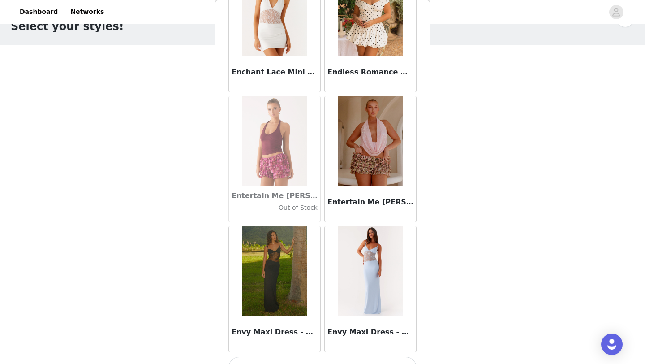
scroll to position [17900, 0]
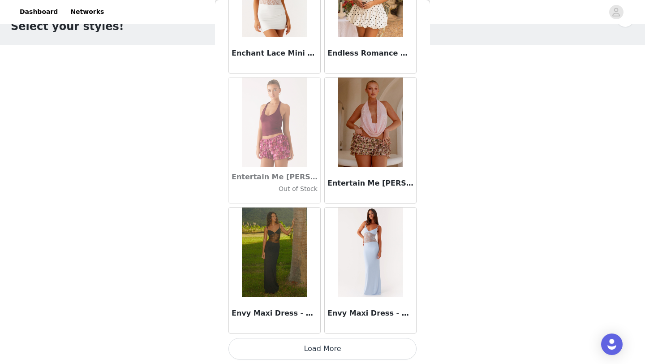
click at [306, 348] on button "Load More" at bounding box center [323, 349] width 188 height 22
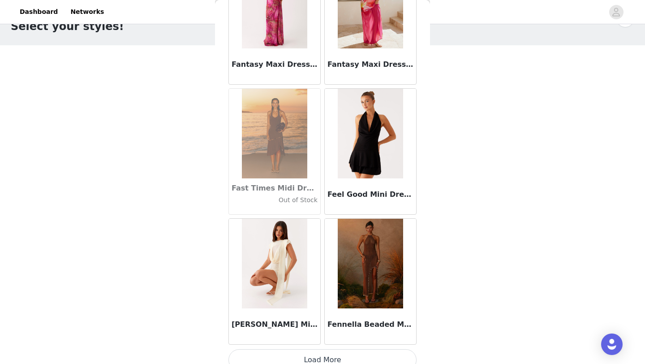
scroll to position [19199, 0]
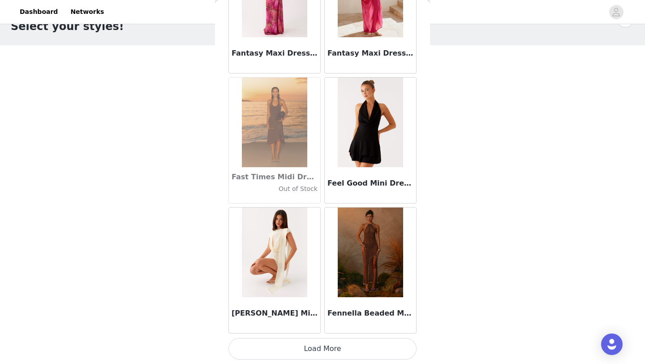
click at [310, 348] on button "Load More" at bounding box center [323, 349] width 188 height 22
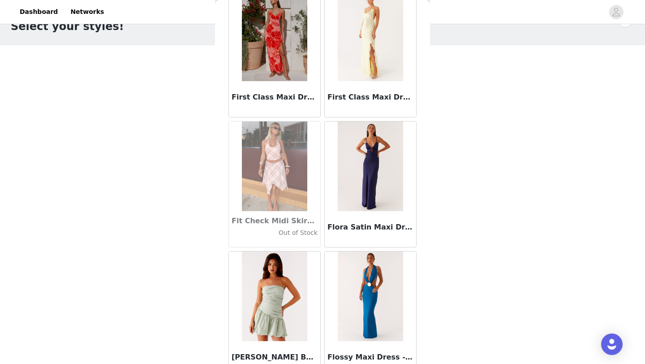
scroll to position [20499, 0]
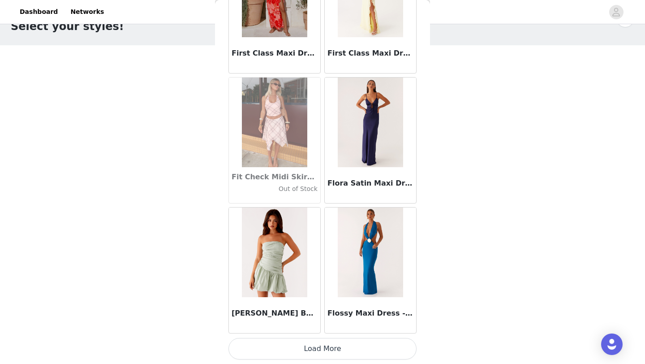
click at [293, 349] on button "Load More" at bounding box center [323, 349] width 188 height 22
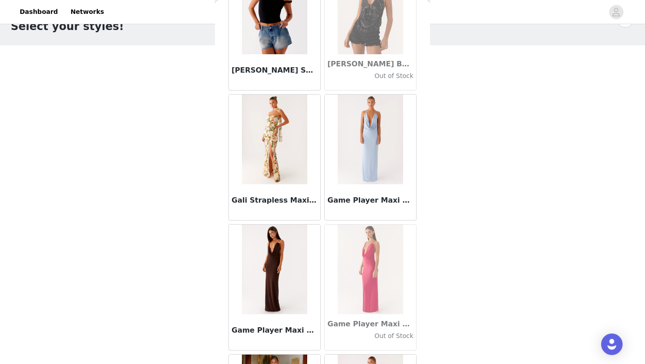
scroll to position [21798, 0]
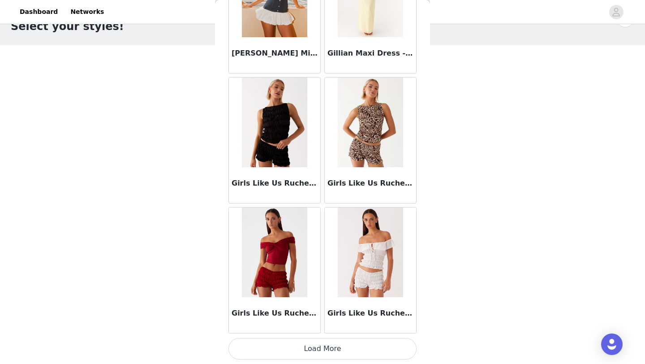
click at [293, 345] on button "Load More" at bounding box center [323, 349] width 188 height 22
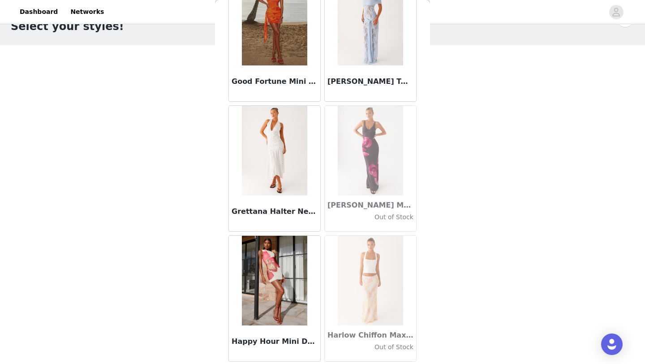
scroll to position [23097, 0]
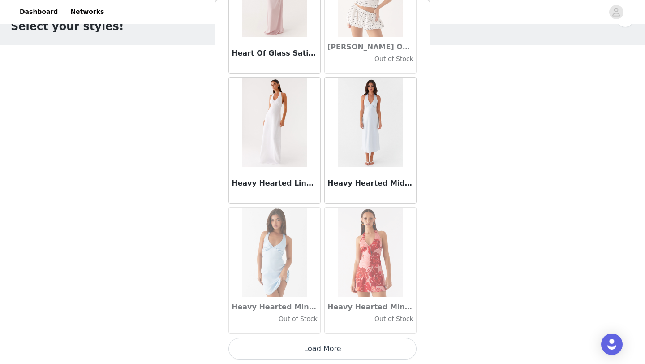
click at [299, 345] on button "Load More" at bounding box center [323, 349] width 188 height 22
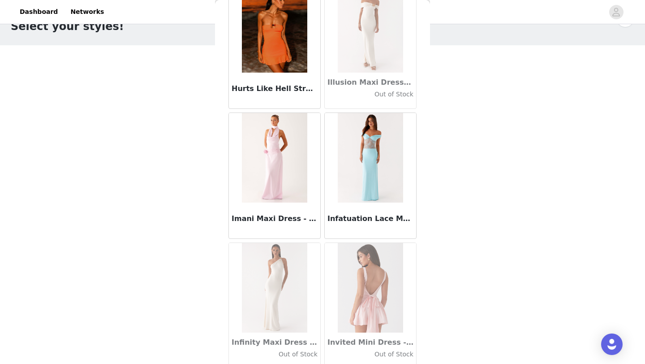
scroll to position [24397, 0]
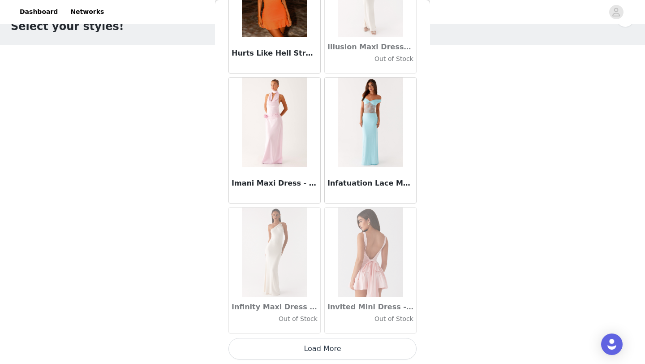
click at [301, 352] on button "Load More" at bounding box center [323, 349] width 188 height 22
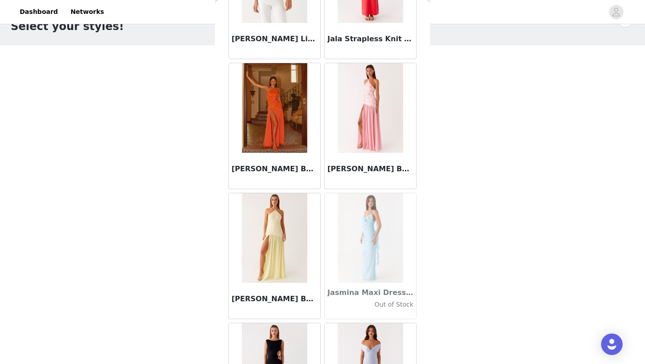
scroll to position [25696, 0]
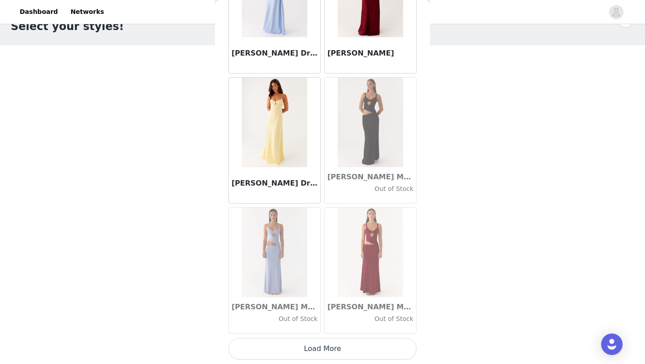
click at [306, 345] on button "Load More" at bounding box center [323, 349] width 188 height 22
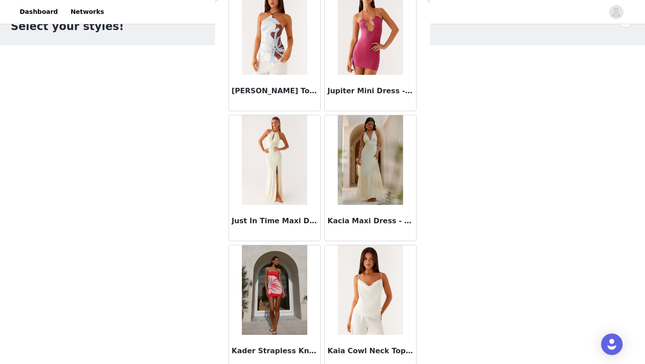
scroll to position [26996, 0]
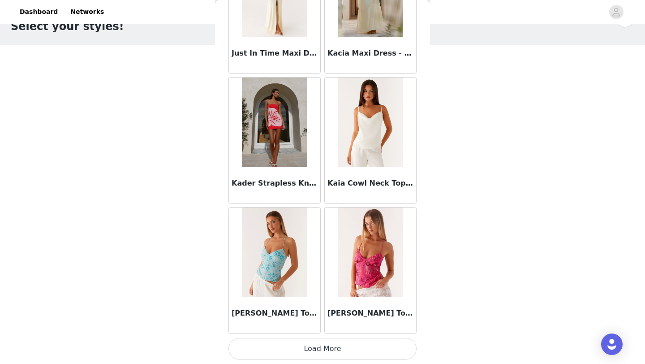
click at [306, 345] on button "Load More" at bounding box center [323, 349] width 188 height 22
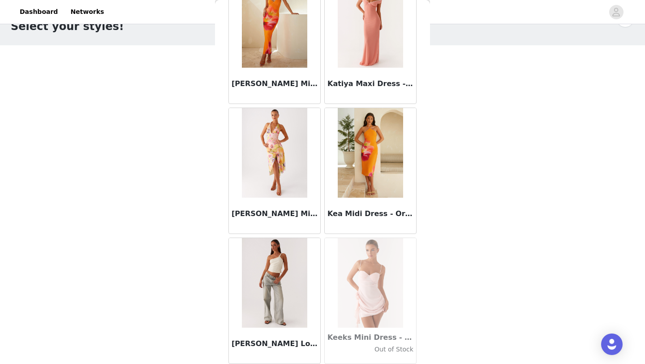
scroll to position [28295, 0]
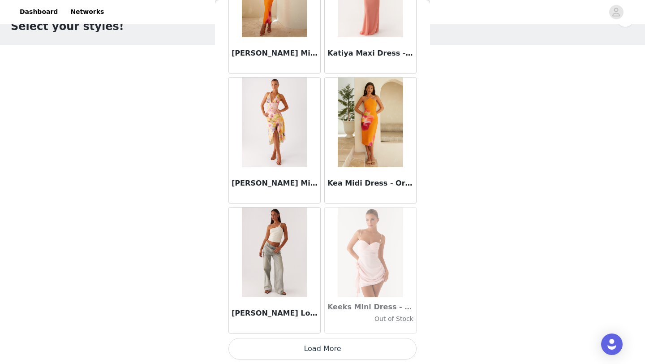
click at [306, 345] on button "Load More" at bounding box center [323, 349] width 188 height 22
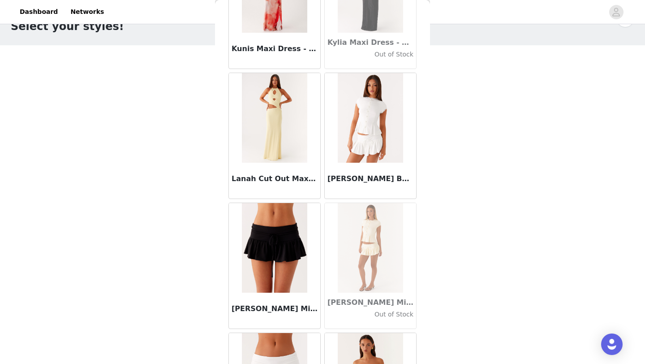
scroll to position [29594, 0]
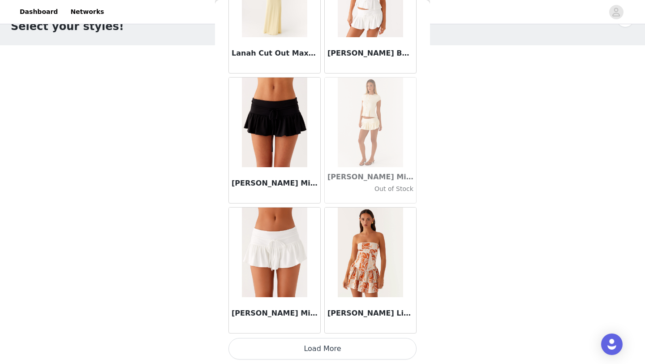
click at [306, 345] on button "Load More" at bounding box center [323, 349] width 188 height 22
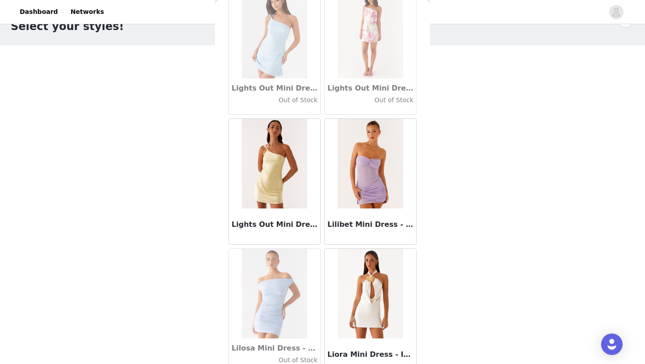
scroll to position [30894, 0]
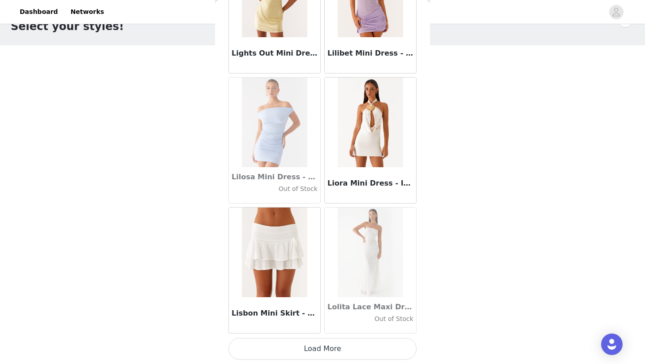
click at [308, 352] on button "Load More" at bounding box center [323, 349] width 188 height 22
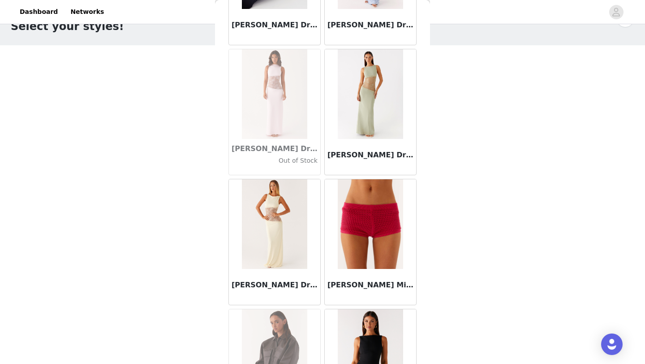
scroll to position [32193, 0]
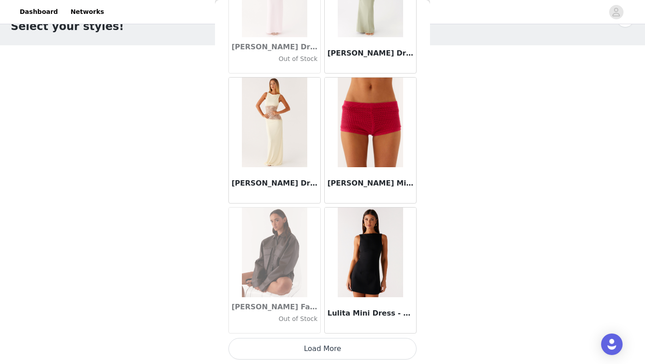
click at [308, 350] on button "Load More" at bounding box center [323, 349] width 188 height 22
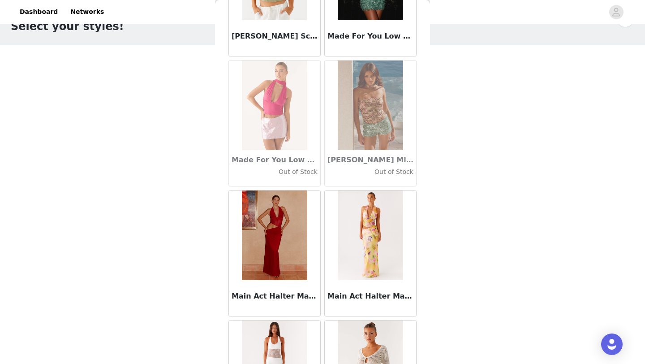
scroll to position [33493, 0]
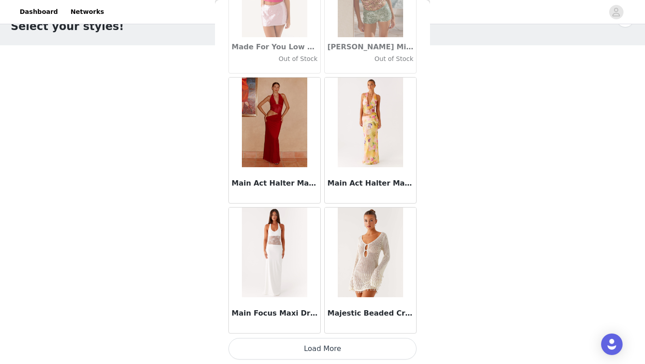
click at [312, 347] on button "Load More" at bounding box center [323, 349] width 188 height 22
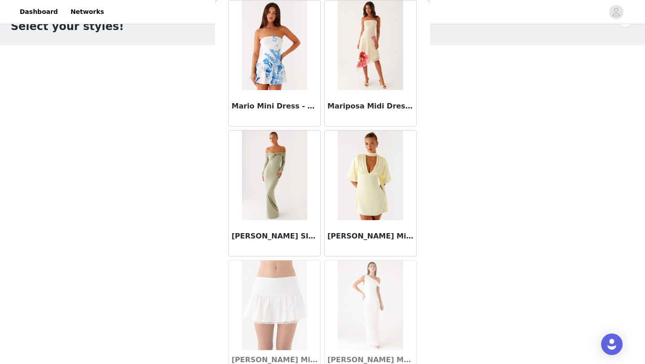
scroll to position [34792, 0]
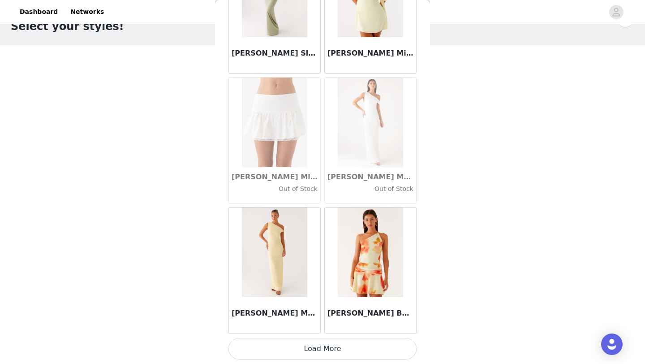
click at [360, 348] on button "Load More" at bounding box center [323, 349] width 188 height 22
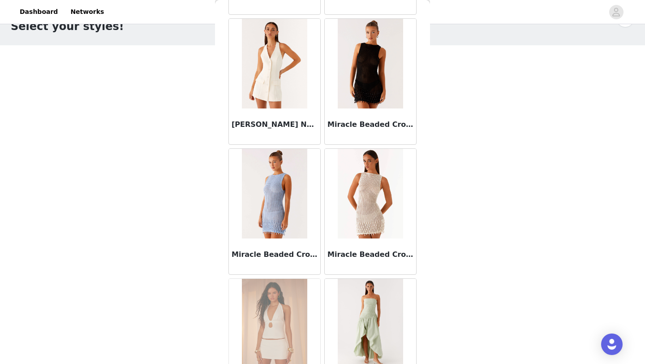
scroll to position [36092, 0]
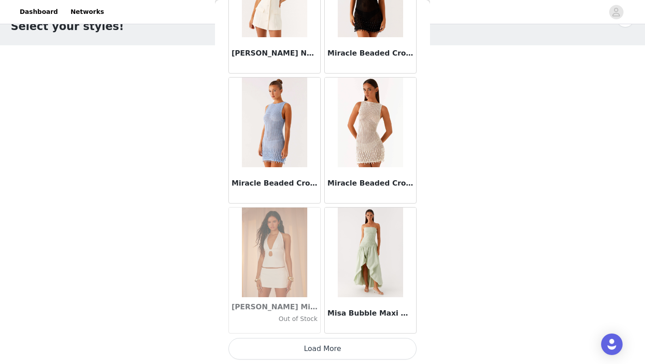
click at [357, 347] on button "Load More" at bounding box center [323, 349] width 188 height 22
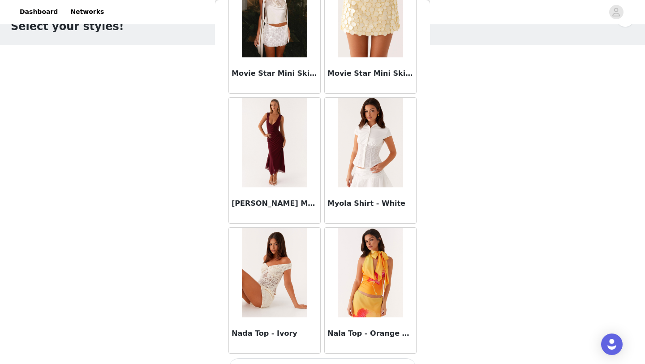
scroll to position [37391, 0]
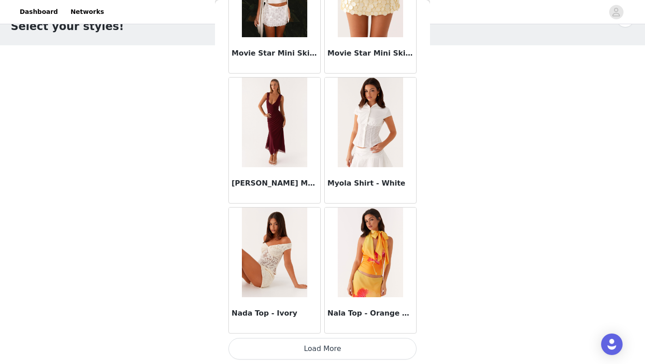
click at [341, 353] on button "Load More" at bounding box center [323, 349] width 188 height 22
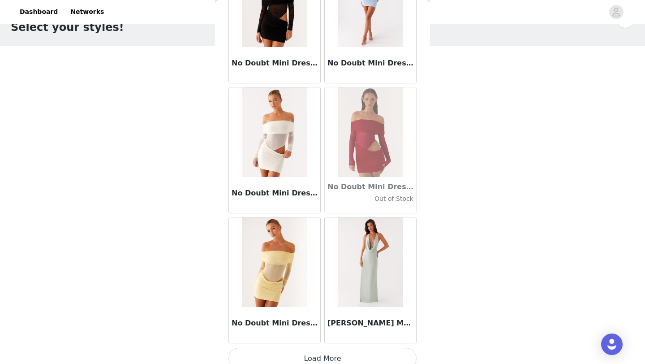
scroll to position [38690, 0]
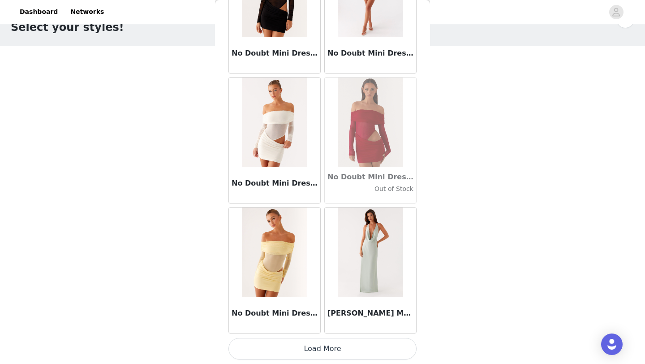
click at [268, 347] on button "Load More" at bounding box center [323, 349] width 188 height 22
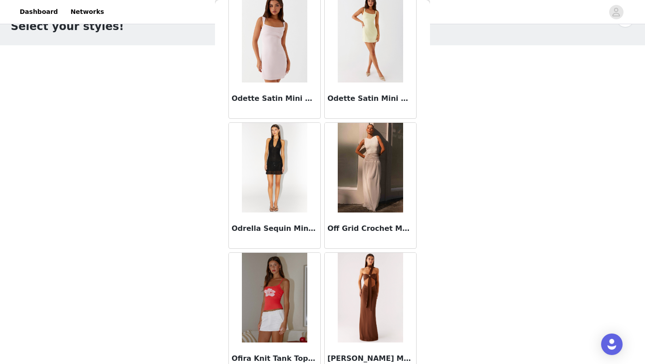
scroll to position [39990, 0]
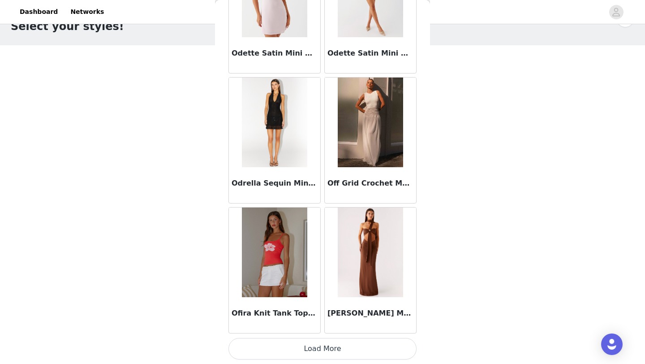
click at [275, 345] on button "Load More" at bounding box center [323, 349] width 188 height 22
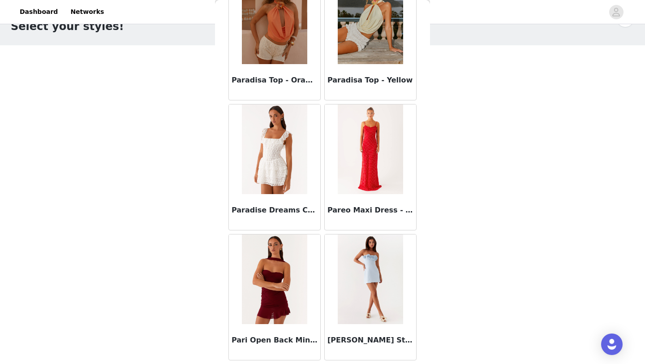
scroll to position [41289, 0]
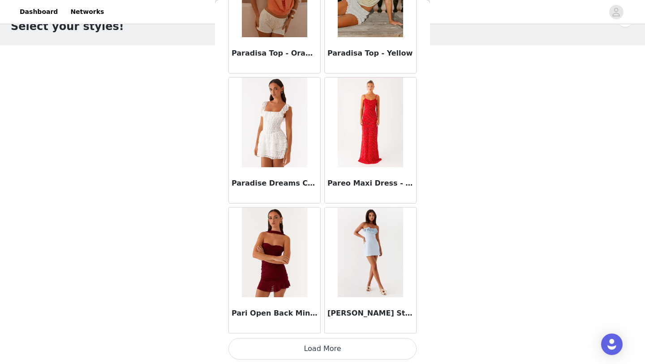
click at [368, 349] on button "Load More" at bounding box center [323, 349] width 188 height 22
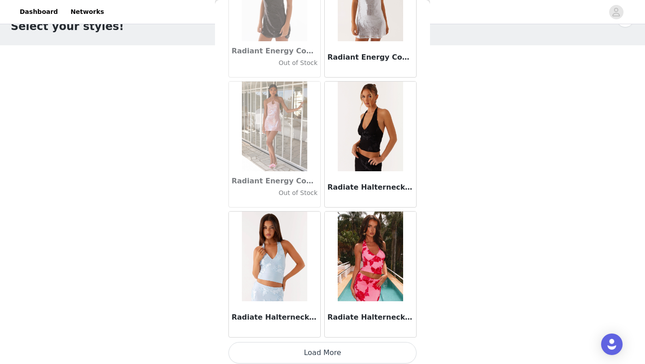
scroll to position [42589, 0]
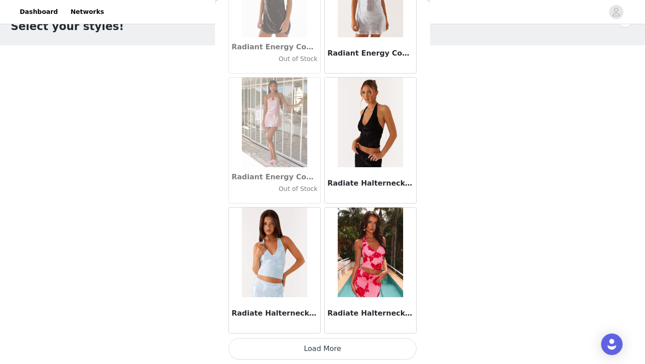
click at [358, 353] on button "Load More" at bounding box center [323, 349] width 188 height 22
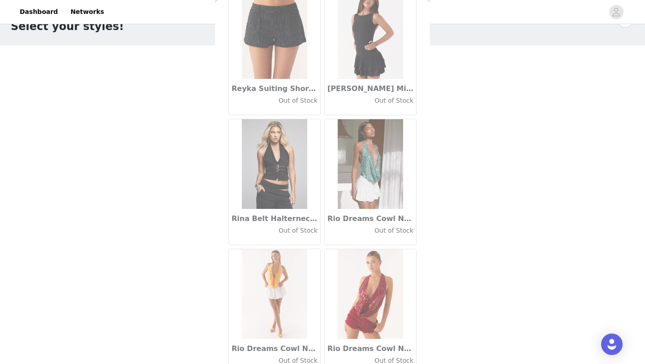
scroll to position [43888, 0]
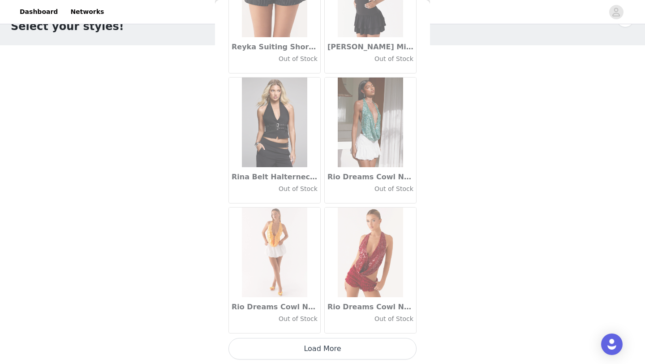
click at [352, 341] on button "Load More" at bounding box center [323, 349] width 188 height 22
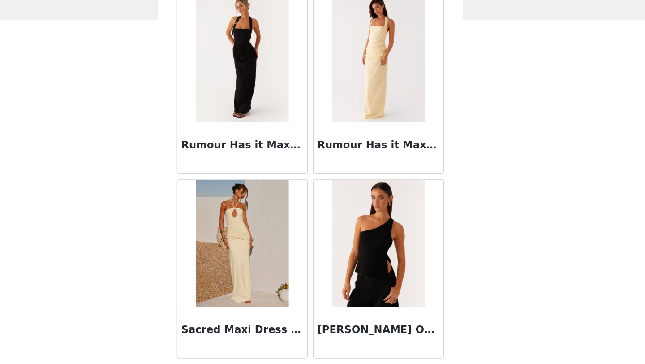
scroll to position [45187, 0]
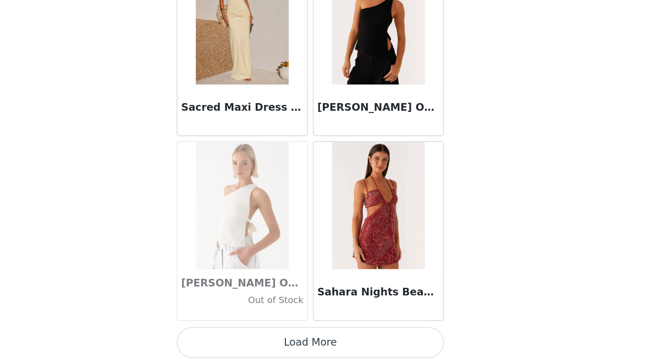
click at [367, 350] on button "Load More" at bounding box center [323, 349] width 188 height 22
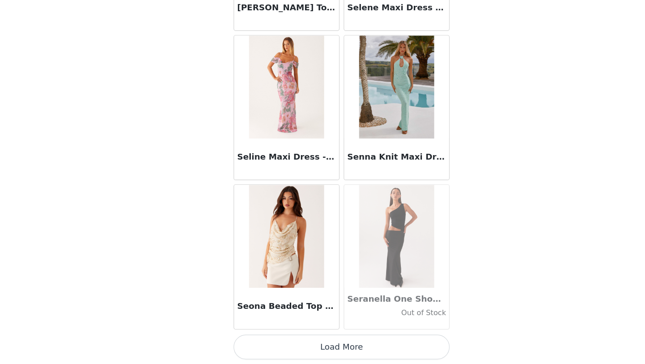
scroll to position [27, 0]
click at [397, 348] on button "Load More" at bounding box center [323, 349] width 188 height 22
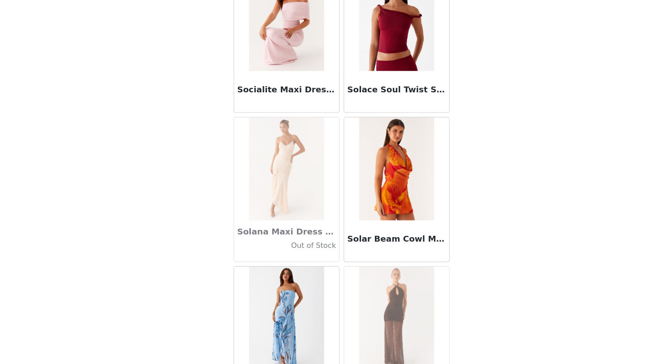
scroll to position [47786, 0]
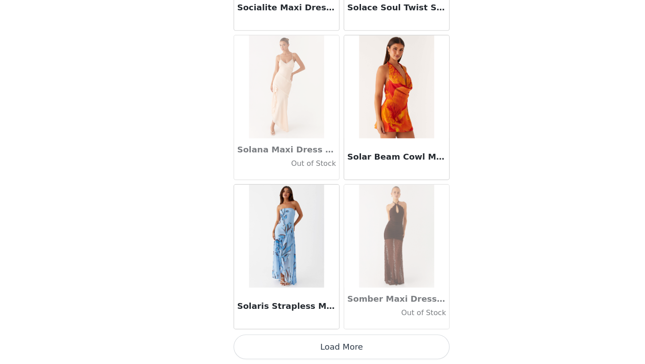
click at [385, 347] on button "Load More" at bounding box center [323, 349] width 188 height 22
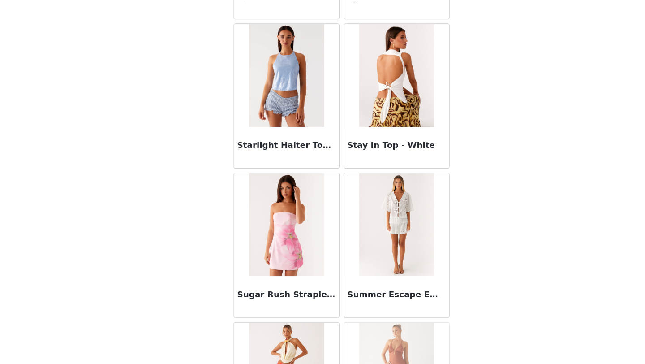
scroll to position [49086, 0]
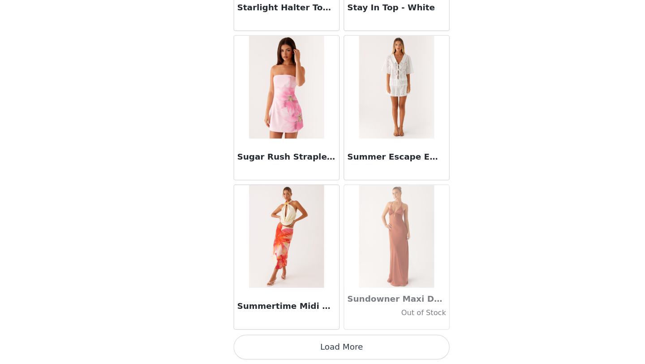
click at [376, 346] on button "Load More" at bounding box center [323, 349] width 188 height 22
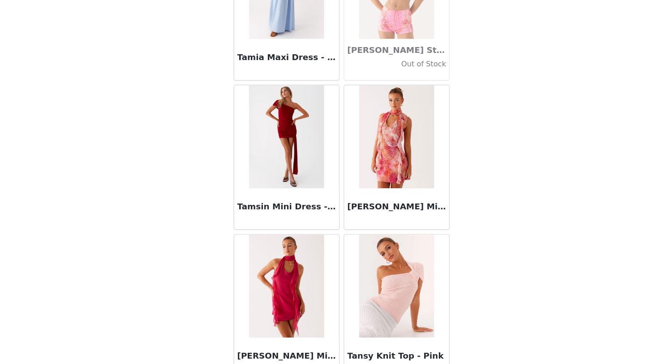
scroll to position [50385, 0]
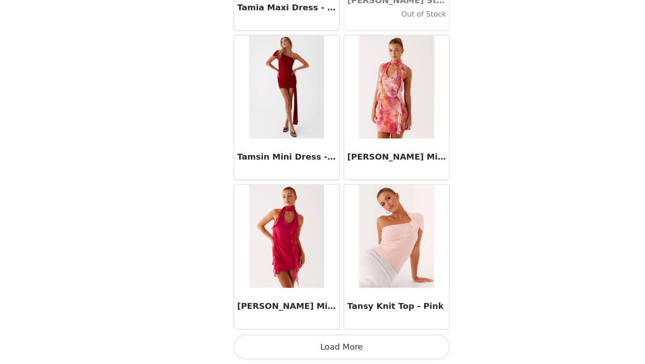
click at [377, 352] on button "Load More" at bounding box center [323, 349] width 188 height 22
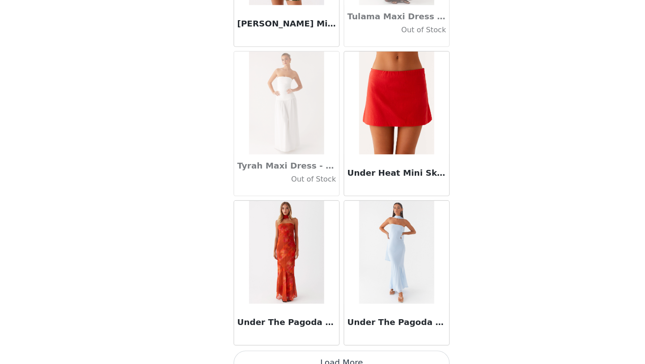
scroll to position [51685, 0]
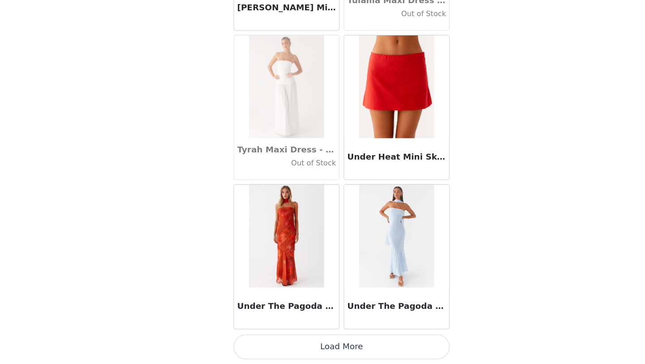
click at [368, 347] on button "Load More" at bounding box center [323, 349] width 188 height 22
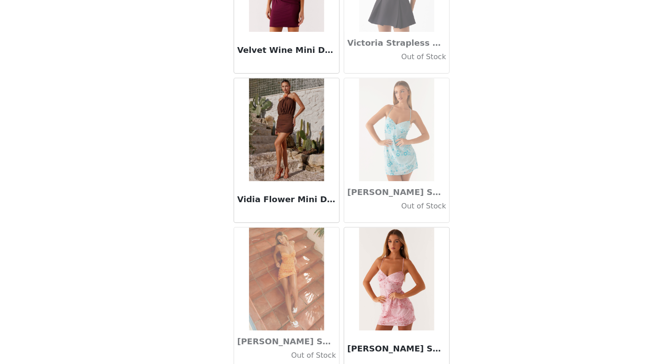
scroll to position [52984, 0]
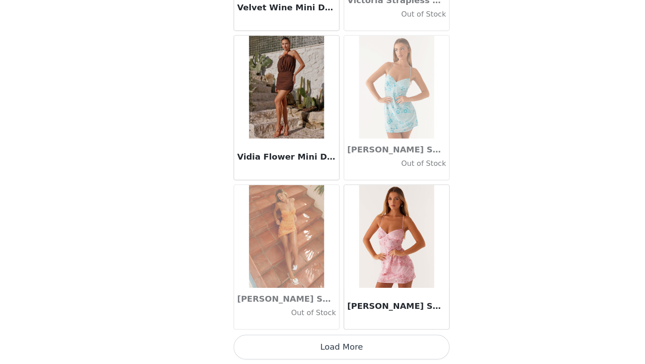
click at [363, 353] on button "Load More" at bounding box center [323, 349] width 188 height 22
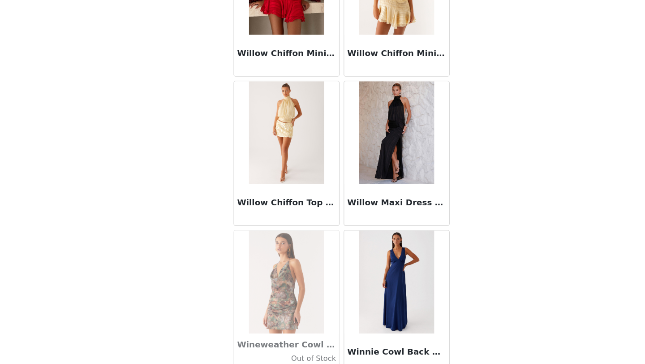
scroll to position [54283, 0]
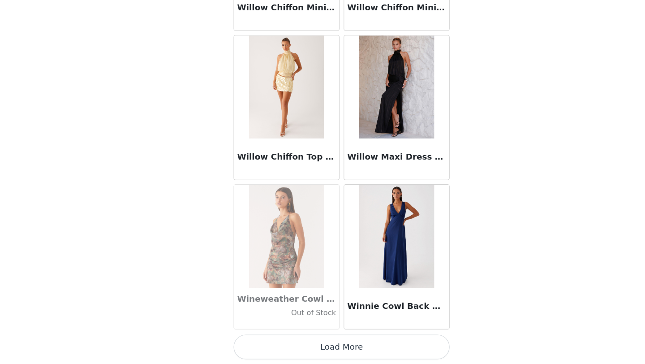
click at [361, 352] on button "Load More" at bounding box center [323, 349] width 188 height 22
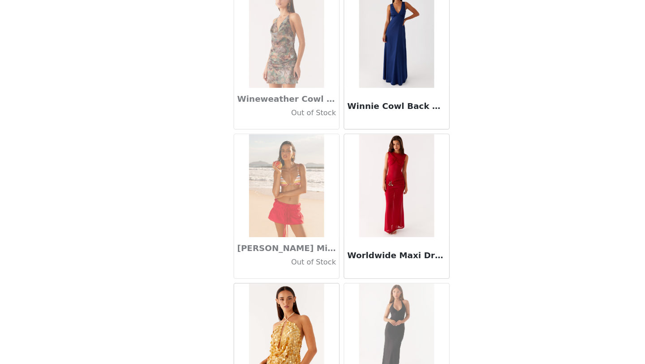
scroll to position [54463, 0]
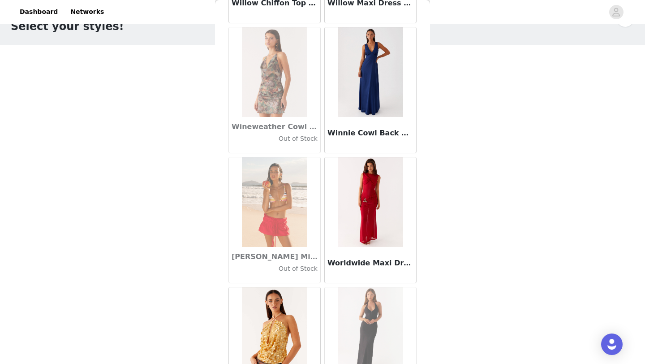
click at [437, 256] on div "STEP 1 OF 5 Select your styles! Please note that the sizes are in AU Sizes 2/3 …" at bounding box center [322, 149] width 645 height 301
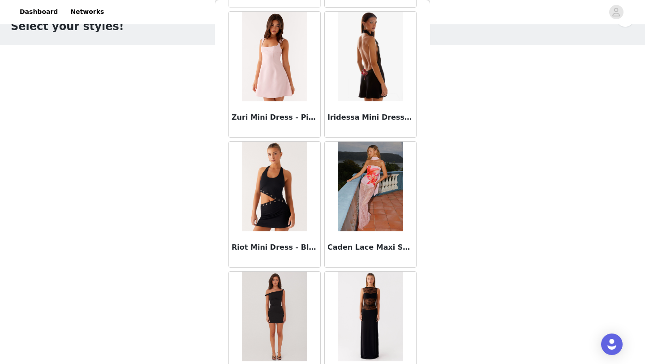
scroll to position [55583, 0]
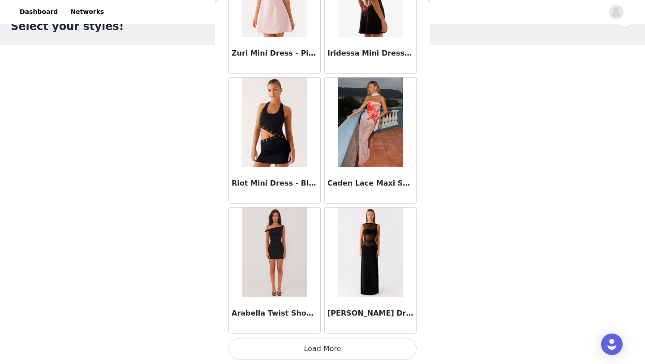
click at [365, 348] on button "Load More" at bounding box center [323, 349] width 188 height 22
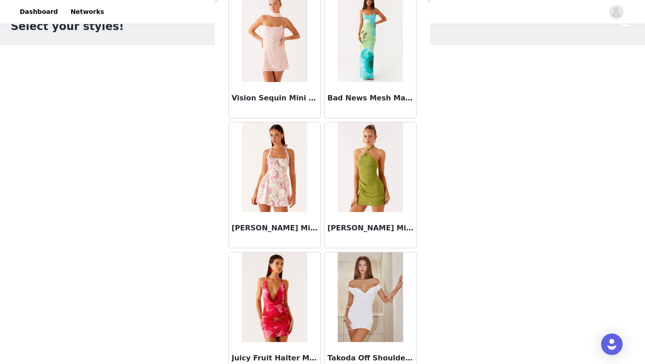
scroll to position [56882, 0]
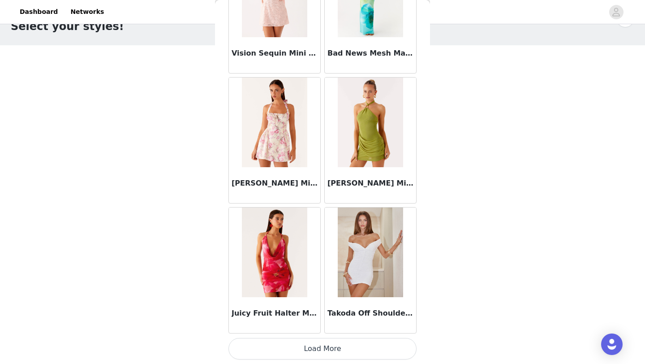
click at [371, 348] on button "Load More" at bounding box center [323, 349] width 188 height 22
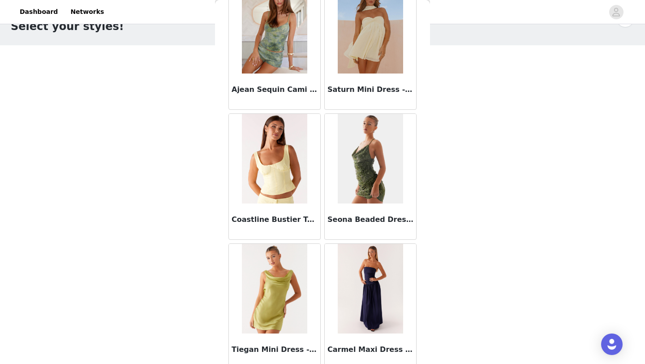
scroll to position [58182, 0]
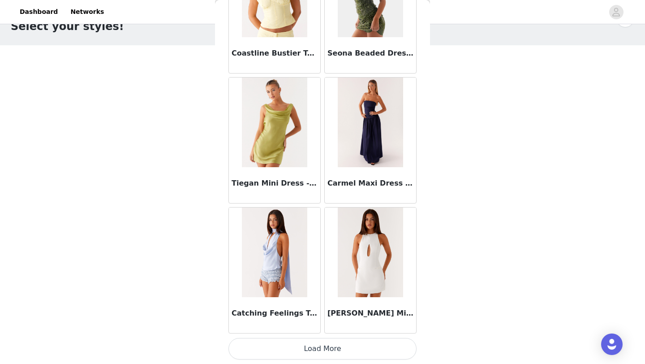
click at [385, 346] on button "Load More" at bounding box center [323, 349] width 188 height 22
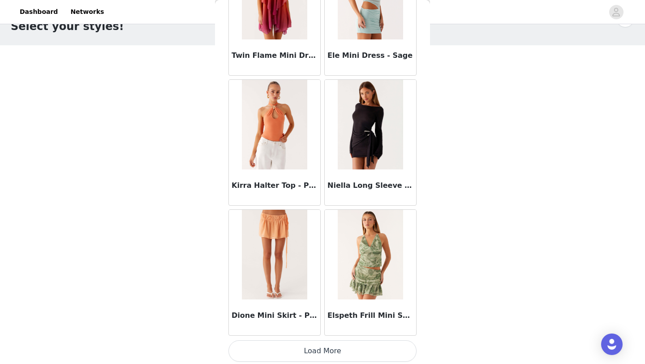
scroll to position [59481, 0]
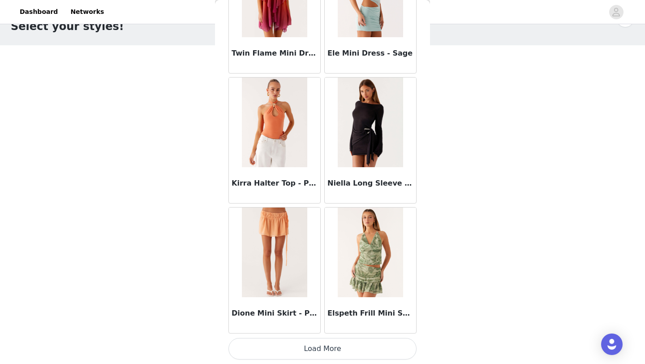
click at [384, 343] on button "Load More" at bounding box center [323, 349] width 188 height 22
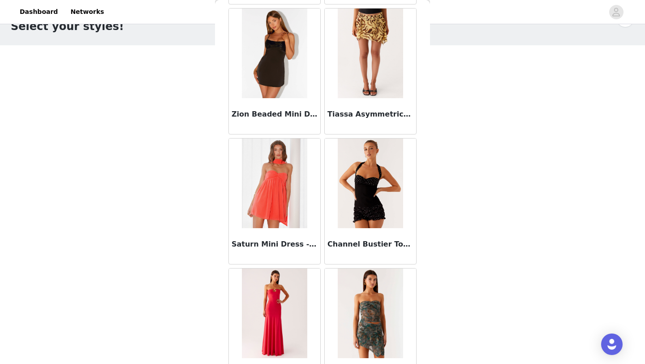
scroll to position [60780, 0]
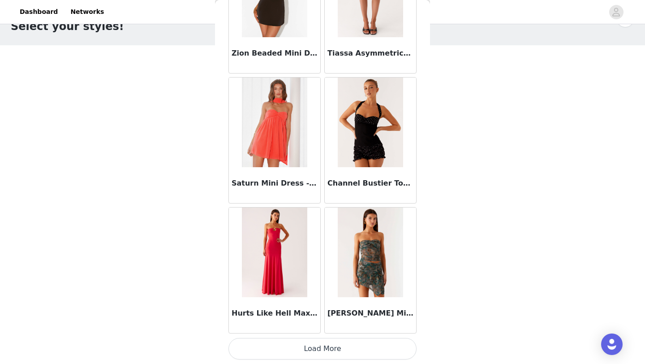
click at [384, 341] on button "Load More" at bounding box center [323, 349] width 188 height 22
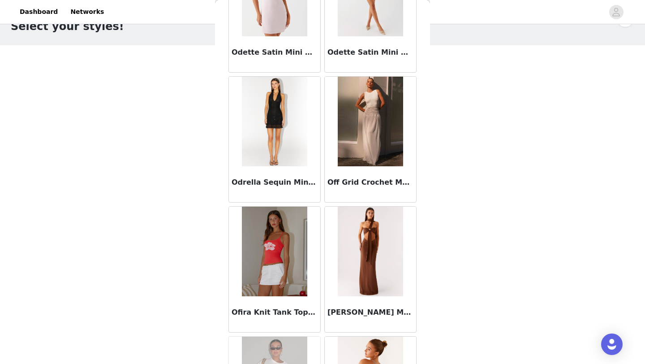
scroll to position [39972, 0]
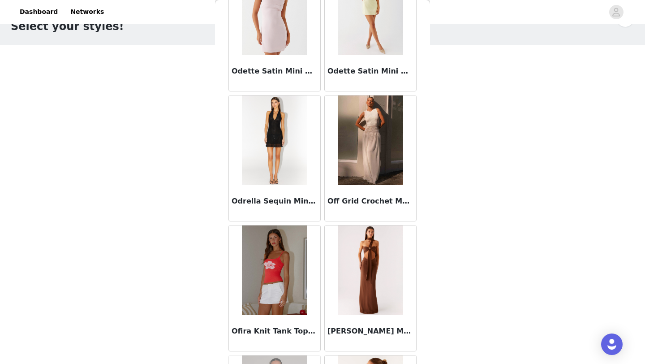
click at [298, 127] on img at bounding box center [274, 140] width 65 height 90
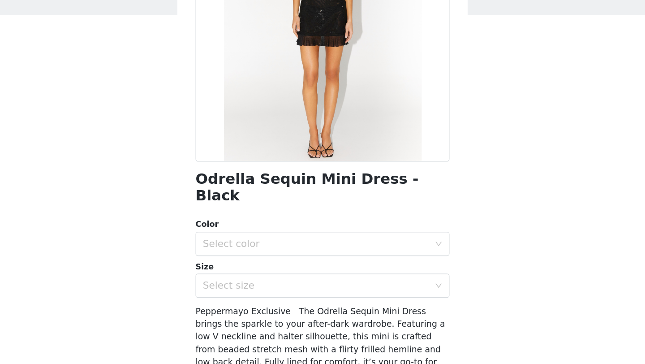
scroll to position [130, 0]
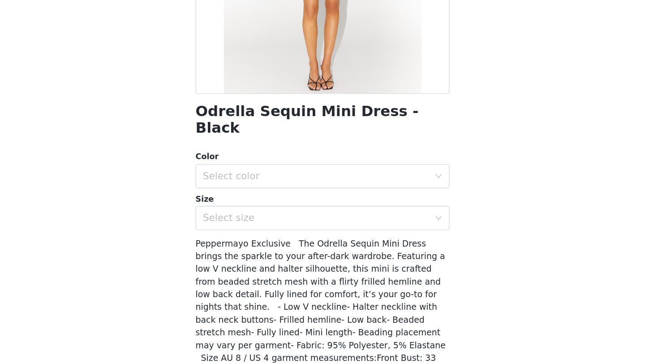
click at [312, 159] on div "Color" at bounding box center [323, 163] width 188 height 9
click at [312, 173] on div "Select color" at bounding box center [318, 177] width 168 height 9
click at [313, 186] on li "Black" at bounding box center [323, 185] width 188 height 14
click at [312, 204] on div "Select size" at bounding box center [318, 208] width 168 height 9
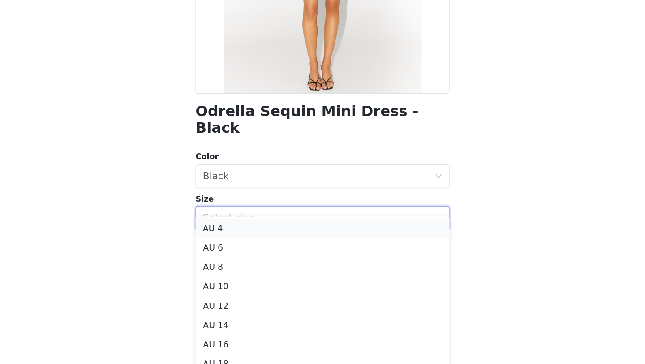
click at [256, 216] on li "AU 4" at bounding box center [323, 216] width 188 height 14
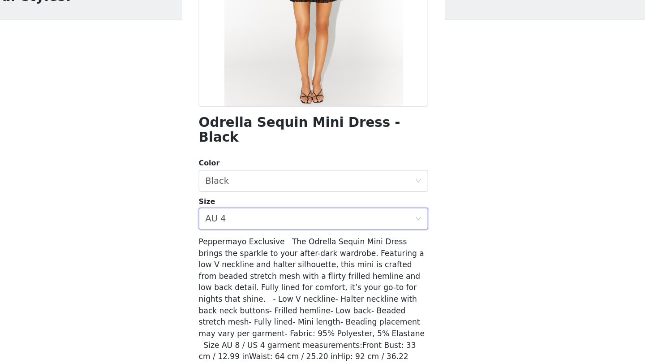
scroll to position [27, 0]
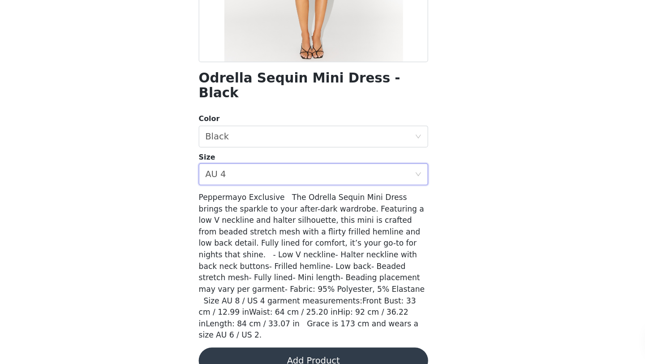
click at [272, 350] on button "Add Product" at bounding box center [323, 361] width 188 height 22
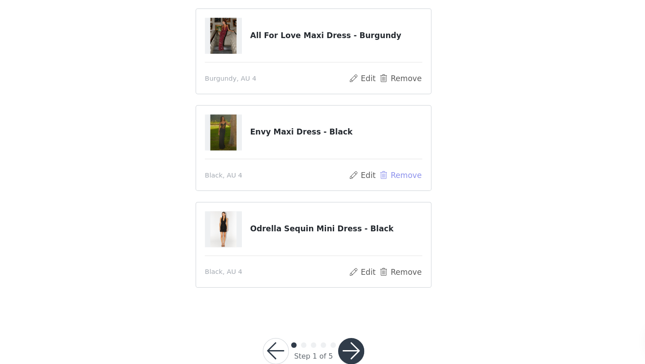
click at [392, 205] on button "Remove" at bounding box center [394, 208] width 36 height 11
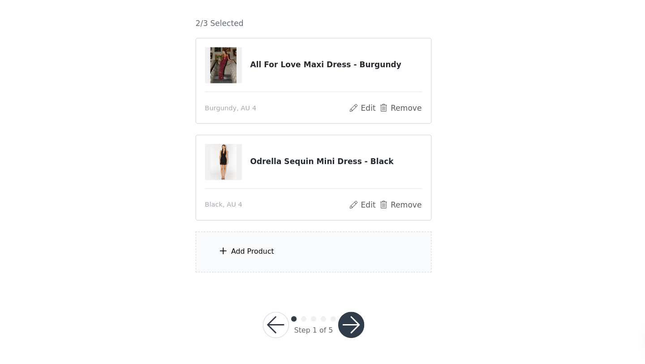
click at [342, 260] on div "Add Product" at bounding box center [323, 272] width 194 height 34
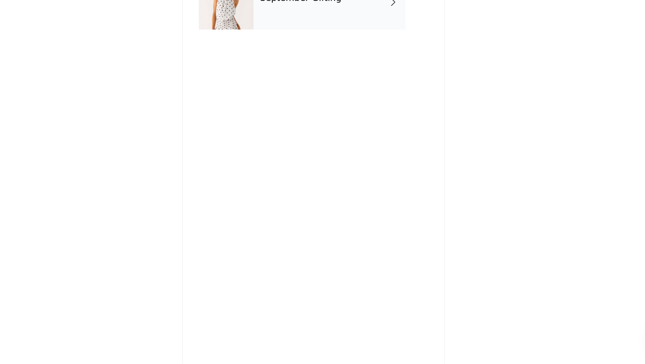
click at [349, 83] on div "September Gifting" at bounding box center [335, 67] width 125 height 45
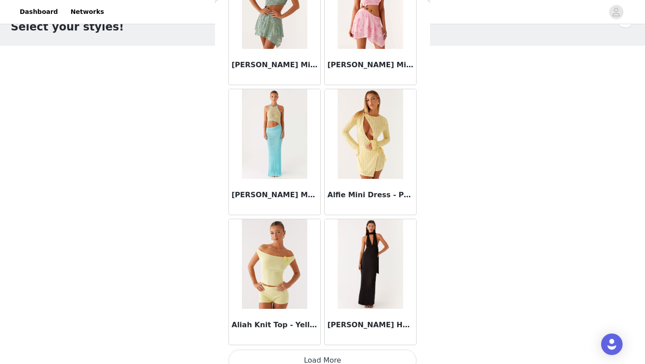
scroll to position [1007, 0]
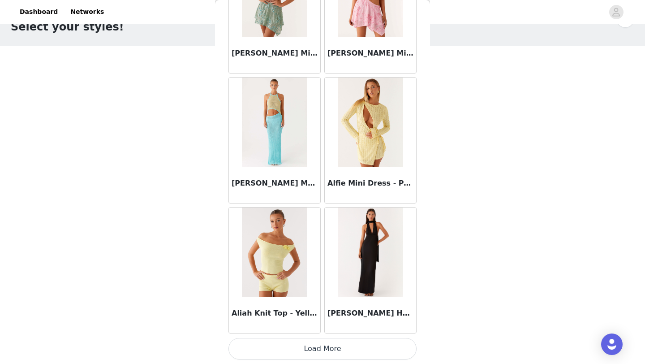
click at [338, 349] on button "Load More" at bounding box center [323, 349] width 188 height 22
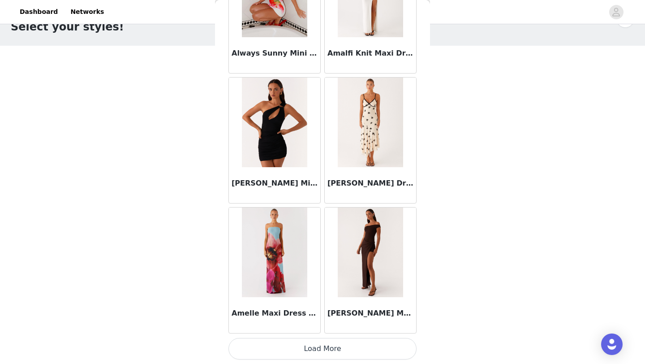
scroll to position [27, 0]
click at [336, 340] on button "Load More" at bounding box center [323, 349] width 188 height 22
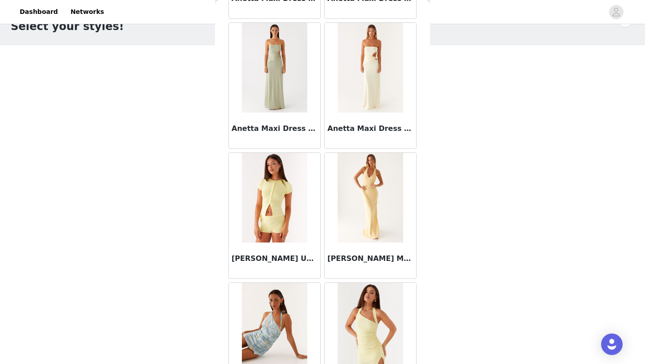
scroll to position [3606, 0]
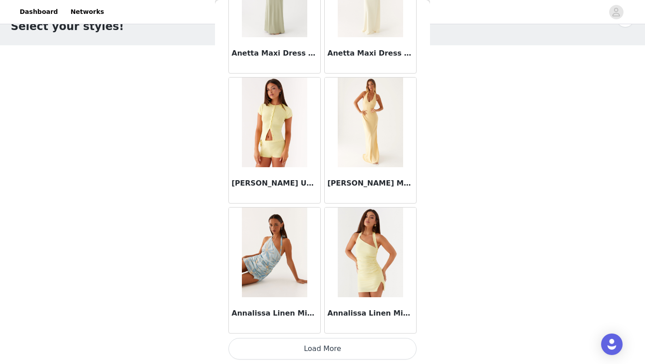
click at [340, 343] on button "Load More" at bounding box center [323, 349] width 188 height 22
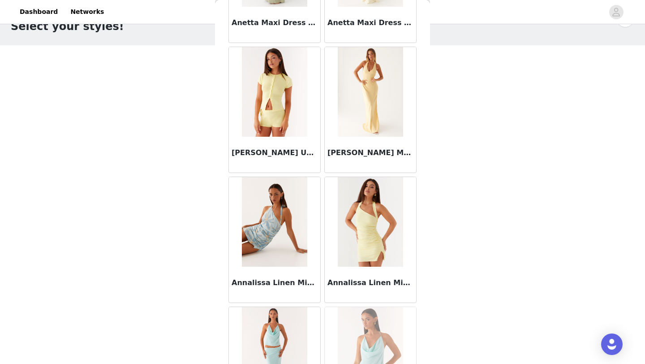
scroll to position [3626, 0]
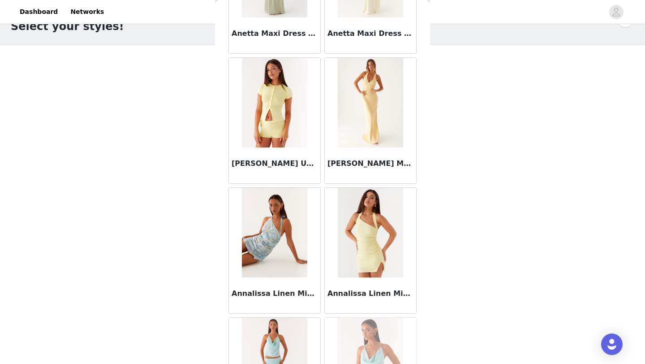
click at [358, 147] on img at bounding box center [370, 103] width 65 height 90
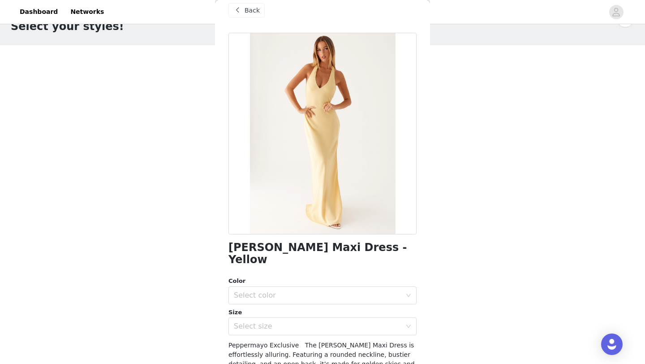
scroll to position [0, 0]
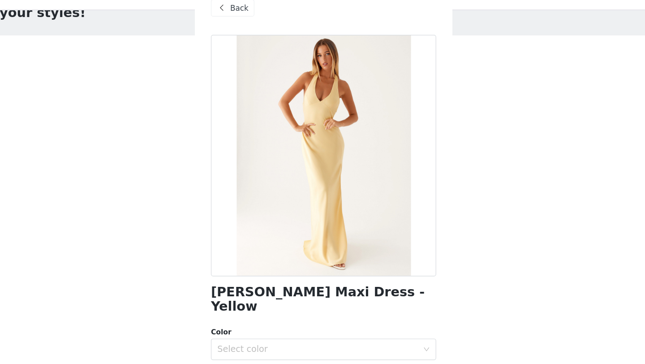
click at [252, 25] on span "Back" at bounding box center [252, 22] width 15 height 9
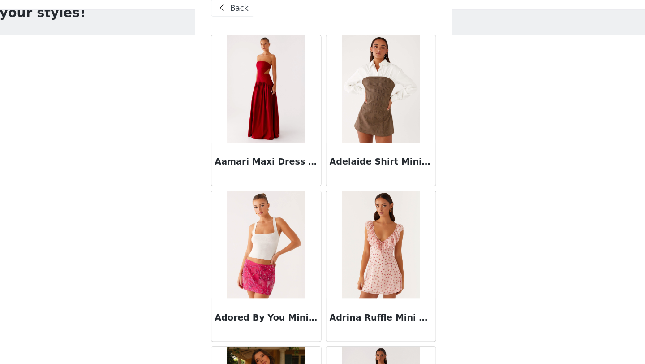
scroll to position [27, 0]
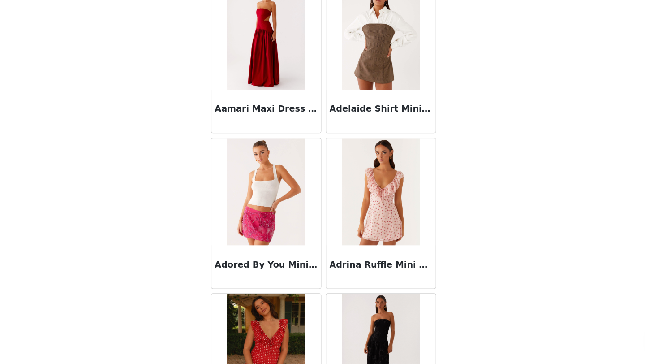
click at [442, 283] on div "STEP 1 OF 5 Select your styles! Please note that the sizes are in AU Sizes 2/3 …" at bounding box center [322, 149] width 645 height 301
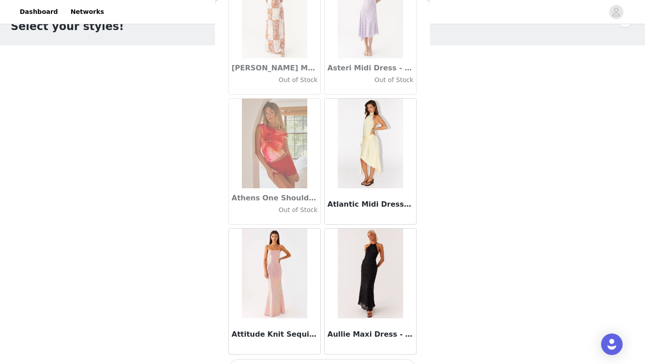
scroll to position [4906, 0]
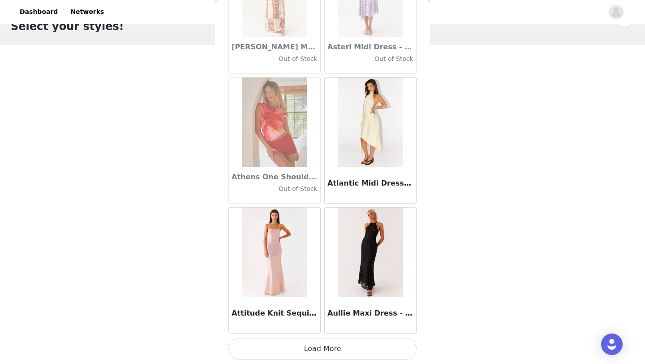
click at [349, 356] on button "Load More" at bounding box center [323, 349] width 188 height 22
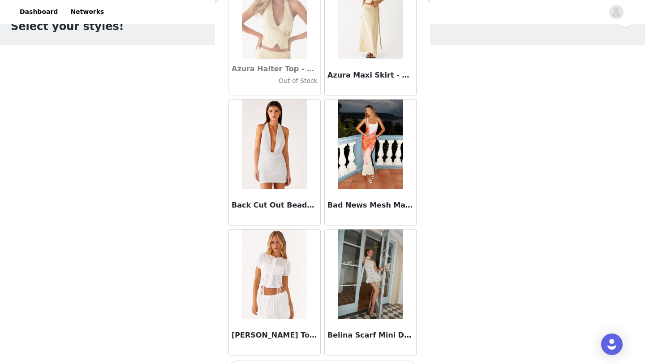
scroll to position [6205, 0]
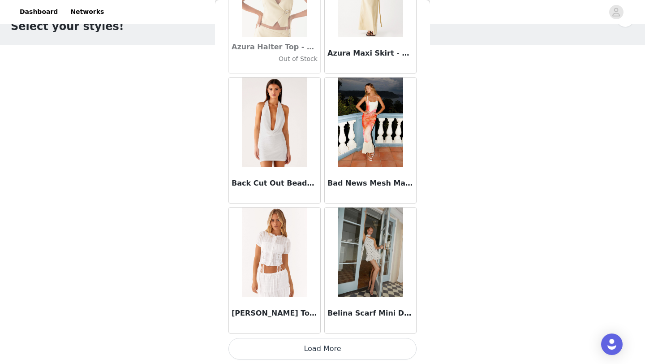
click at [344, 348] on button "Load More" at bounding box center [323, 349] width 188 height 22
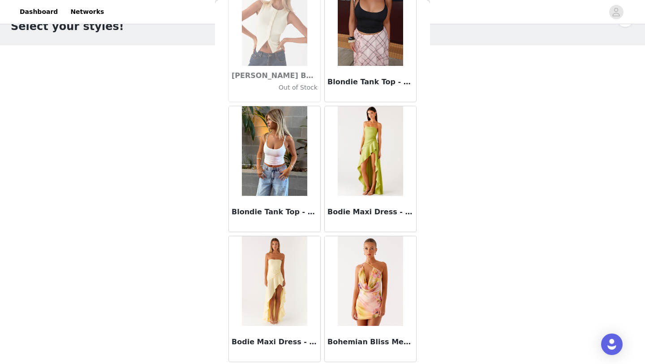
scroll to position [7504, 0]
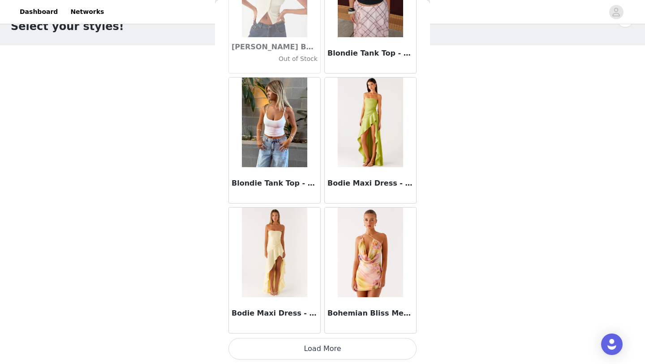
click at [332, 352] on button "Load More" at bounding box center [323, 349] width 188 height 22
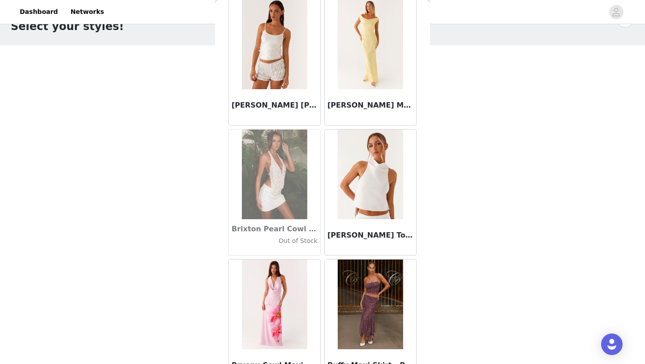
scroll to position [8804, 0]
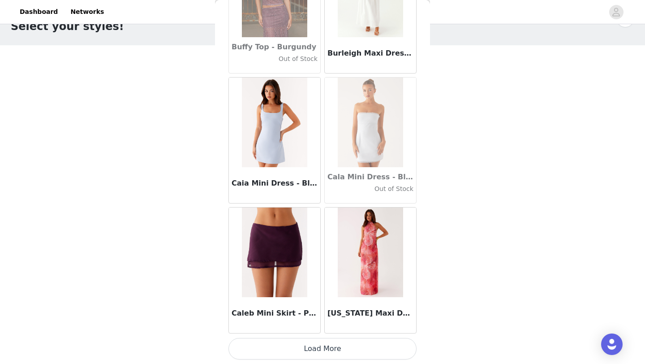
click at [331, 347] on button "Load More" at bounding box center [323, 349] width 188 height 22
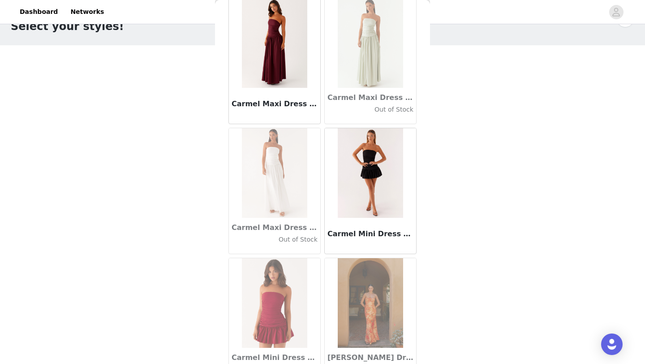
scroll to position [10103, 0]
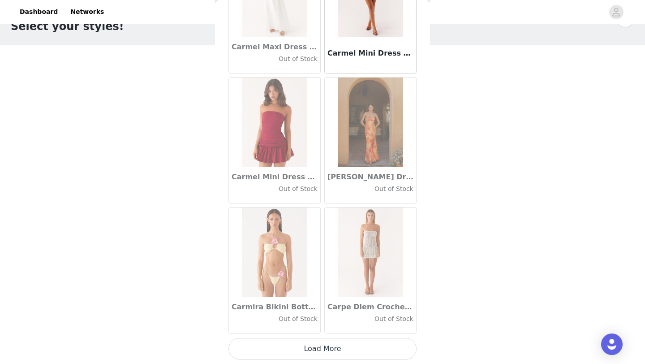
click at [331, 356] on button "Load More" at bounding box center [323, 349] width 188 height 22
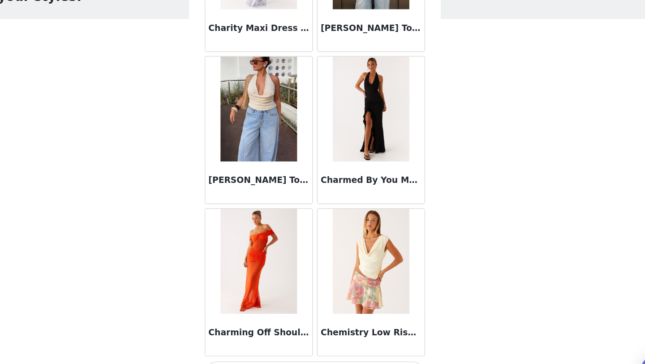
scroll to position [27, 0]
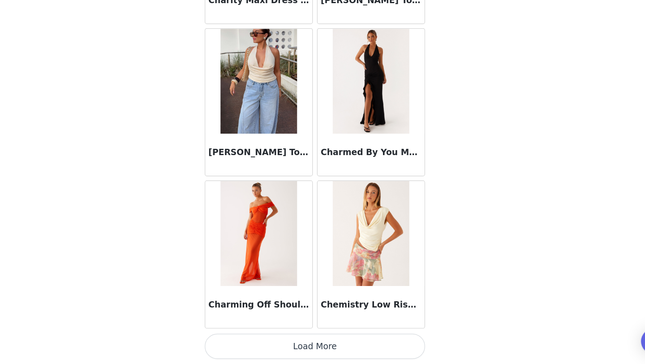
click at [363, 345] on button "Load More" at bounding box center [323, 349] width 188 height 22
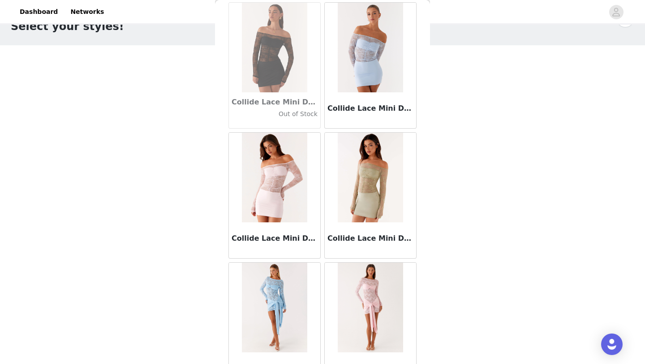
scroll to position [12702, 0]
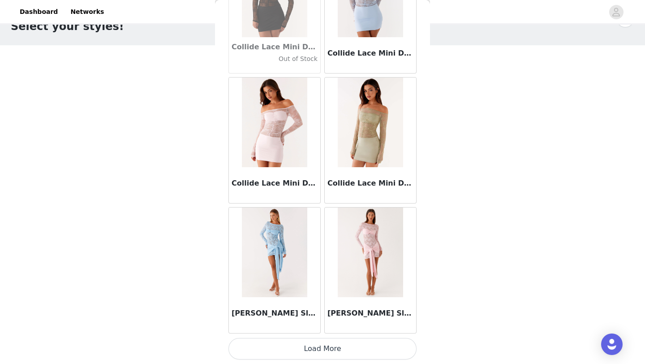
click at [372, 348] on button "Load More" at bounding box center [323, 349] width 188 height 22
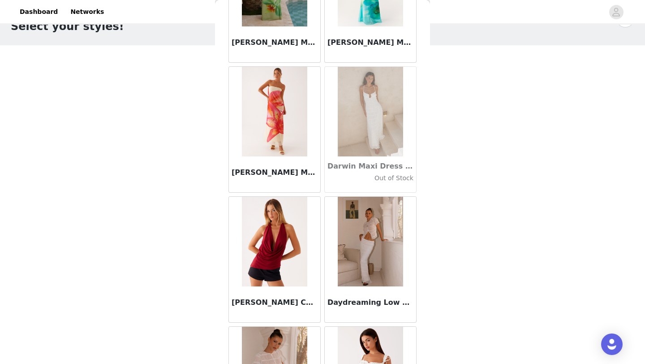
scroll to position [14001, 0]
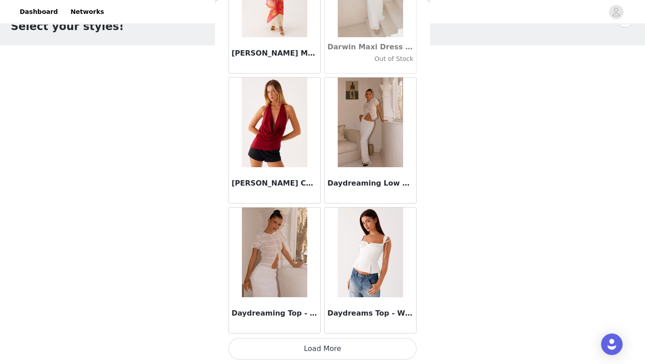
click at [370, 350] on button "Load More" at bounding box center [323, 349] width 188 height 22
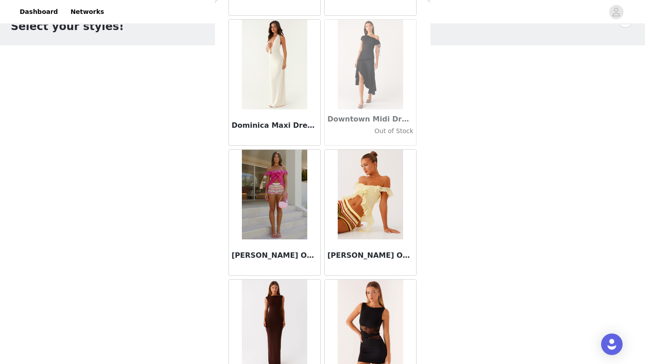
scroll to position [15301, 0]
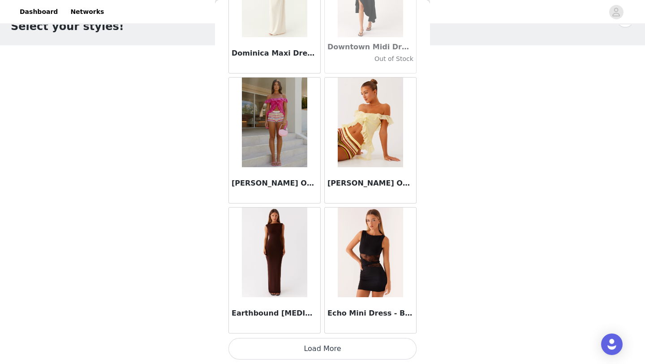
click at [367, 345] on button "Load More" at bounding box center [323, 349] width 188 height 22
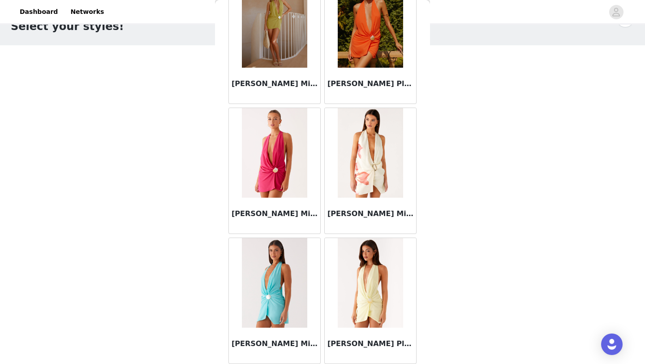
scroll to position [16600, 0]
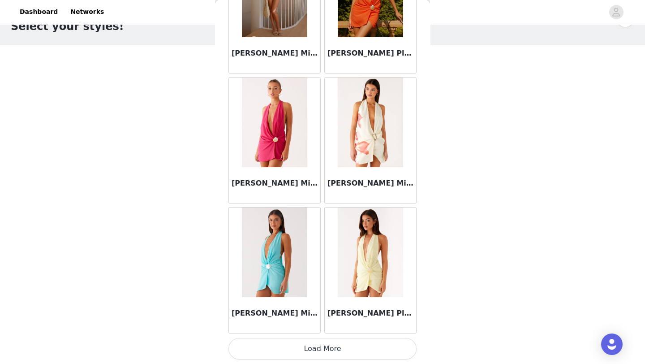
click at [363, 347] on button "Load More" at bounding box center [323, 349] width 188 height 22
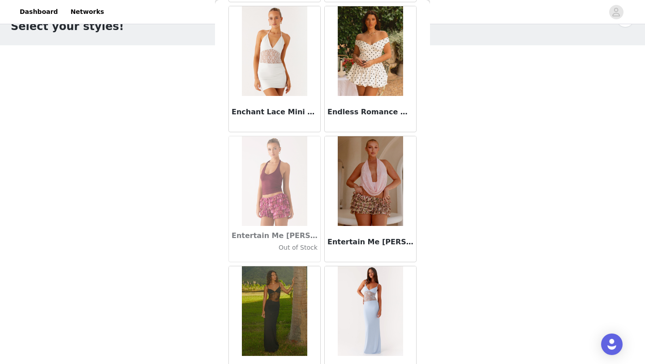
scroll to position [17900, 0]
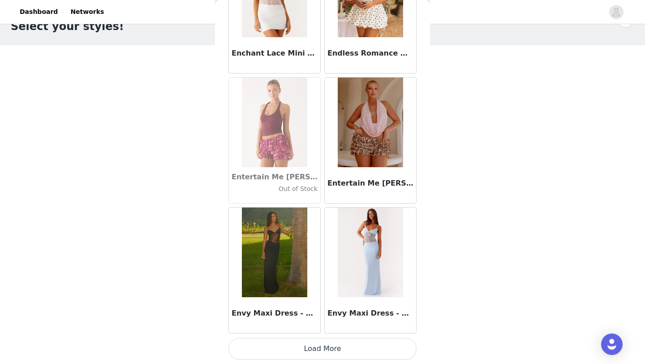
click at [362, 347] on button "Load More" at bounding box center [323, 349] width 188 height 22
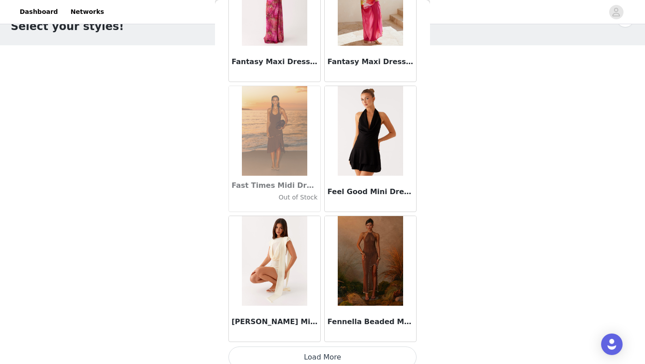
scroll to position [19199, 0]
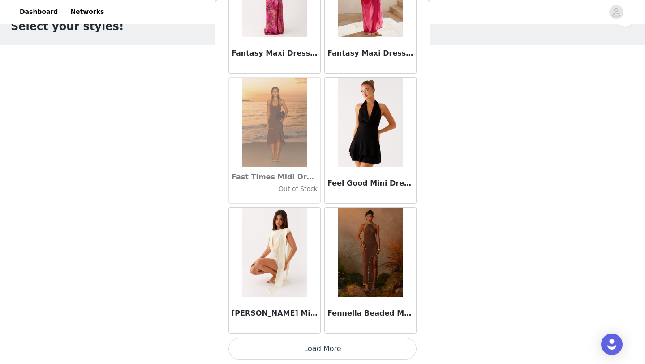
click at [358, 352] on button "Load More" at bounding box center [323, 349] width 188 height 22
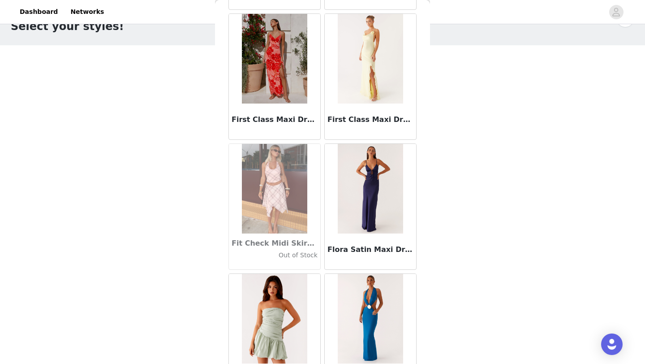
scroll to position [20499, 0]
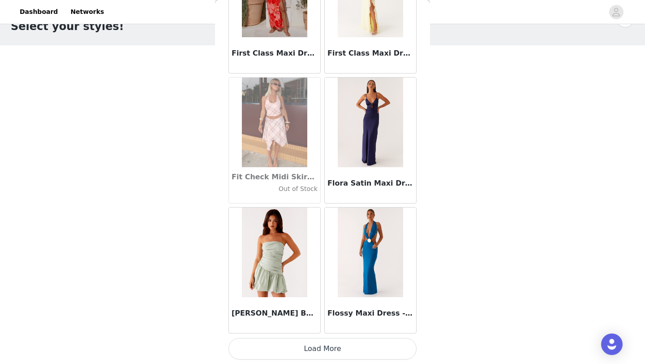
click at [358, 347] on button "Load More" at bounding box center [323, 349] width 188 height 22
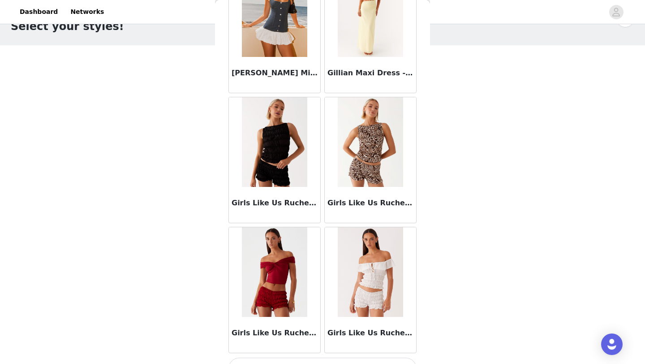
scroll to position [21798, 0]
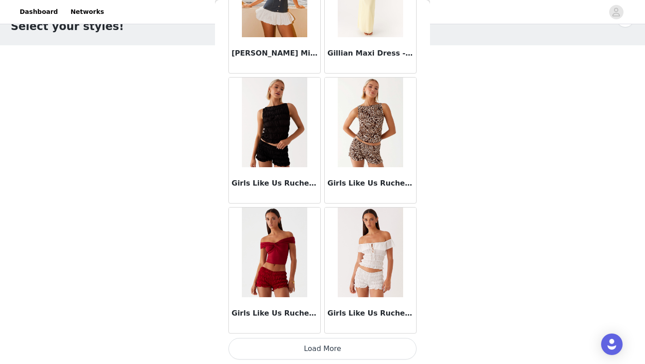
click at [359, 349] on button "Load More" at bounding box center [323, 349] width 188 height 22
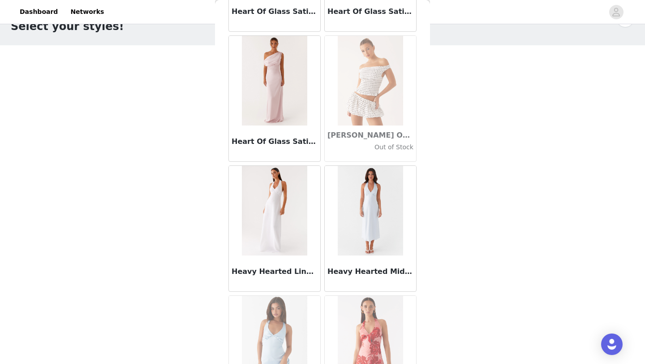
scroll to position [23097, 0]
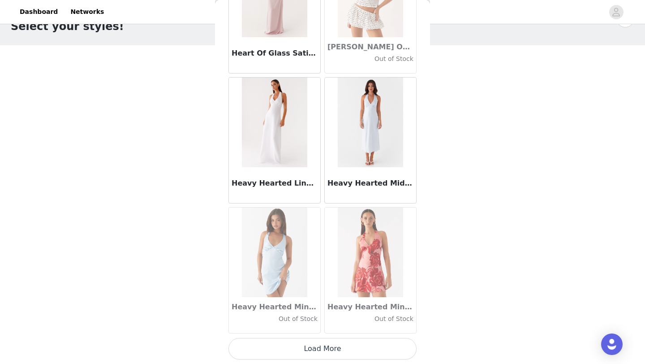
click at [356, 342] on button "Load More" at bounding box center [323, 349] width 188 height 22
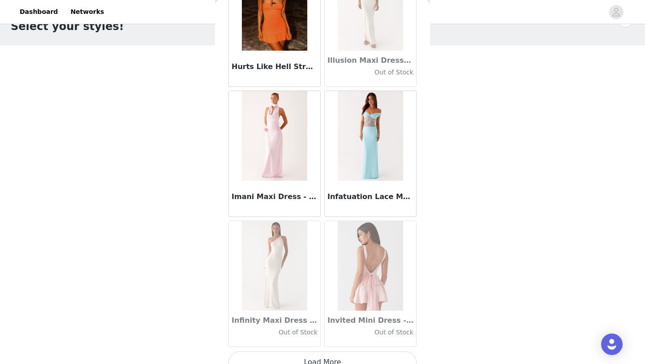
scroll to position [24385, 0]
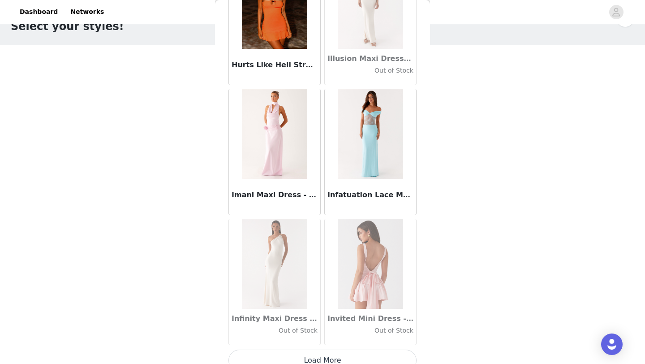
click at [354, 354] on button "Load More" at bounding box center [323, 360] width 188 height 22
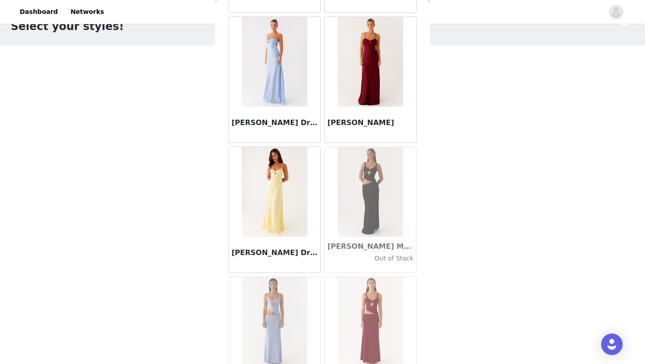
scroll to position [25696, 0]
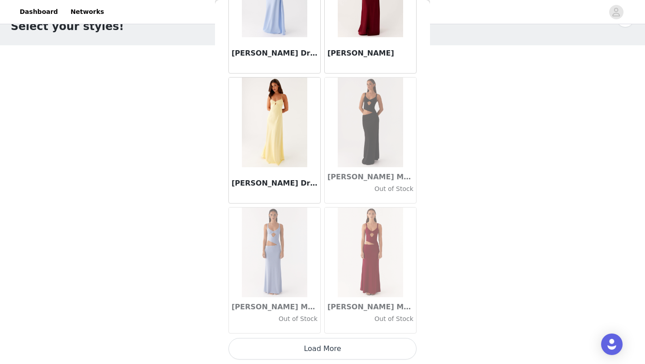
click at [351, 348] on button "Load More" at bounding box center [323, 349] width 188 height 22
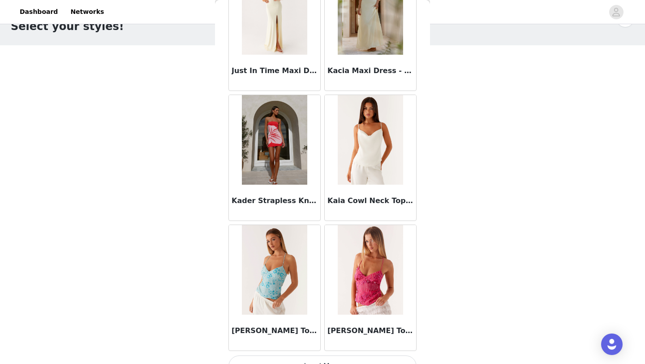
scroll to position [26996, 0]
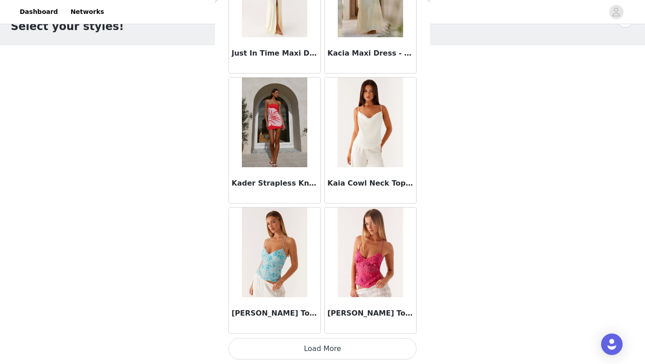
click at [348, 352] on button "Load More" at bounding box center [323, 349] width 188 height 22
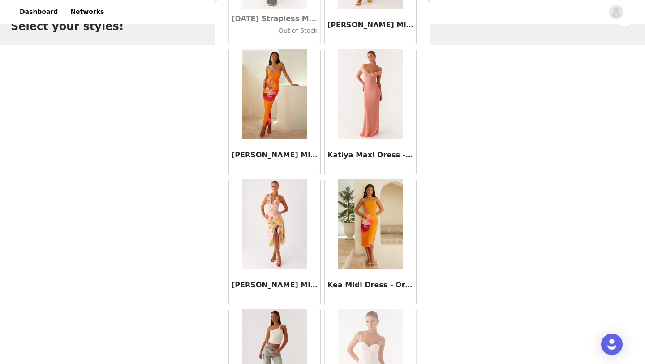
scroll to position [28295, 0]
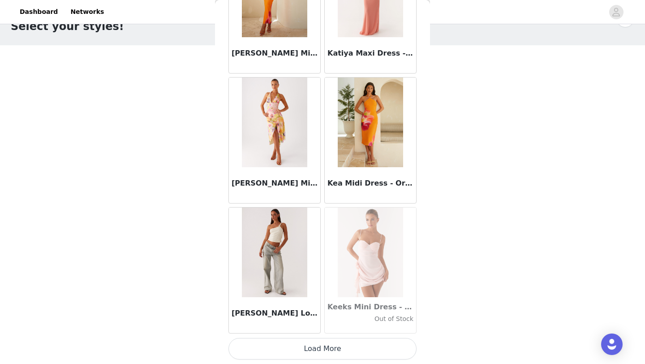
click at [349, 349] on button "Load More" at bounding box center [323, 349] width 188 height 22
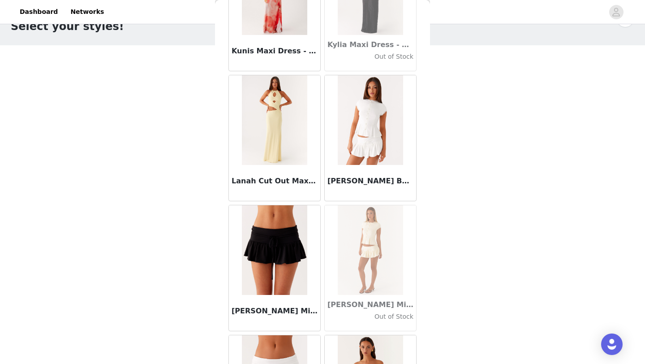
scroll to position [29594, 0]
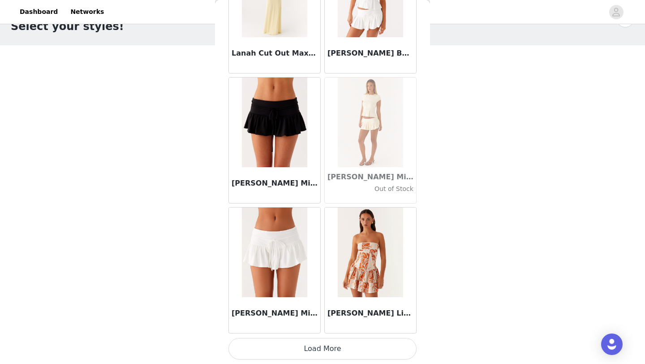
click at [349, 343] on button "Load More" at bounding box center [323, 349] width 188 height 22
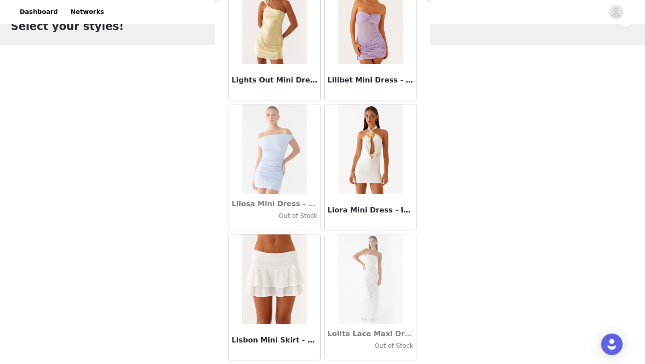
scroll to position [30894, 0]
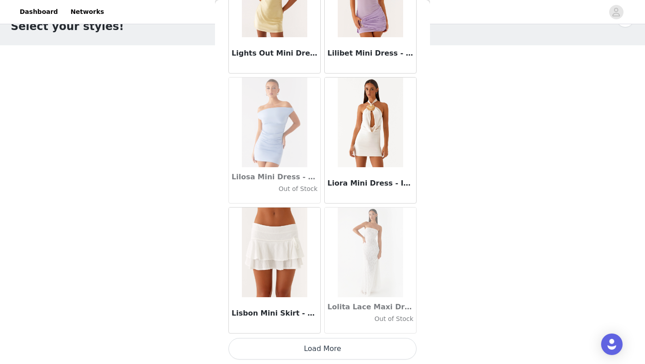
click at [350, 342] on button "Load More" at bounding box center [323, 349] width 188 height 22
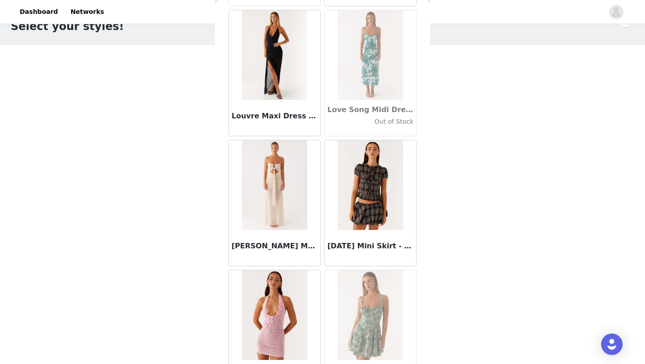
scroll to position [31472, 0]
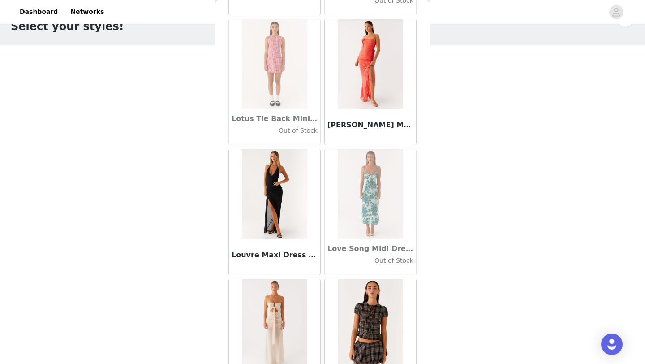
click at [289, 181] on img at bounding box center [274, 194] width 65 height 90
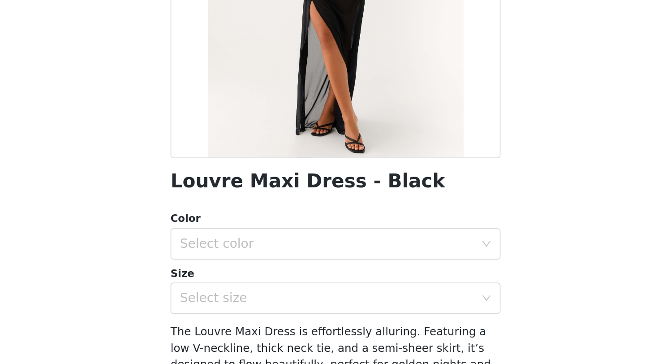
scroll to position [26, 0]
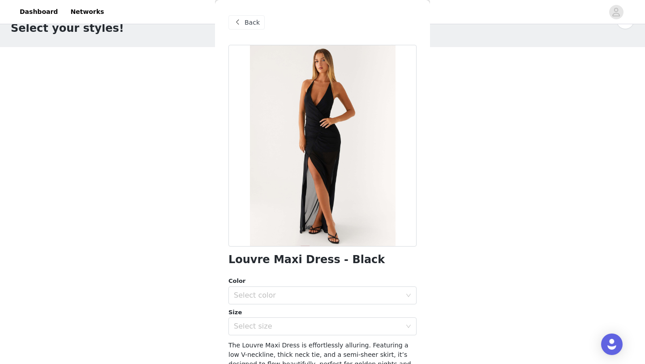
click at [252, 23] on span "Back" at bounding box center [252, 22] width 15 height 9
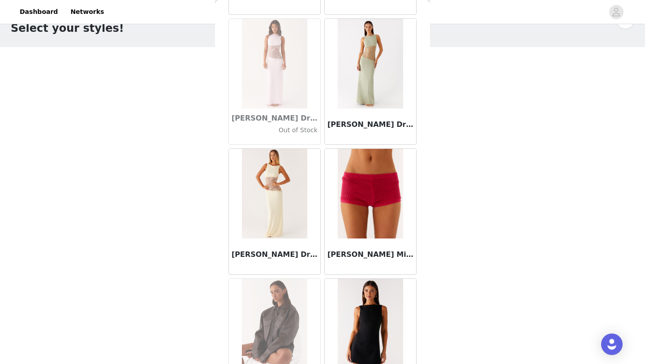
scroll to position [32193, 0]
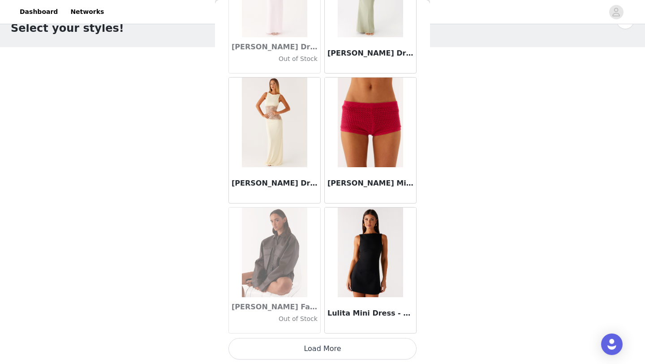
click at [378, 353] on button "Load More" at bounding box center [323, 349] width 188 height 22
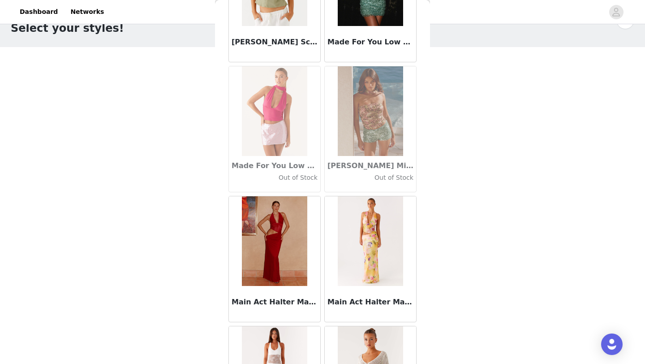
scroll to position [33493, 0]
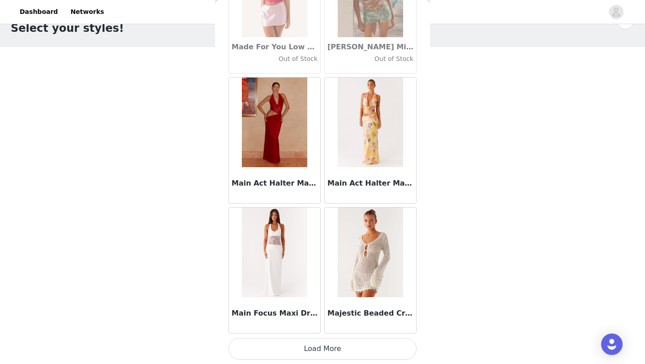
click at [356, 347] on button "Load More" at bounding box center [323, 349] width 188 height 22
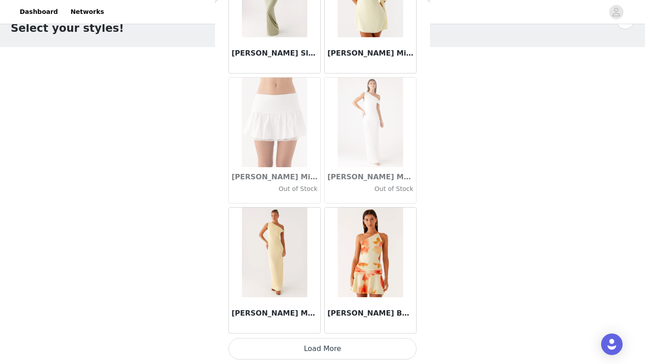
scroll to position [27, 0]
click at [355, 343] on button "Load More" at bounding box center [323, 349] width 188 height 22
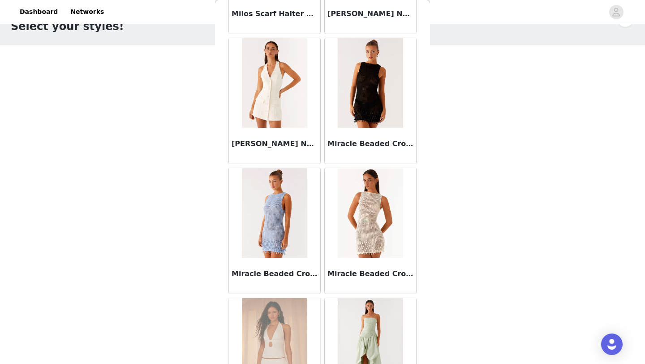
scroll to position [36092, 0]
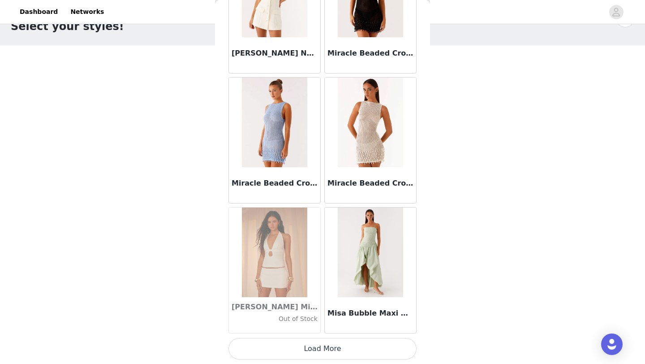
click at [354, 342] on button "Load More" at bounding box center [323, 349] width 188 height 22
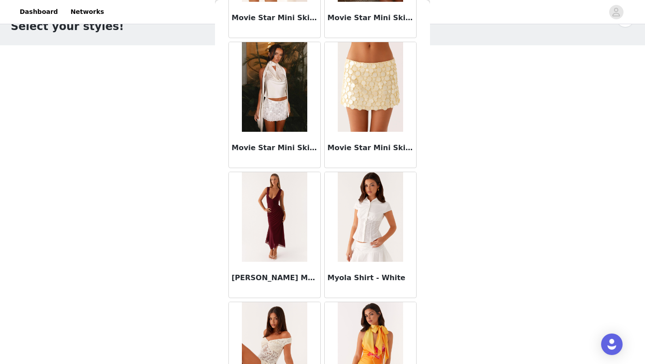
scroll to position [37391, 0]
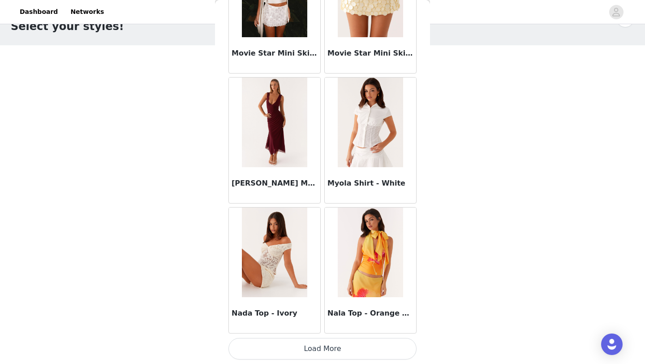
click at [351, 354] on button "Load More" at bounding box center [323, 349] width 188 height 22
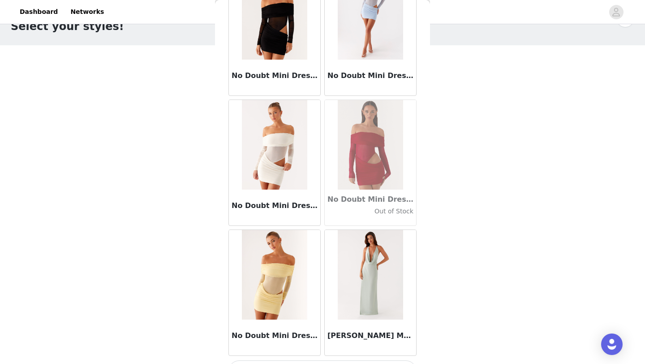
scroll to position [38690, 0]
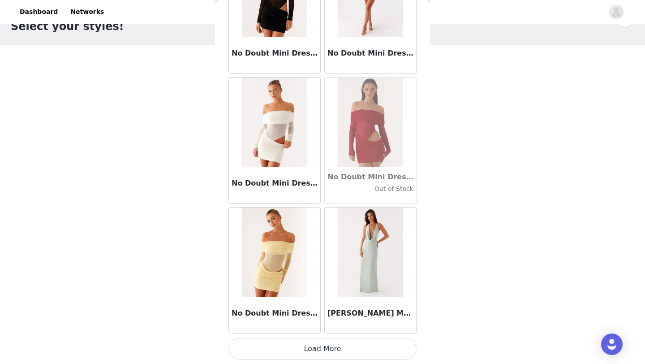
click at [348, 345] on button "Load More" at bounding box center [323, 349] width 188 height 22
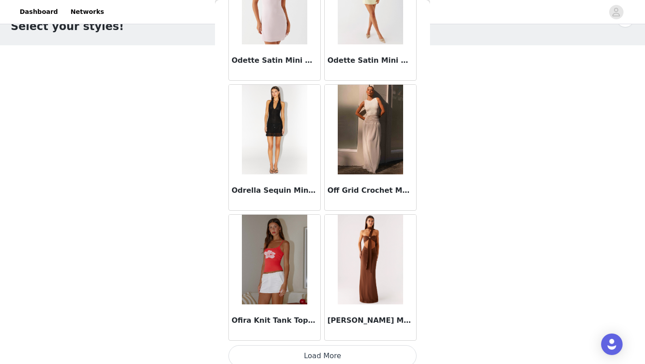
scroll to position [39990, 0]
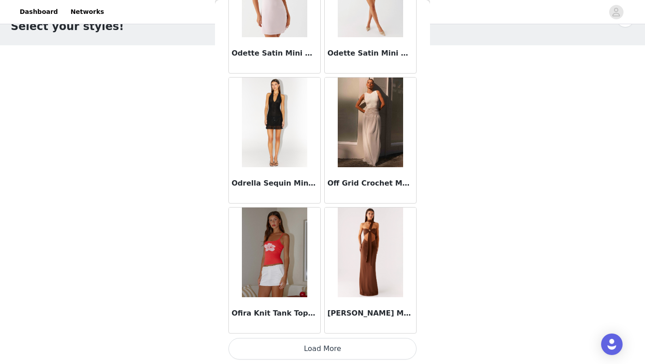
click at [347, 349] on button "Load More" at bounding box center [323, 349] width 188 height 22
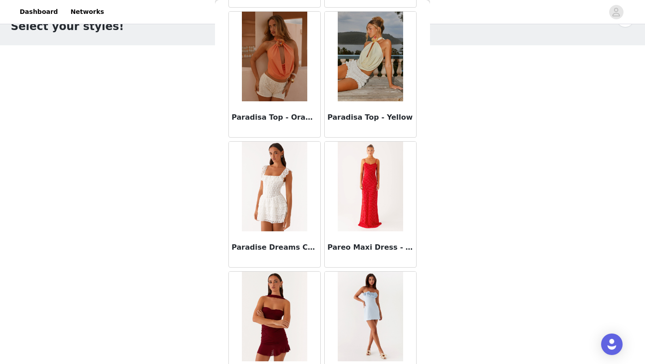
scroll to position [41289, 0]
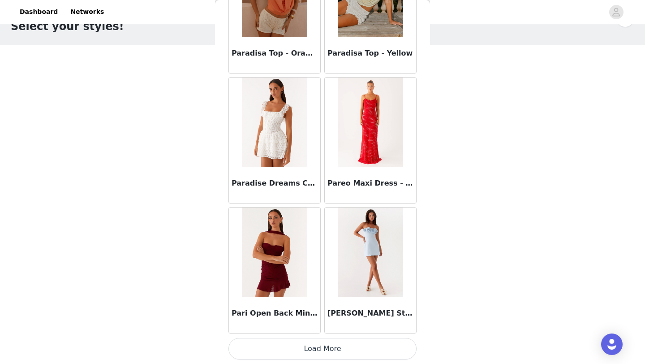
click at [343, 343] on button "Load More" at bounding box center [323, 349] width 188 height 22
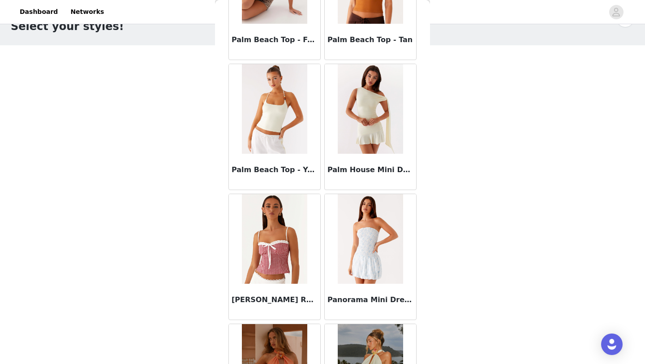
scroll to position [40907, 0]
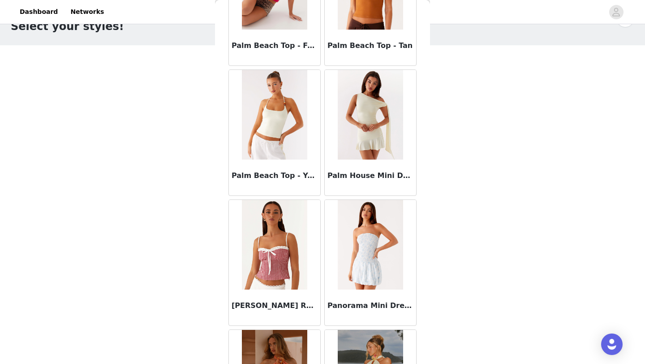
click at [367, 138] on img at bounding box center [370, 115] width 65 height 90
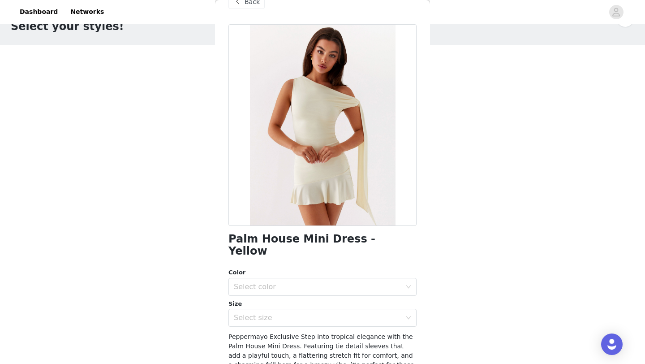
scroll to position [0, 0]
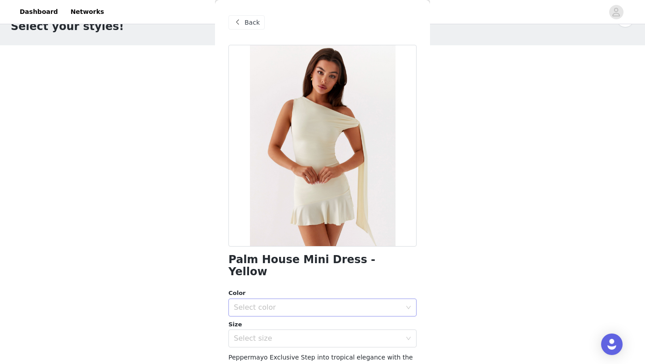
click at [356, 303] on div "Select color" at bounding box center [318, 307] width 168 height 9
click at [354, 312] on li "Yellow" at bounding box center [323, 315] width 188 height 14
click at [352, 333] on div "Select size" at bounding box center [320, 338] width 172 height 17
click at [350, 344] on li "AU 4" at bounding box center [323, 346] width 188 height 14
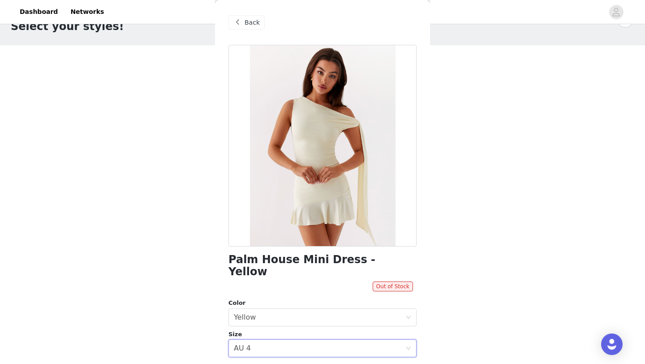
click at [239, 21] on span at bounding box center [237, 22] width 11 height 11
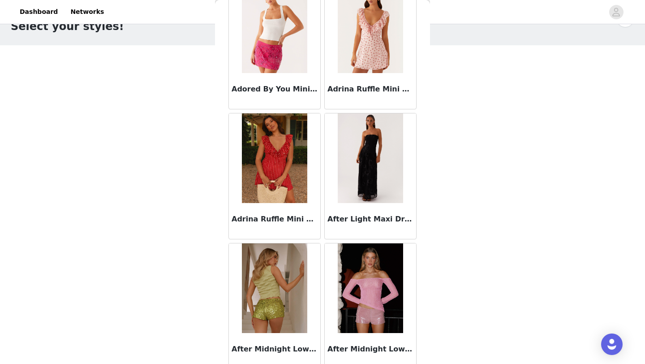
scroll to position [42589, 0]
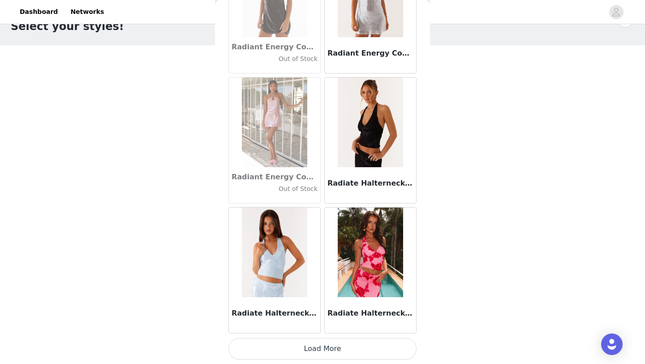
click at [382, 347] on button "Load More" at bounding box center [323, 349] width 188 height 22
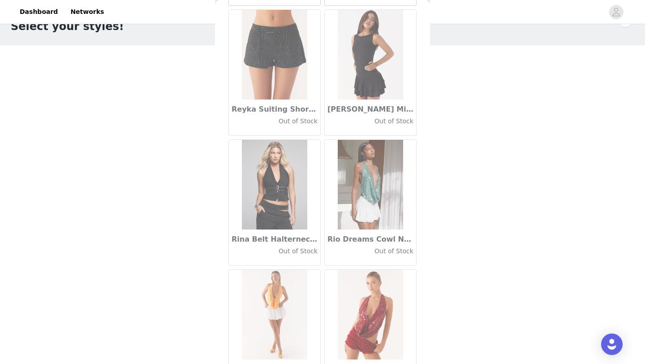
scroll to position [43888, 0]
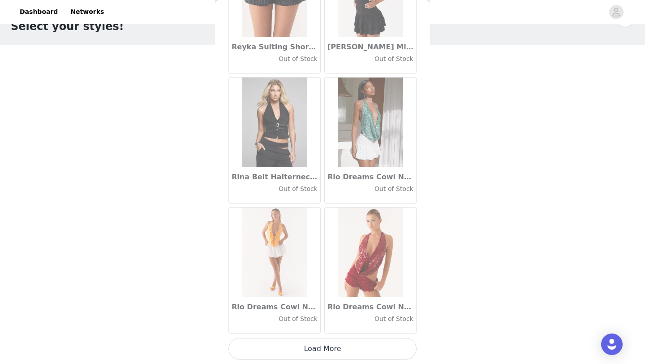
click at [374, 354] on button "Load More" at bounding box center [323, 349] width 188 height 22
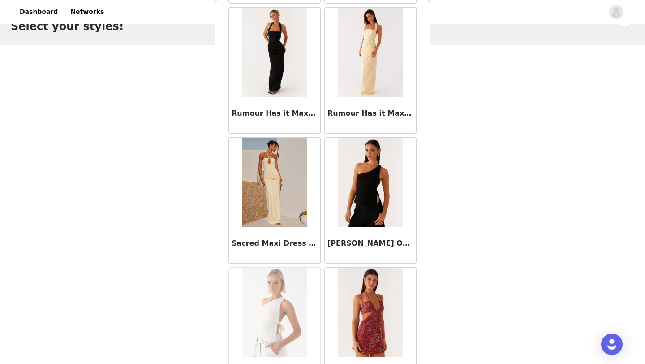
scroll to position [45187, 0]
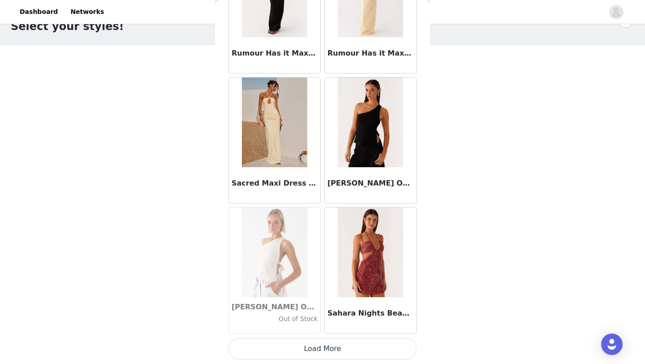
click at [357, 353] on button "Load More" at bounding box center [323, 349] width 188 height 22
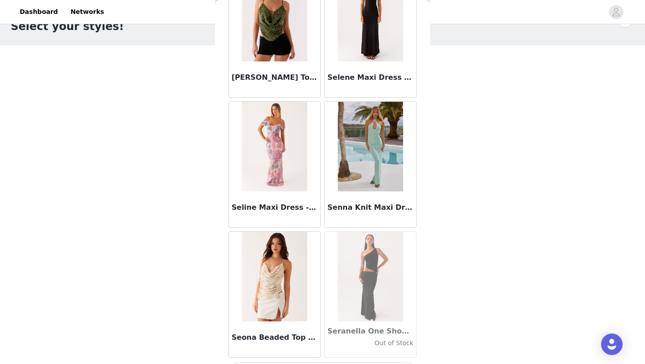
scroll to position [46487, 0]
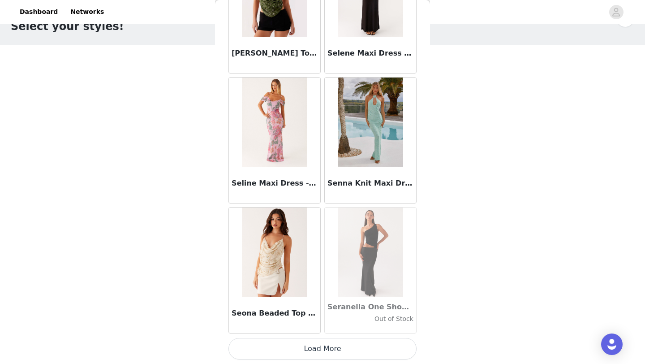
click at [350, 341] on button "Load More" at bounding box center [323, 349] width 188 height 22
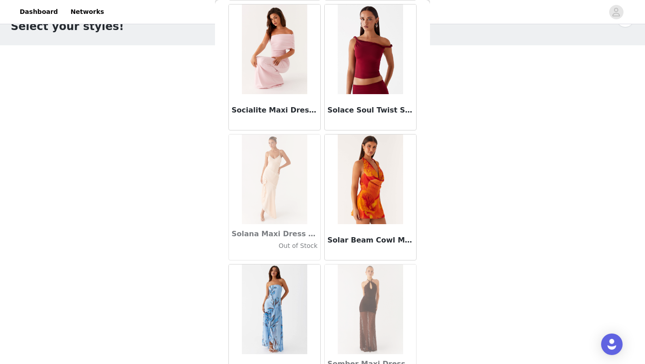
scroll to position [47786, 0]
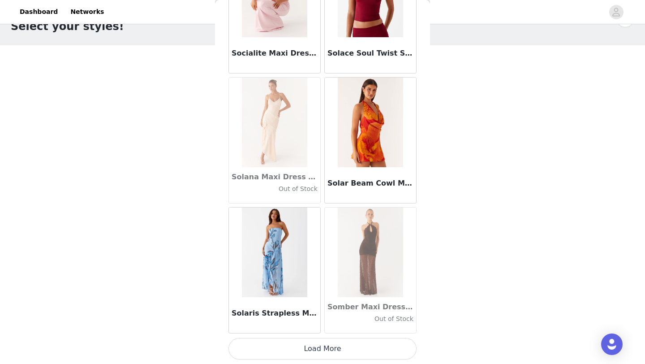
click at [350, 346] on button "Load More" at bounding box center [323, 349] width 188 height 22
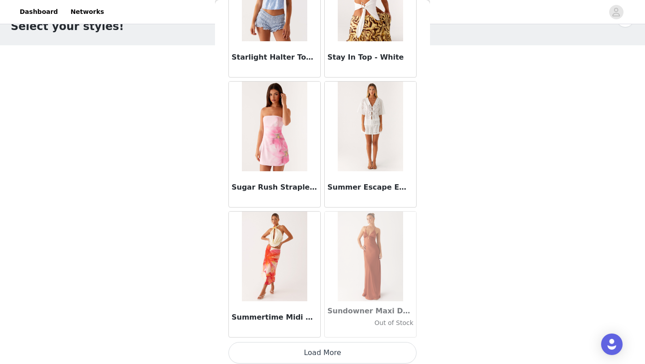
scroll to position [49086, 0]
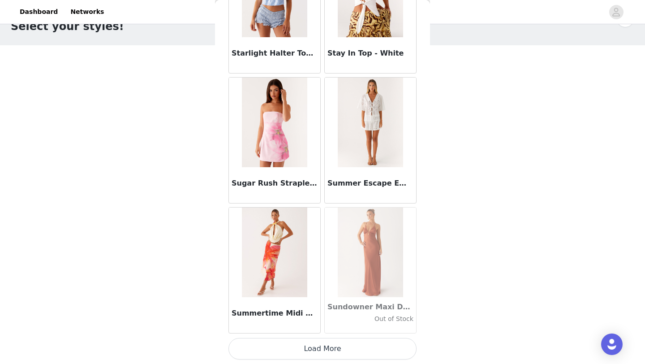
click at [348, 344] on button "Load More" at bounding box center [323, 349] width 188 height 22
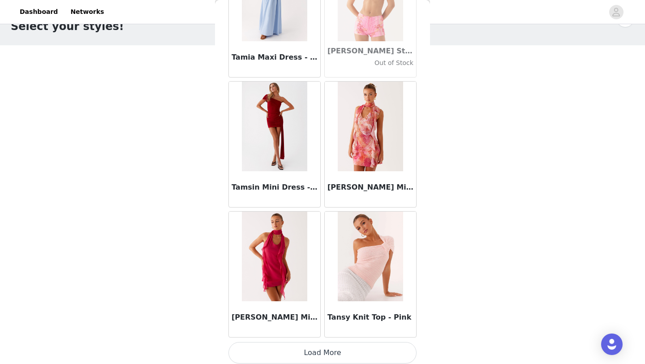
scroll to position [50382, 0]
click at [367, 346] on button "Load More" at bounding box center [323, 352] width 188 height 22
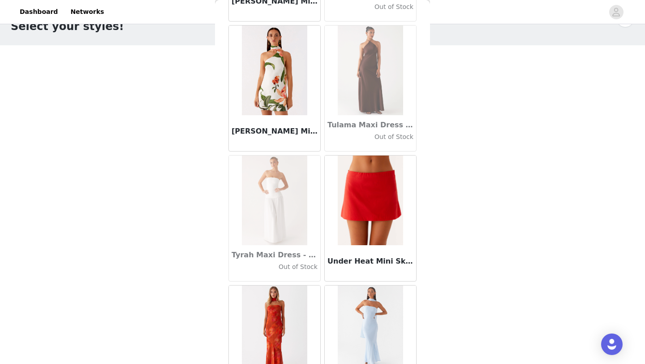
scroll to position [51685, 0]
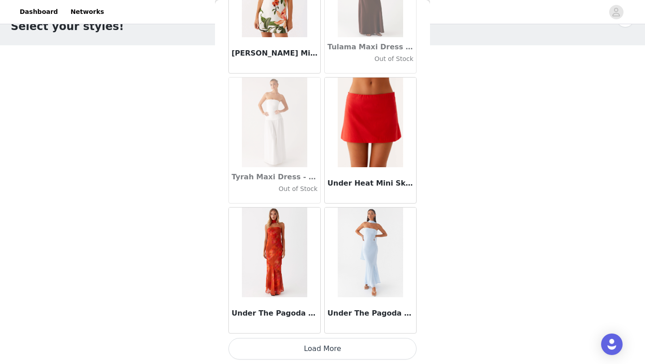
click at [338, 347] on button "Load More" at bounding box center [323, 349] width 188 height 22
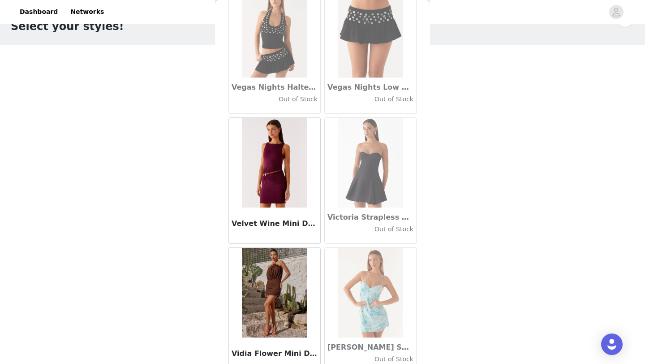
scroll to position [52984, 0]
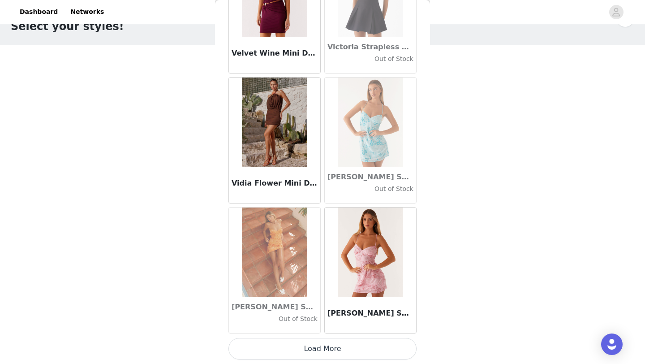
click at [348, 344] on button "Load More" at bounding box center [323, 349] width 188 height 22
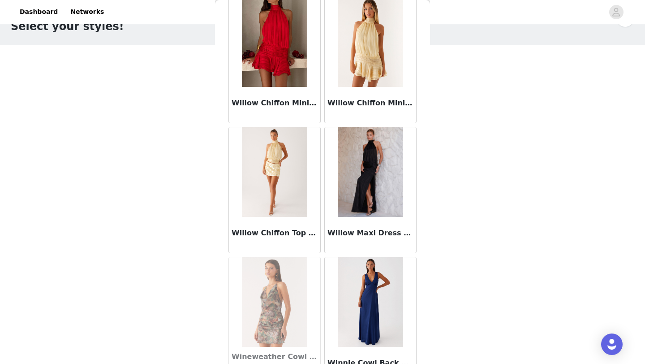
scroll to position [54283, 0]
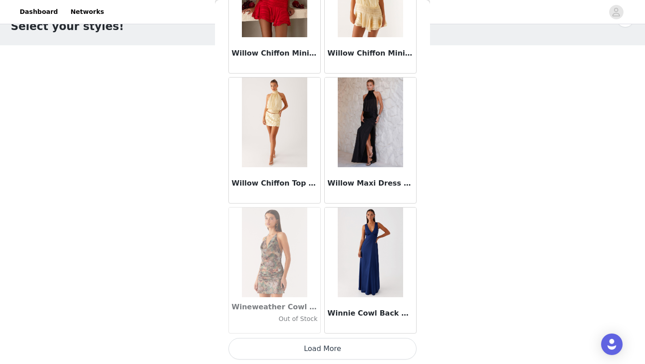
click at [382, 346] on button "Load More" at bounding box center [323, 349] width 188 height 22
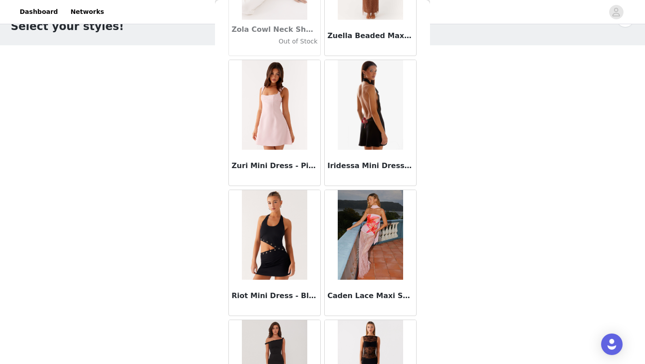
scroll to position [55583, 0]
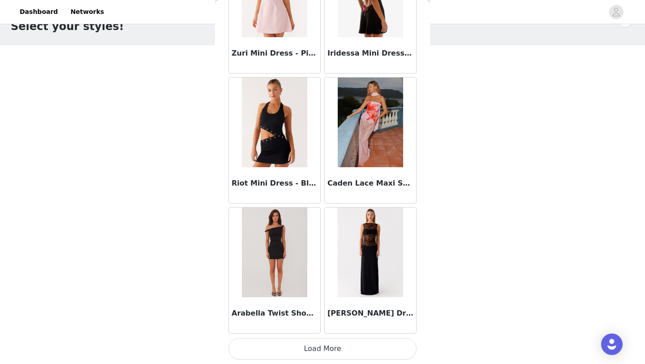
click at [330, 343] on button "Load More" at bounding box center [323, 349] width 188 height 22
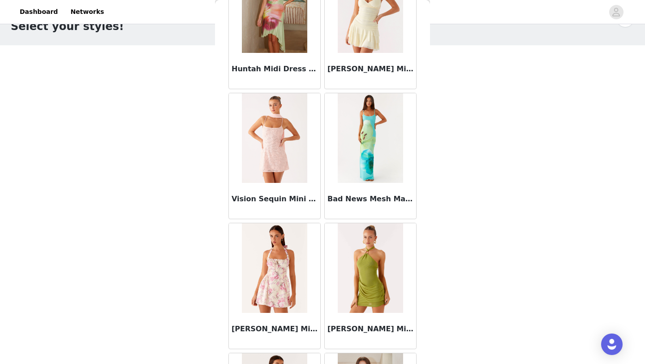
scroll to position [56882, 0]
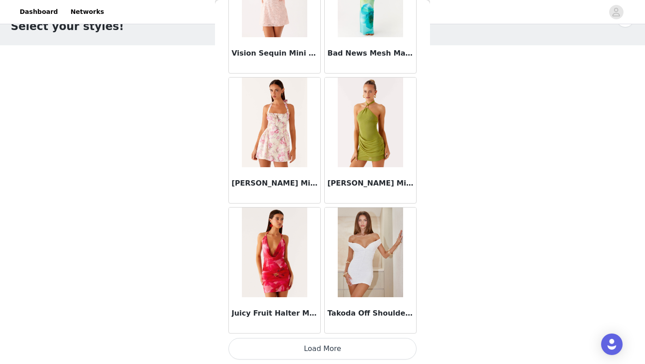
click at [369, 349] on button "Load More" at bounding box center [323, 349] width 188 height 22
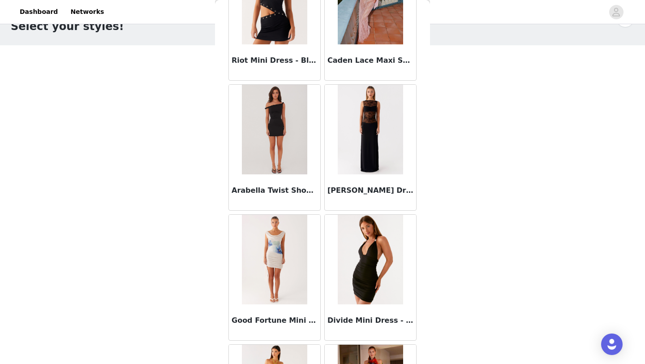
scroll to position [55704, 0]
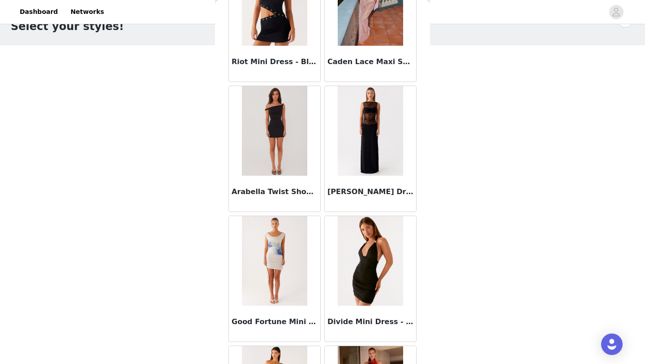
click at [283, 136] on img at bounding box center [274, 131] width 65 height 90
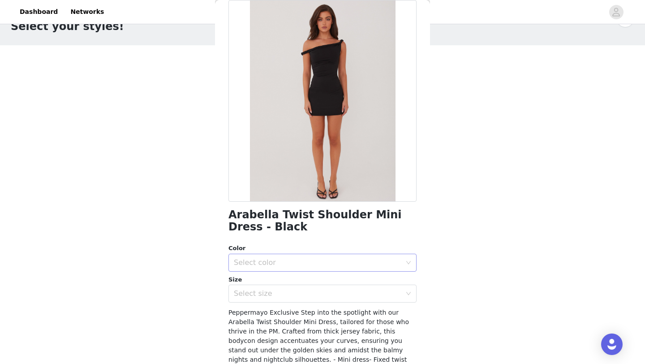
scroll to position [55, 0]
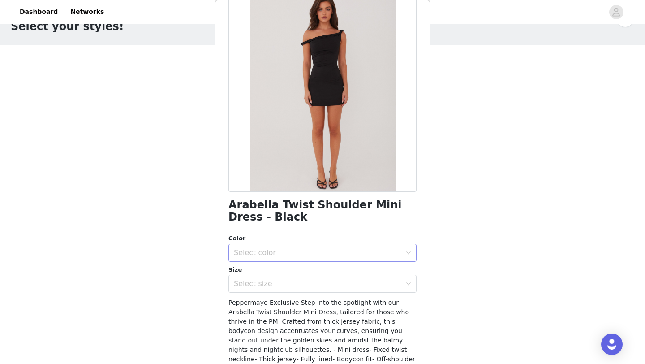
click at [313, 245] on div "Select color" at bounding box center [320, 252] width 172 height 17
click at [313, 271] on li "Black" at bounding box center [323, 272] width 188 height 14
click at [312, 285] on div "Select size" at bounding box center [318, 283] width 168 height 9
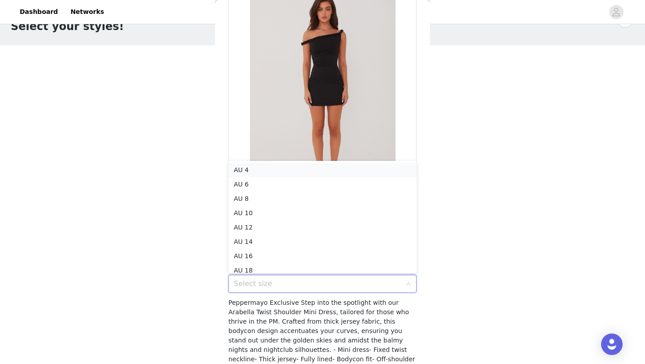
click at [314, 168] on li "AU 4" at bounding box center [323, 170] width 188 height 14
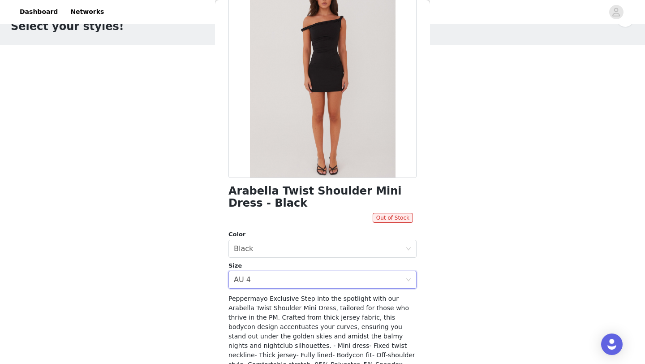
scroll to position [0, 0]
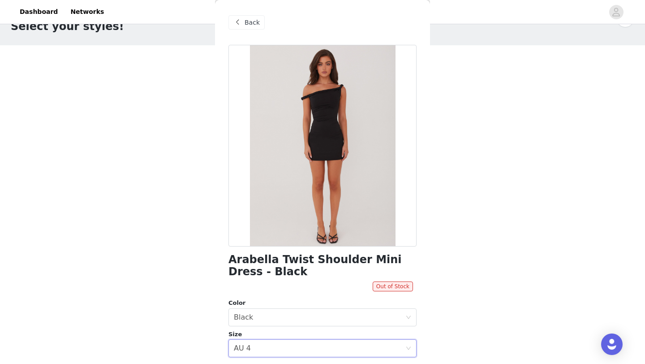
click at [239, 19] on span at bounding box center [237, 22] width 11 height 11
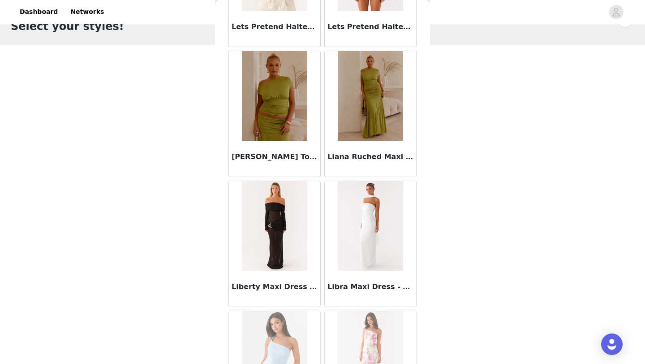
scroll to position [58182, 0]
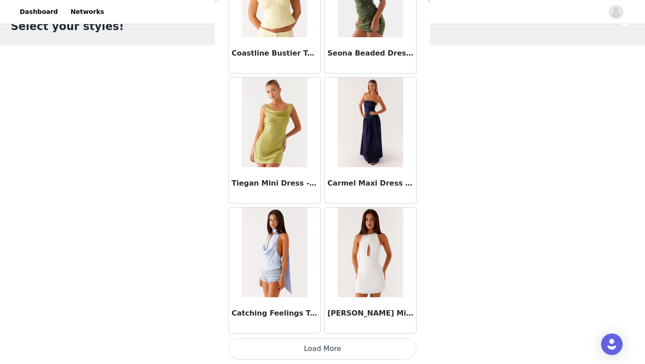
click at [394, 349] on button "Load More" at bounding box center [323, 349] width 188 height 22
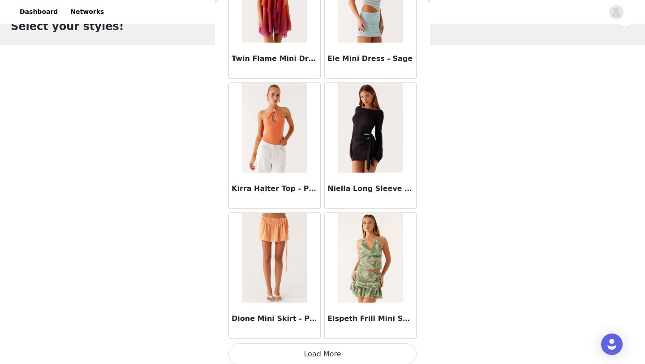
scroll to position [59481, 0]
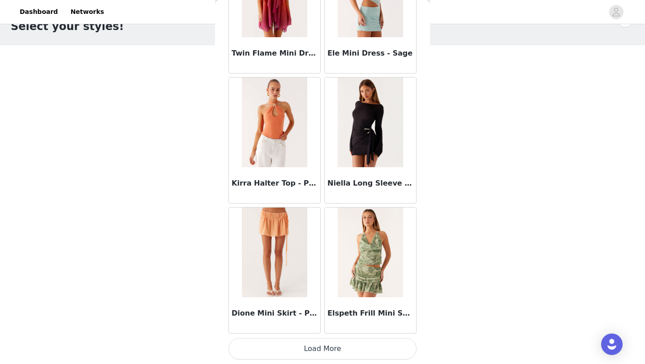
click at [393, 343] on button "Load More" at bounding box center [323, 349] width 188 height 22
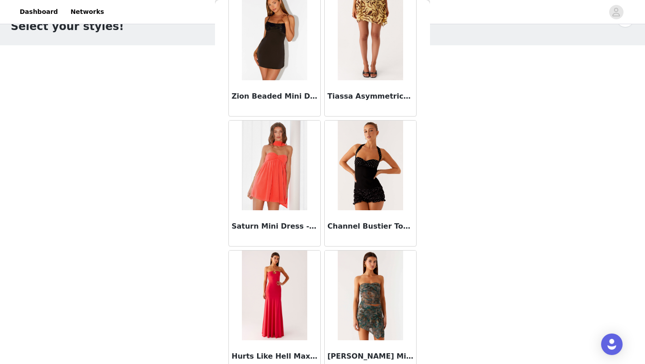
scroll to position [60780, 0]
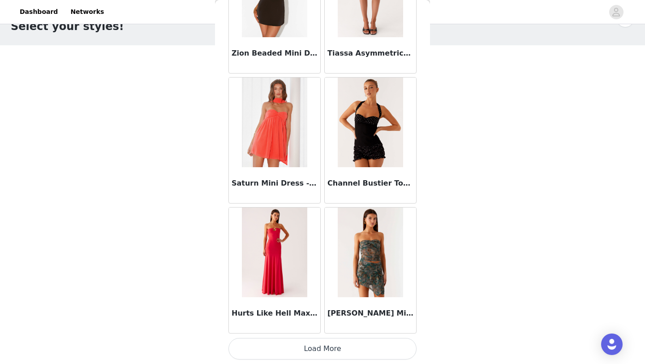
click at [375, 342] on button "Load More" at bounding box center [323, 349] width 188 height 22
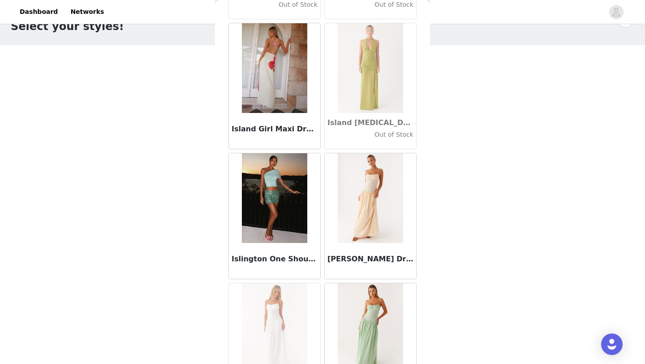
scroll to position [24705, 0]
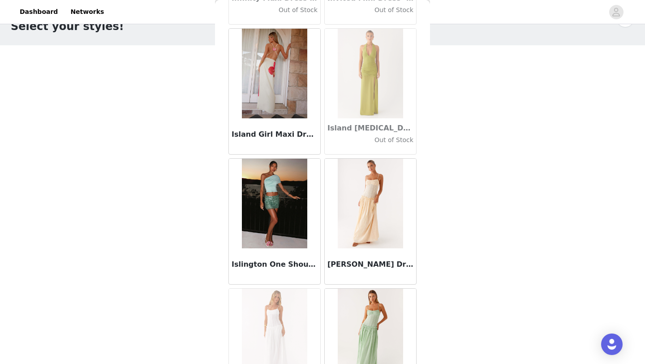
click at [420, 147] on div "Back Aamari Maxi Dress - Red Adelaide Shirt Mini Dress - Brown Adored By You Mi…" at bounding box center [322, 182] width 215 height 364
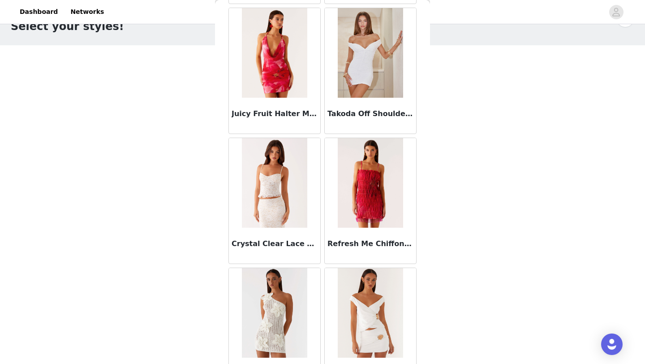
scroll to position [57083, 0]
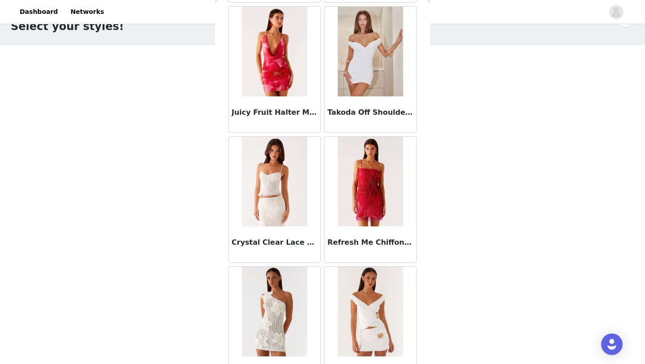
click at [352, 82] on img at bounding box center [370, 52] width 65 height 90
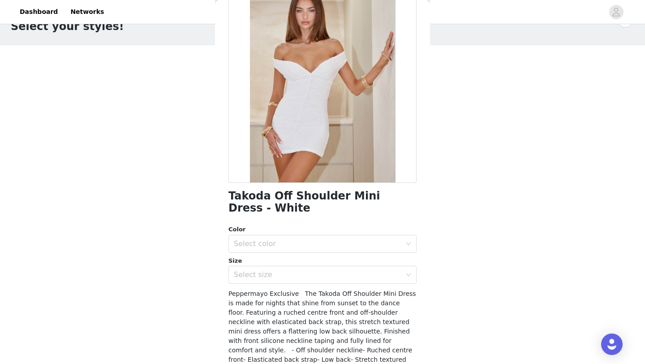
scroll to position [68, 0]
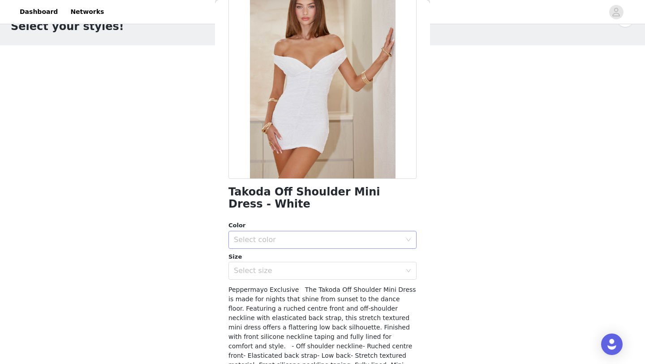
click at [313, 238] on div "Select color" at bounding box center [318, 239] width 168 height 9
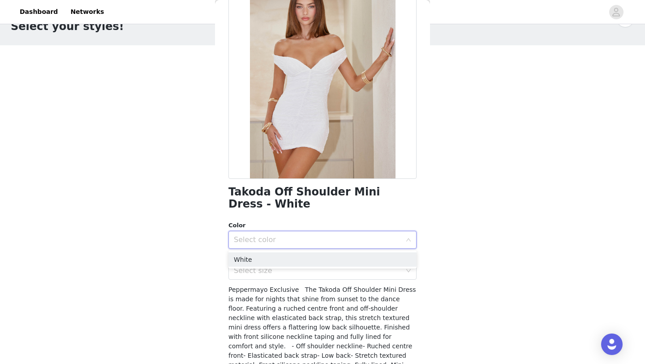
scroll to position [0, 0]
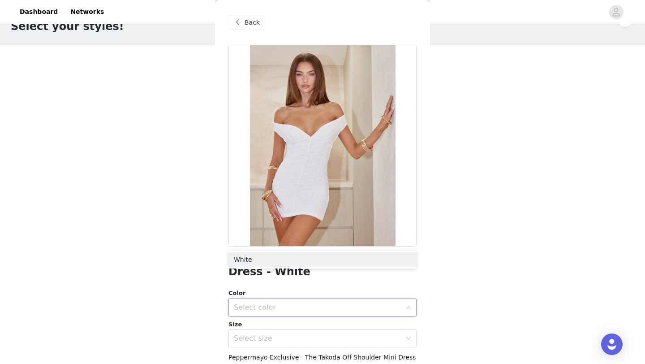
click at [246, 27] on div "Back" at bounding box center [247, 22] width 36 height 14
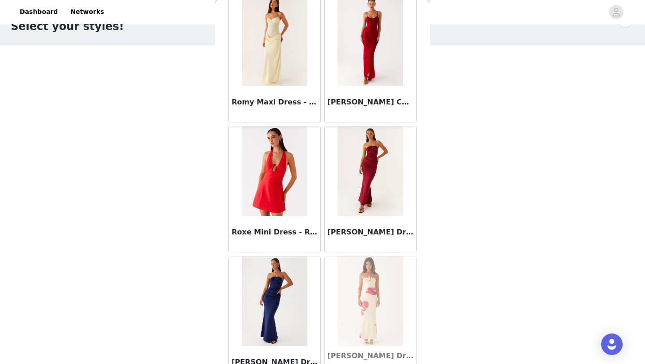
scroll to position [44592, 0]
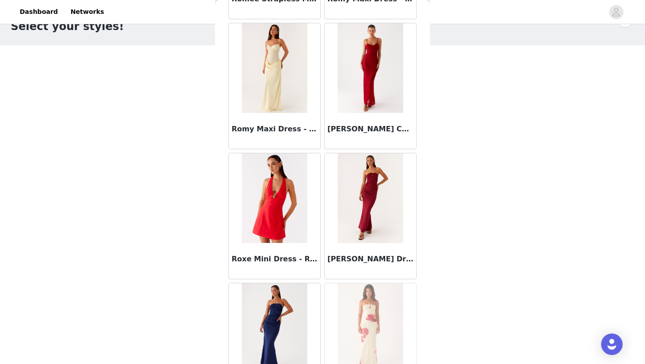
click at [288, 99] on img at bounding box center [274, 68] width 65 height 90
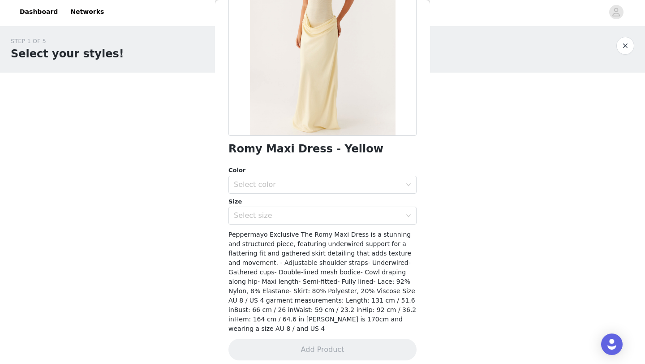
scroll to position [0, 0]
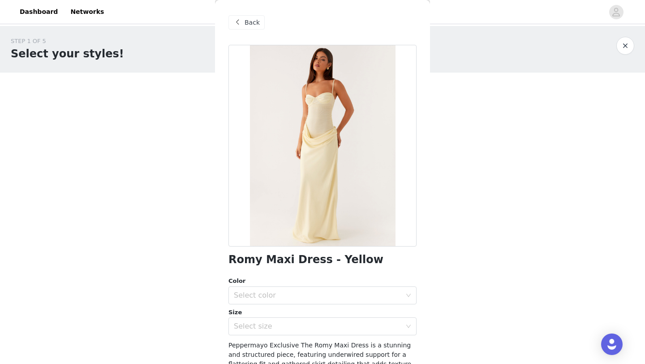
click at [247, 23] on span "Back" at bounding box center [252, 22] width 15 height 9
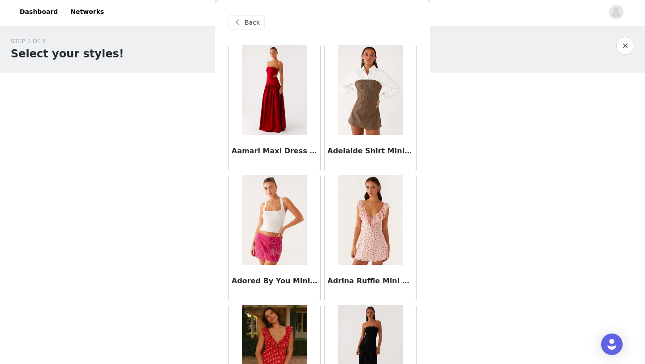
click at [297, 105] on img at bounding box center [274, 90] width 65 height 90
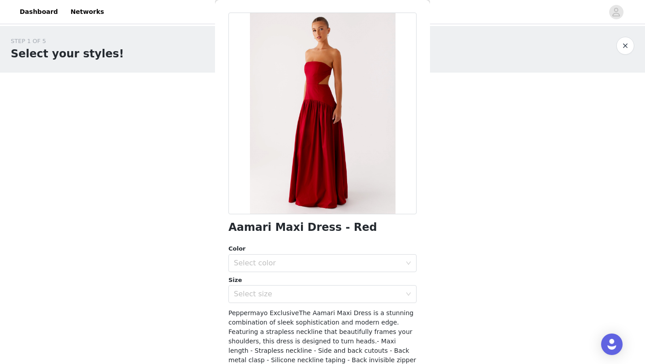
scroll to position [43, 0]
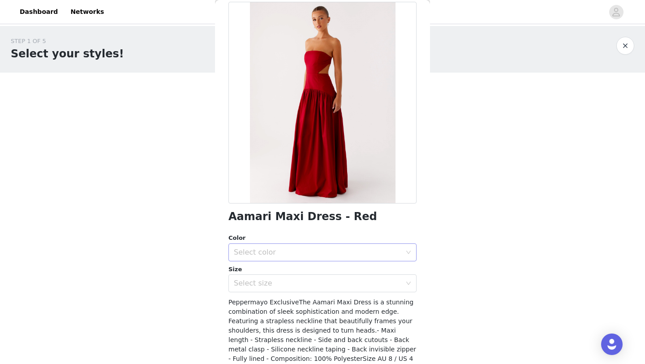
click at [294, 246] on div "Select color" at bounding box center [320, 252] width 172 height 17
click at [294, 269] on li "Red" at bounding box center [323, 272] width 188 height 14
click at [294, 282] on div "Select size" at bounding box center [318, 283] width 168 height 9
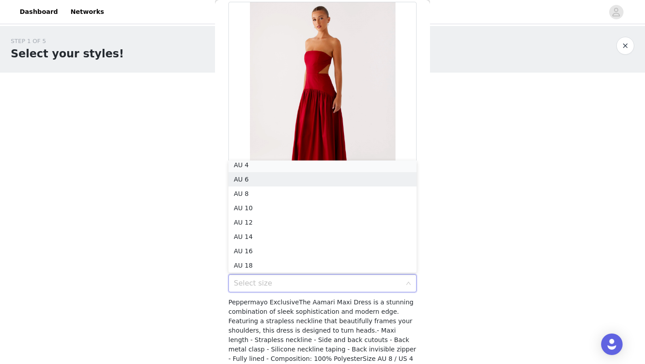
scroll to position [2, 0]
click at [297, 166] on li "AU 4" at bounding box center [323, 167] width 188 height 14
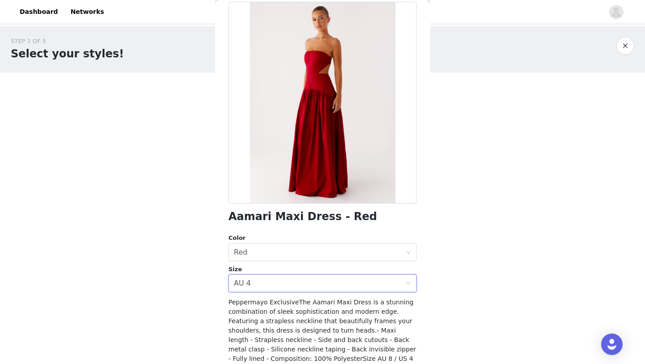
scroll to position [111, 0]
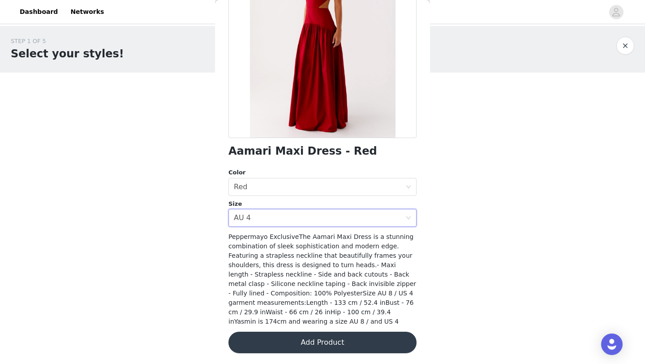
click at [321, 347] on button "Add Product" at bounding box center [323, 343] width 188 height 22
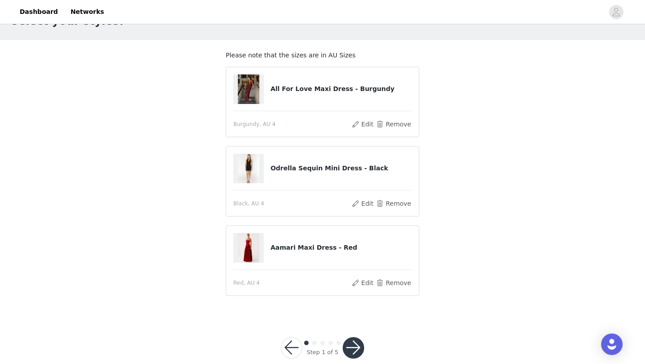
scroll to position [49, 0]
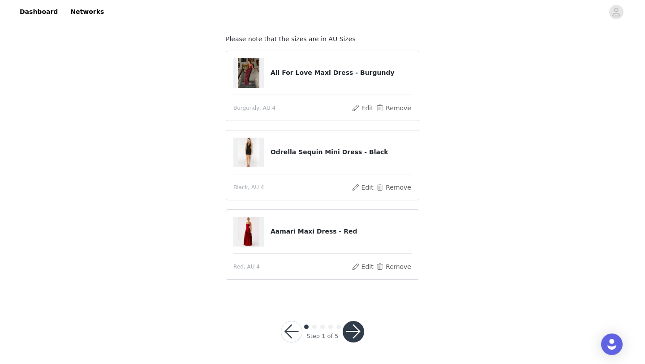
click at [350, 327] on button "button" at bounding box center [354, 332] width 22 height 22
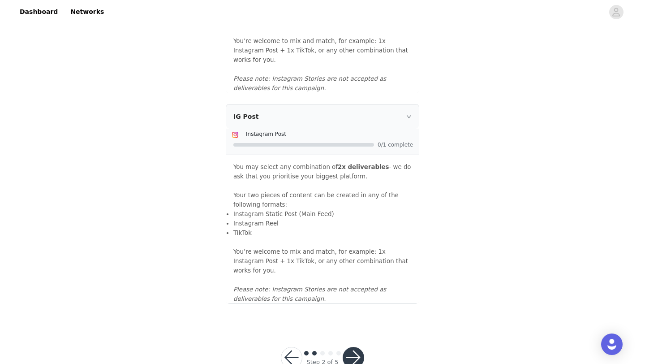
scroll to position [976, 0]
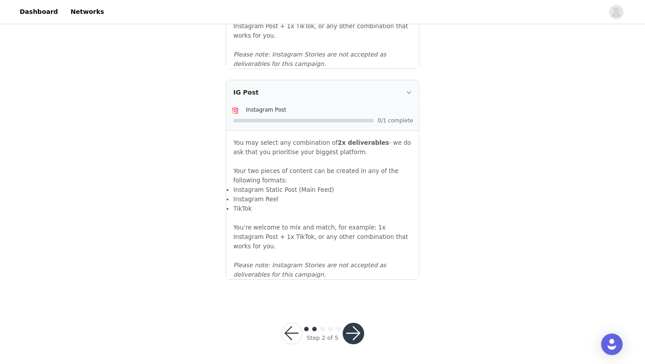
click at [351, 330] on button "button" at bounding box center [354, 334] width 22 height 22
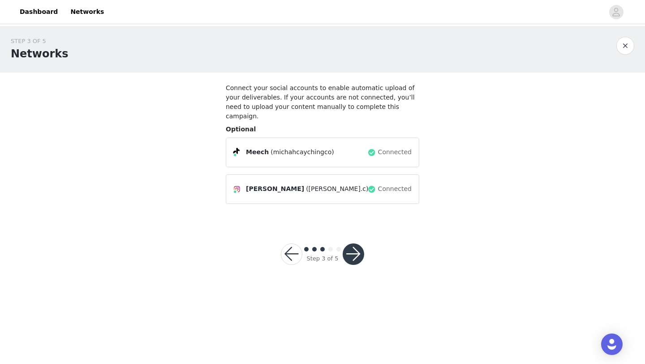
click at [353, 243] on button "button" at bounding box center [354, 254] width 22 height 22
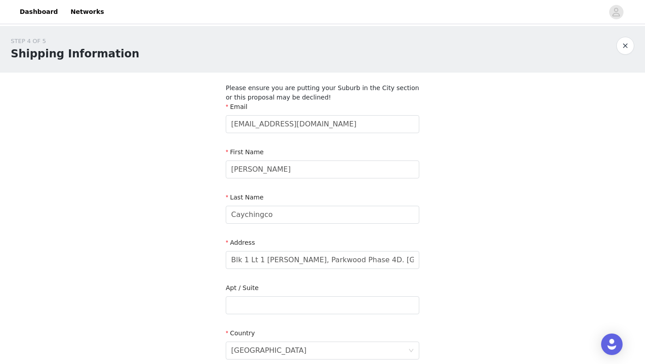
scroll to position [221, 0]
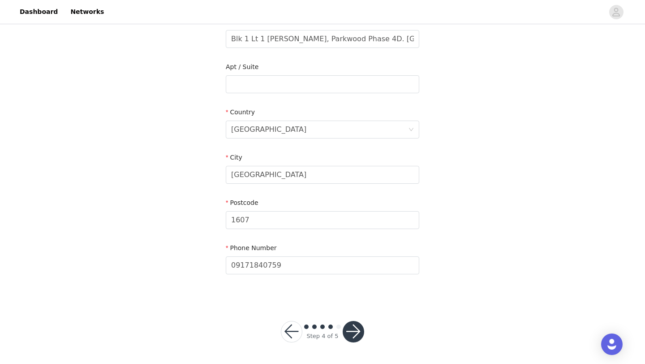
click at [349, 336] on button "button" at bounding box center [354, 332] width 22 height 22
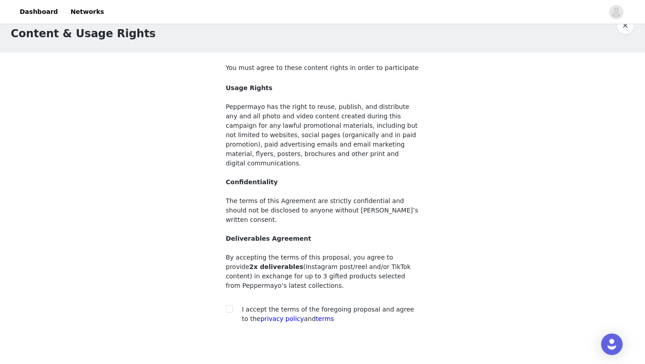
scroll to position [51, 0]
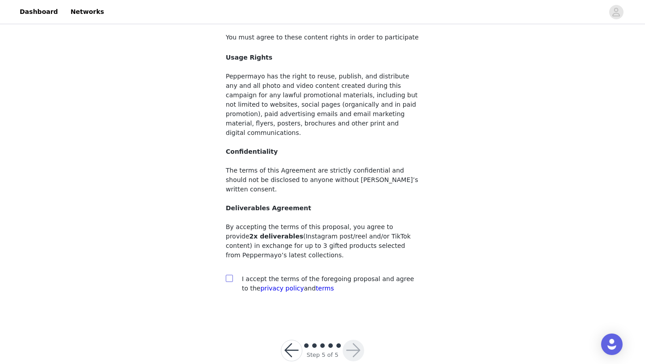
click at [230, 275] on input "checkbox" at bounding box center [229, 278] width 6 height 6
checkbox input "true"
click at [354, 340] on button "button" at bounding box center [354, 351] width 22 height 22
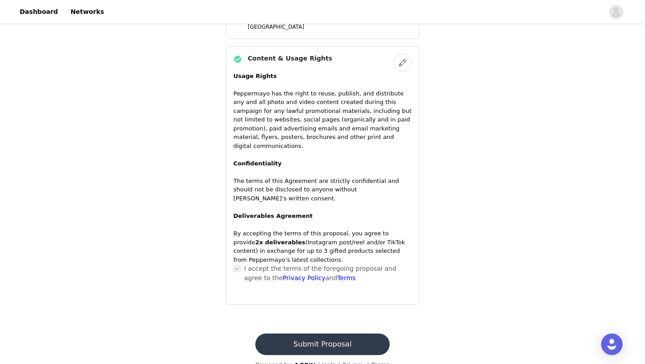
click at [355, 333] on button "Submit Proposal" at bounding box center [322, 344] width 134 height 22
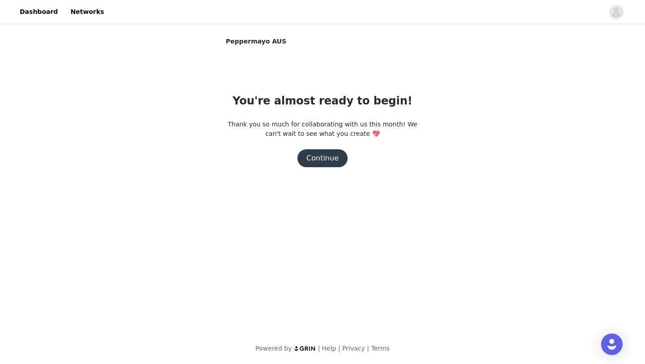
click at [332, 163] on button "Continue" at bounding box center [323, 158] width 50 height 18
